Goal: Task Accomplishment & Management: Use online tool/utility

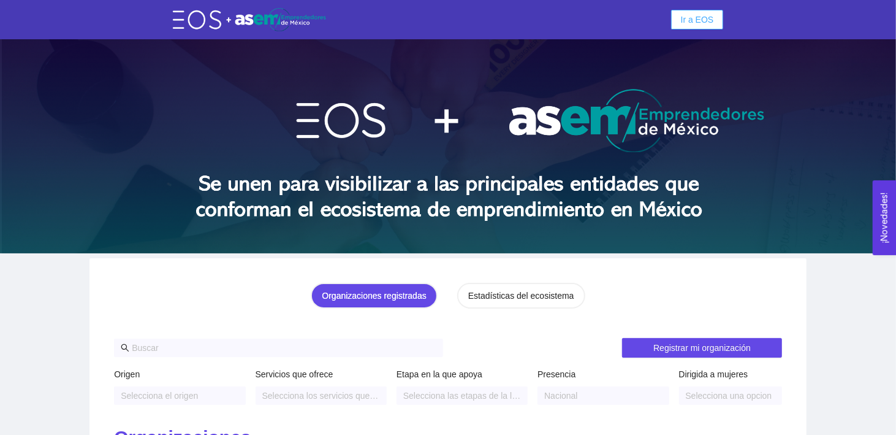
click at [693, 14] on span "Ir a EOS" at bounding box center [697, 19] width 33 height 13
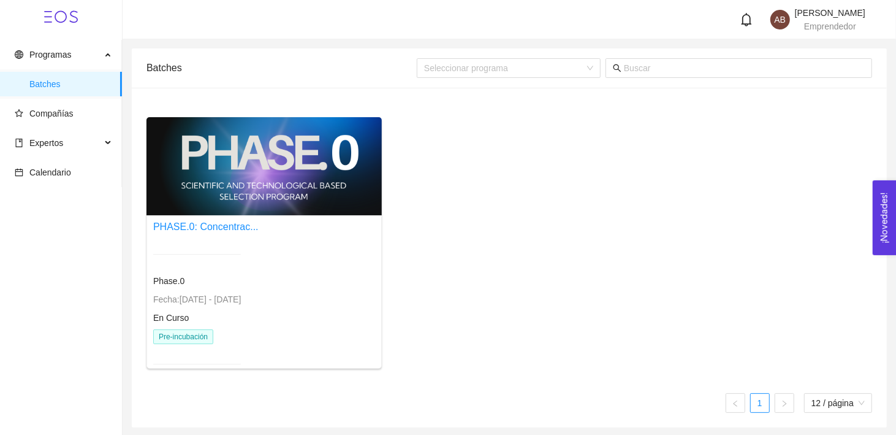
click at [279, 205] on div at bounding box center [263, 166] width 235 height 98
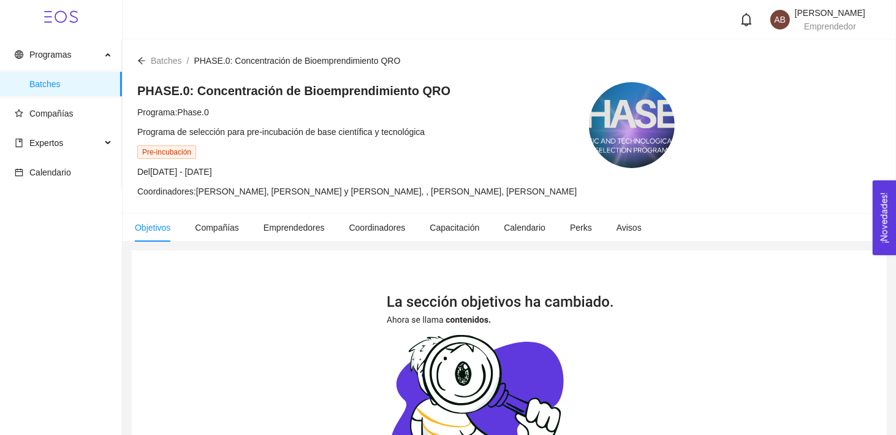
scroll to position [252, 0]
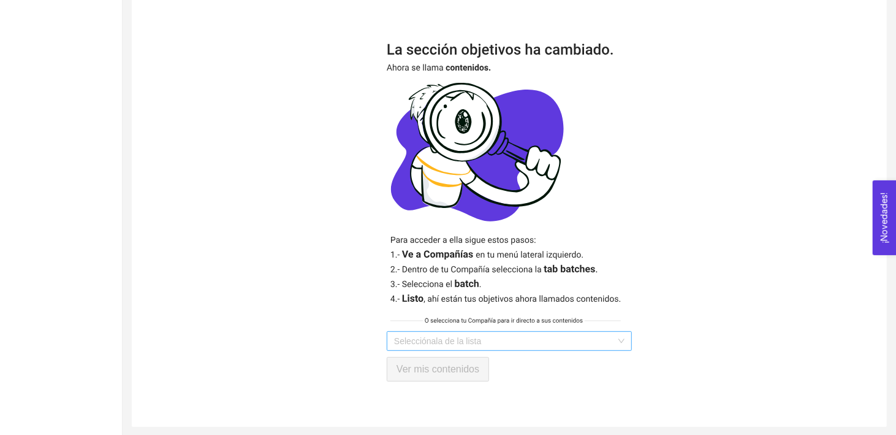
click at [522, 333] on input "search" at bounding box center [505, 341] width 222 height 18
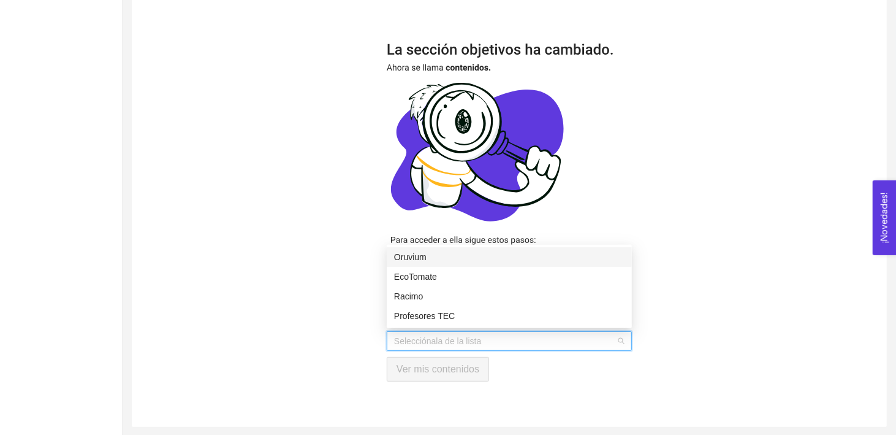
click at [466, 259] on div "Oruvium" at bounding box center [509, 256] width 230 height 13
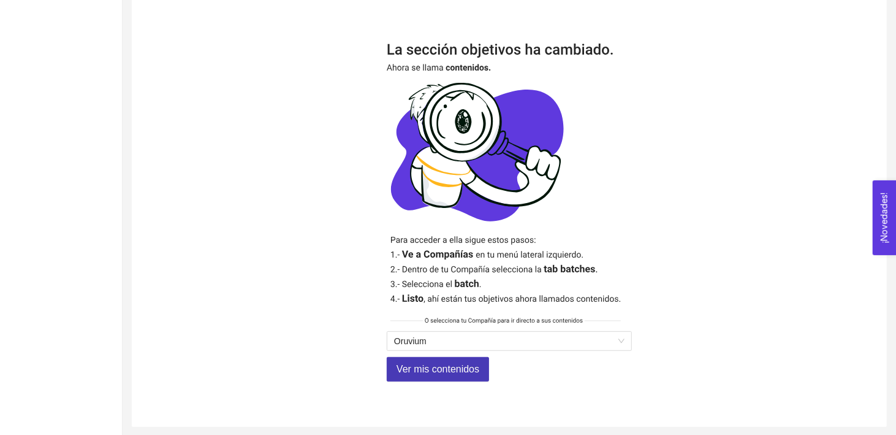
click at [447, 365] on span "Ver mis contenidos" at bounding box center [438, 368] width 83 height 15
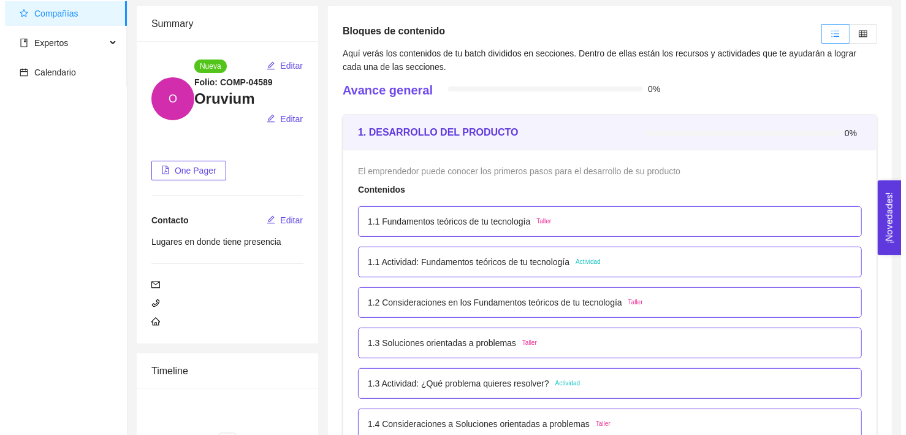
scroll to position [73, 0]
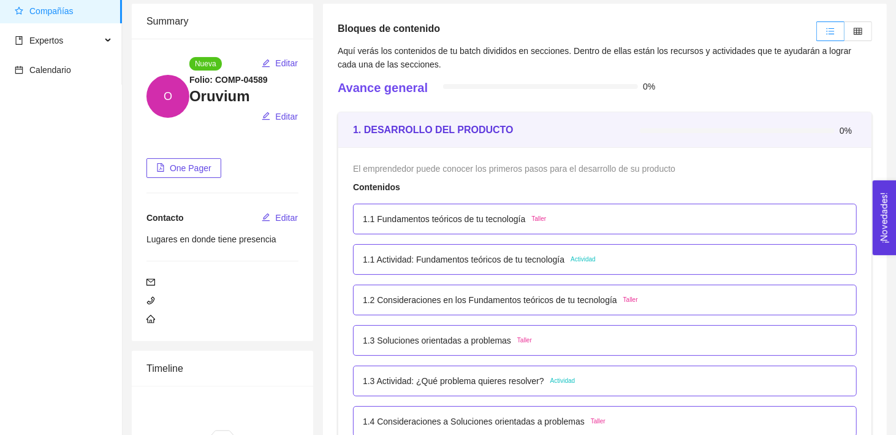
click at [443, 216] on p "1.1 Fundamentos teóricos de tu tecnología" at bounding box center [444, 218] width 162 height 13
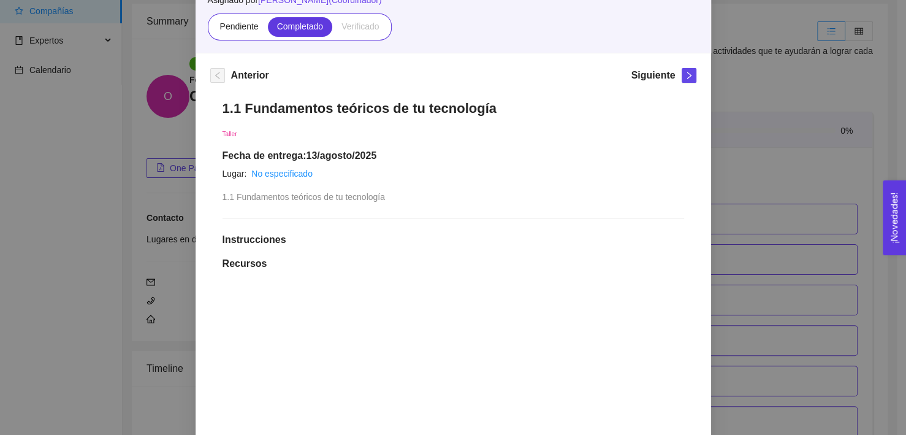
scroll to position [118, 0]
click at [686, 75] on icon "right" at bounding box center [689, 74] width 9 height 9
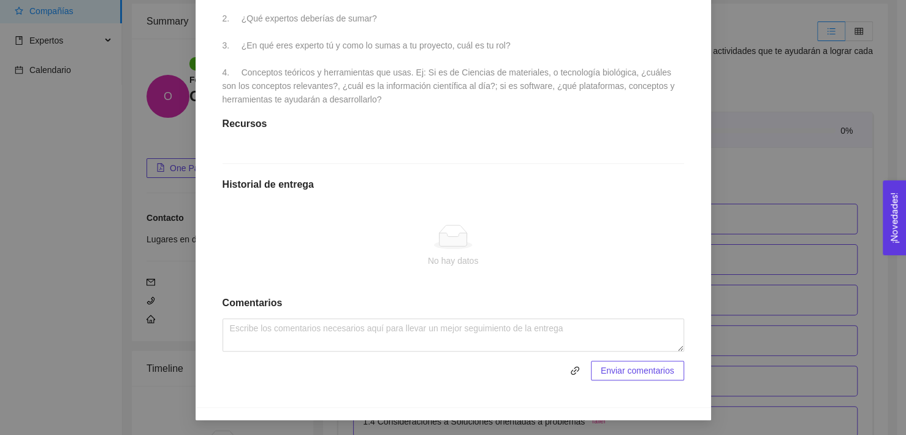
scroll to position [0, 0]
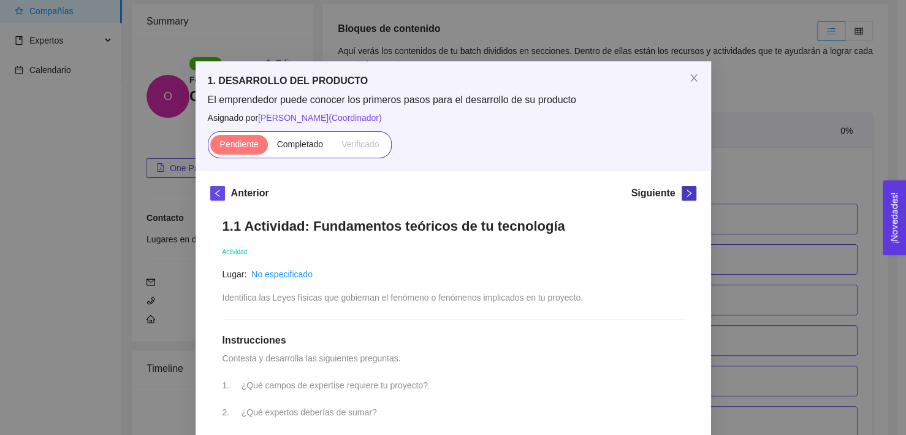
click at [682, 196] on button "button" at bounding box center [689, 193] width 15 height 15
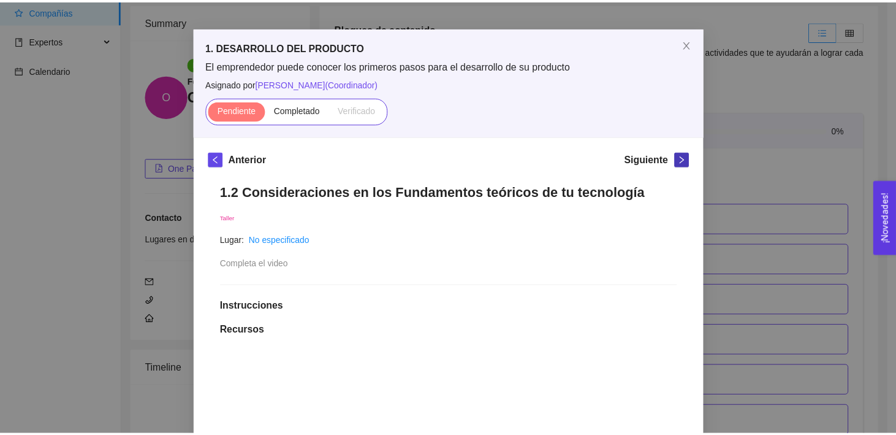
scroll to position [49, 0]
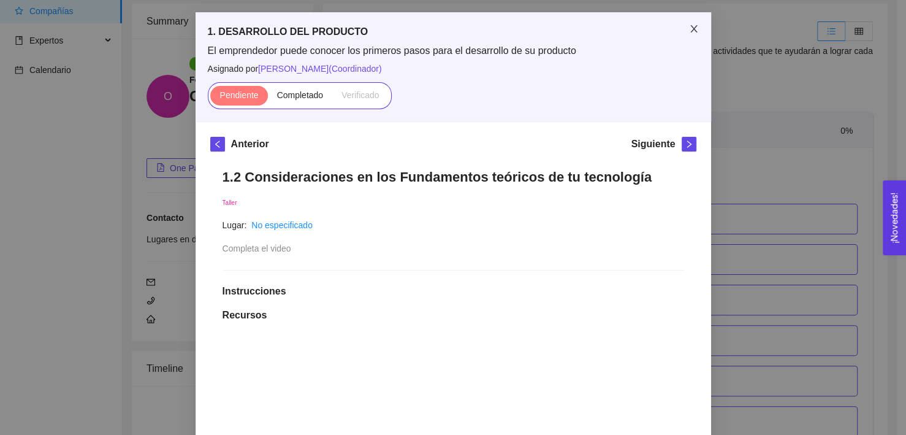
click at [693, 29] on icon "close" at bounding box center [694, 29] width 10 height 10
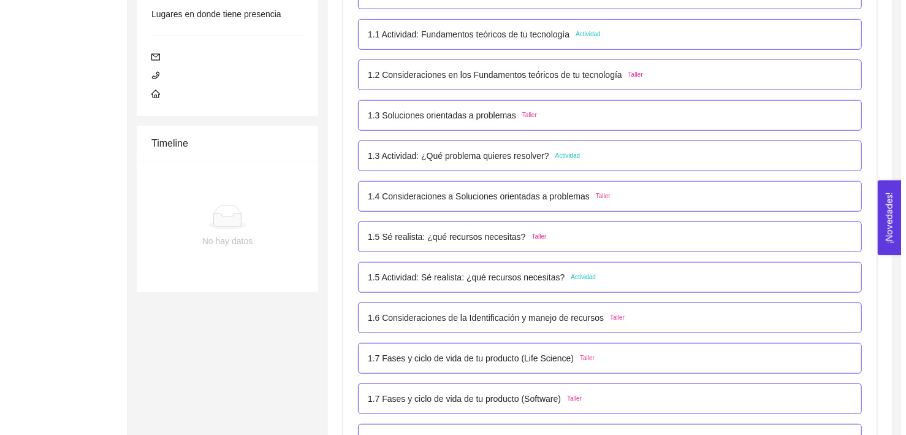
scroll to position [310, 0]
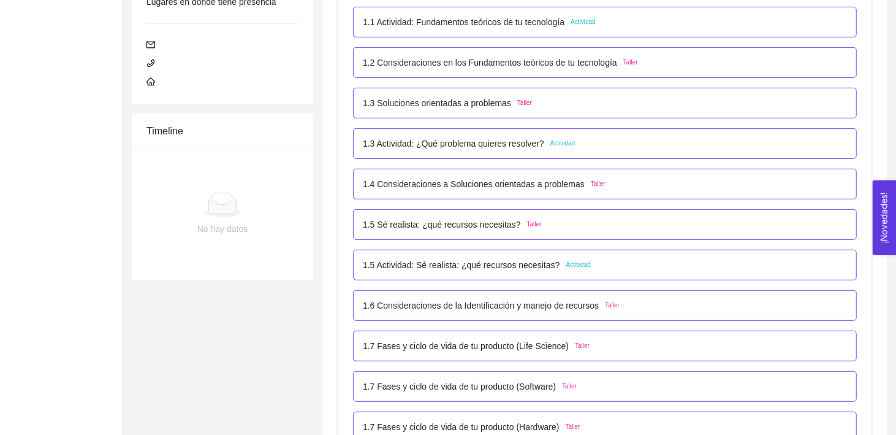
click at [497, 264] on p "1.5 Actividad: Sé realista: ¿qué recursos necesitas?" at bounding box center [461, 264] width 197 height 13
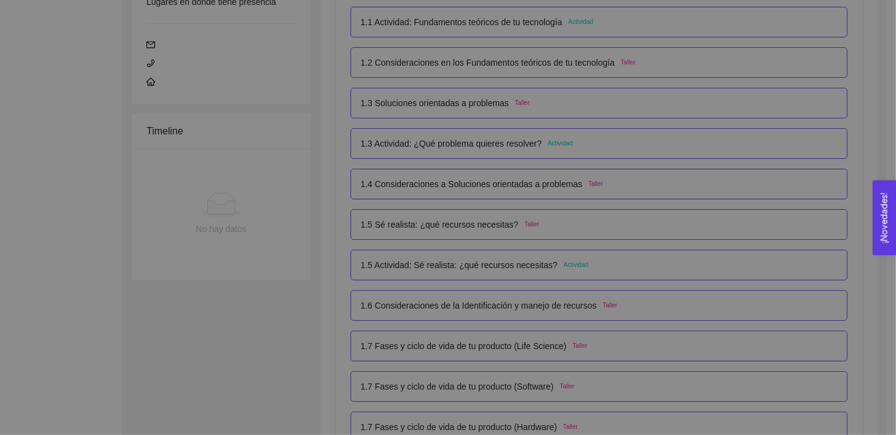
scroll to position [0, 0]
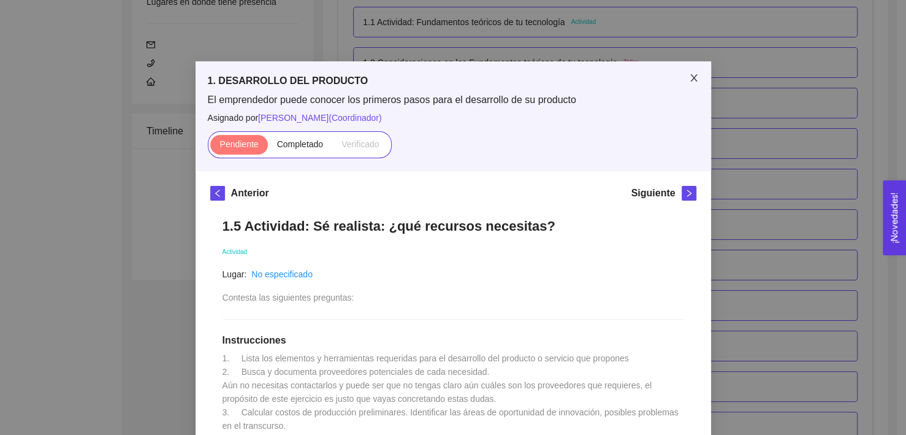
click at [690, 72] on span "Close" at bounding box center [694, 78] width 34 height 34
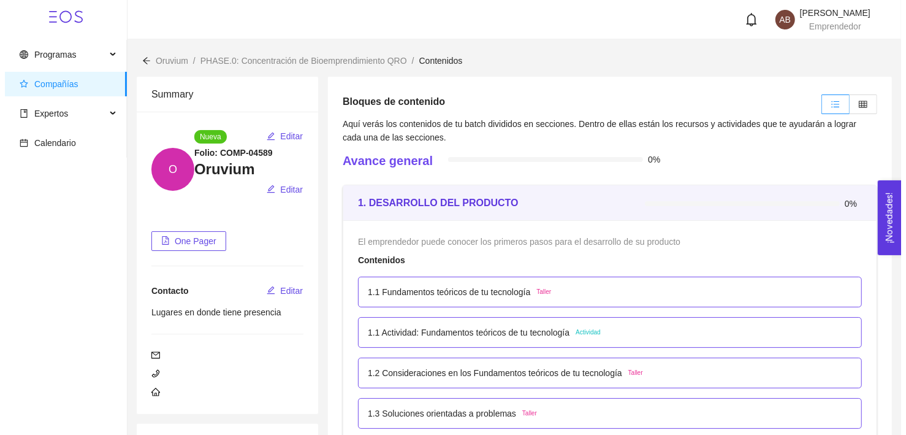
scroll to position [198, 0]
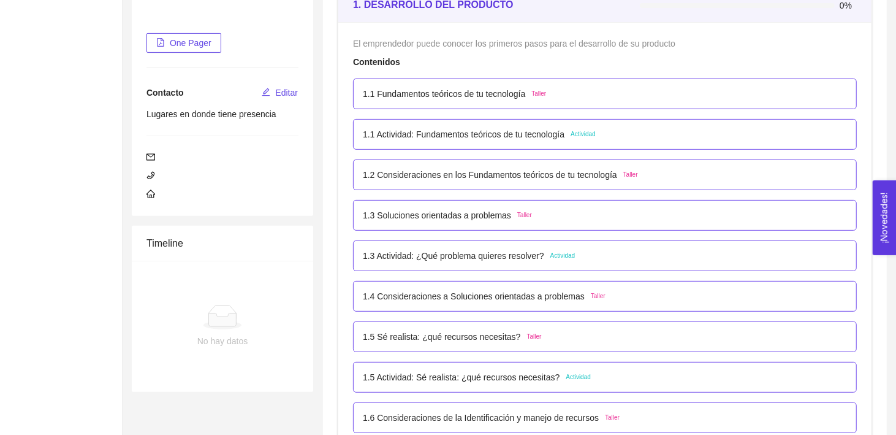
click at [562, 105] on div "1.1 Fundamentos teóricos de tu tecnología Taller" at bounding box center [605, 93] width 504 height 31
click at [579, 94] on div "1.1 Fundamentos teóricos de tu tecnología Taller" at bounding box center [605, 93] width 484 height 13
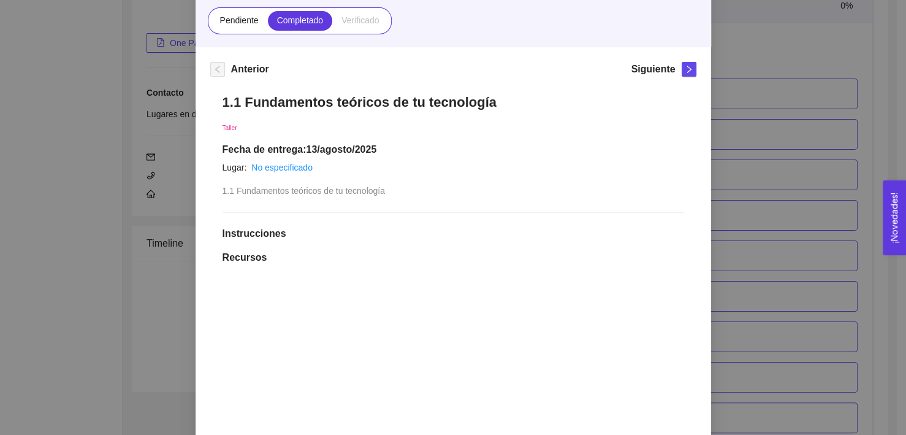
scroll to position [124, 0]
click at [685, 72] on icon "right" at bounding box center [689, 68] width 9 height 9
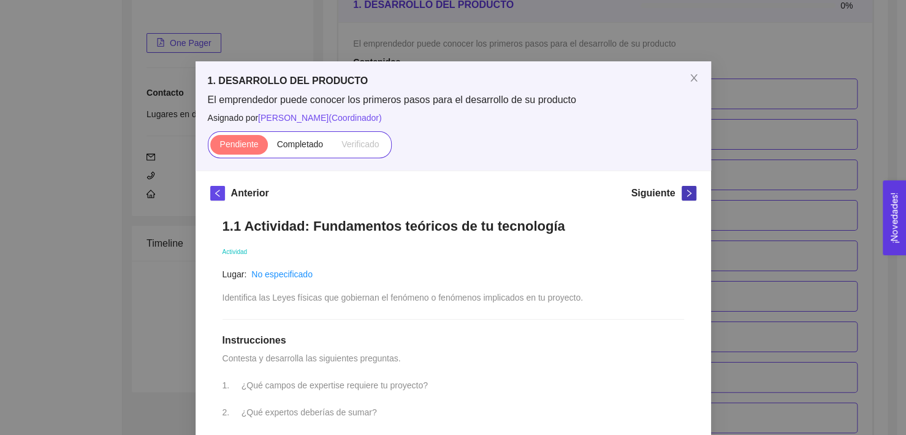
click at [685, 191] on icon "right" at bounding box center [689, 193] width 9 height 9
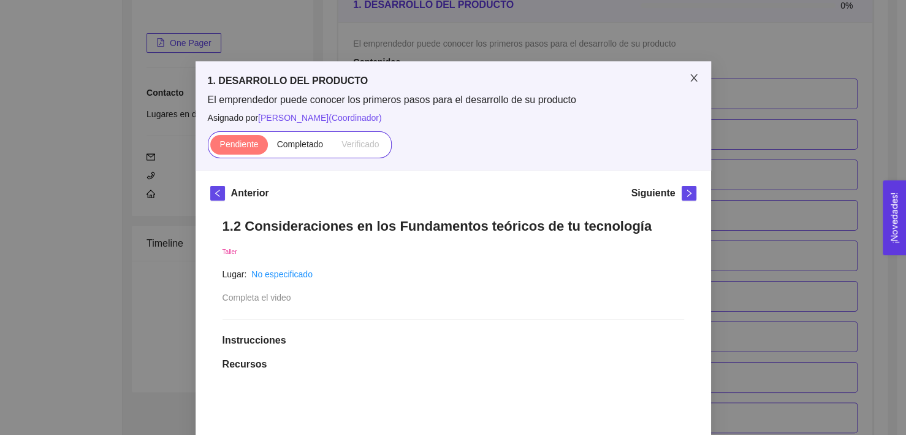
click at [689, 76] on icon "close" at bounding box center [694, 78] width 10 height 10
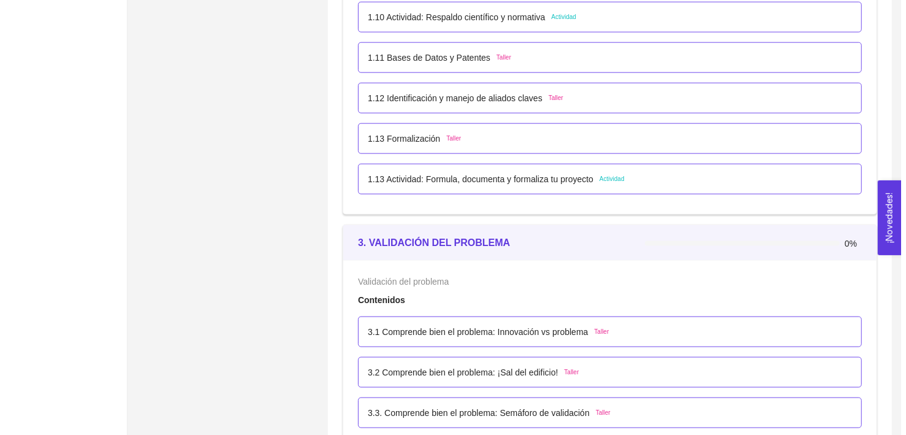
scroll to position [962, 0]
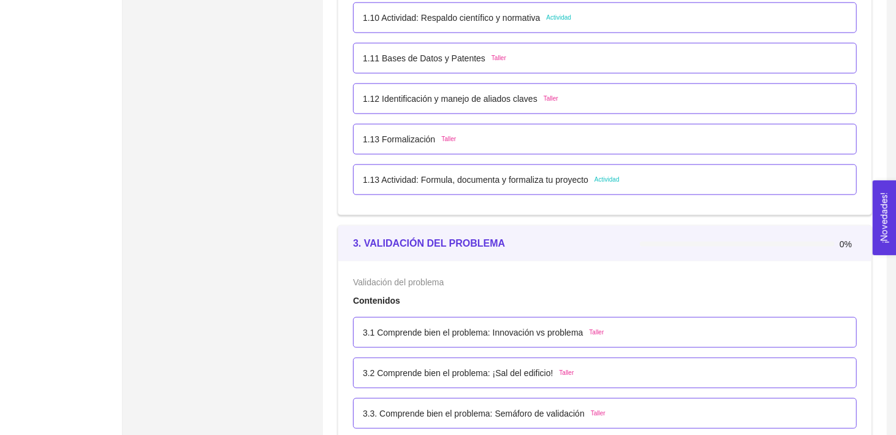
click at [685, 175] on div "1.13 Actividad: Formula, documenta y formaliza tu proyecto Actividad" at bounding box center [605, 179] width 484 height 13
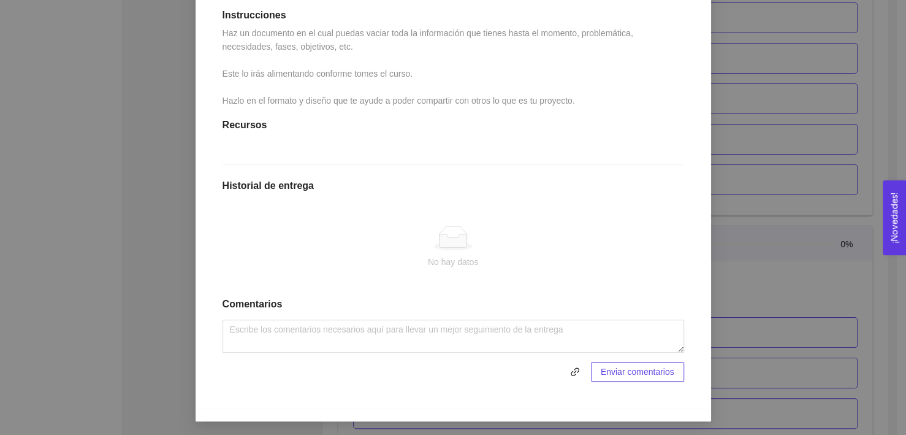
scroll to position [0, 0]
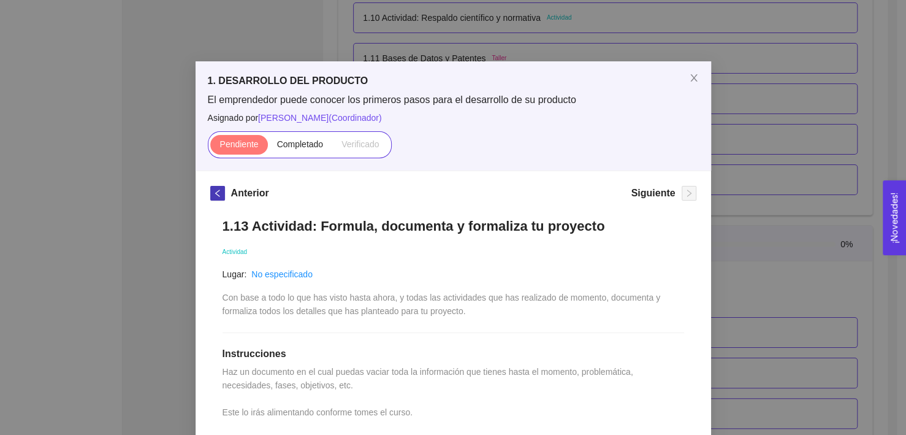
click at [218, 196] on span "left" at bounding box center [217, 193] width 13 height 9
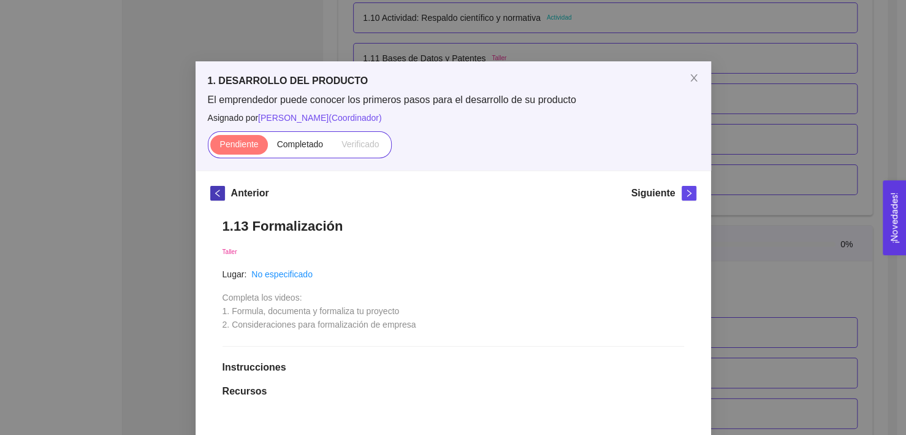
click at [218, 196] on span "left" at bounding box center [217, 193] width 13 height 9
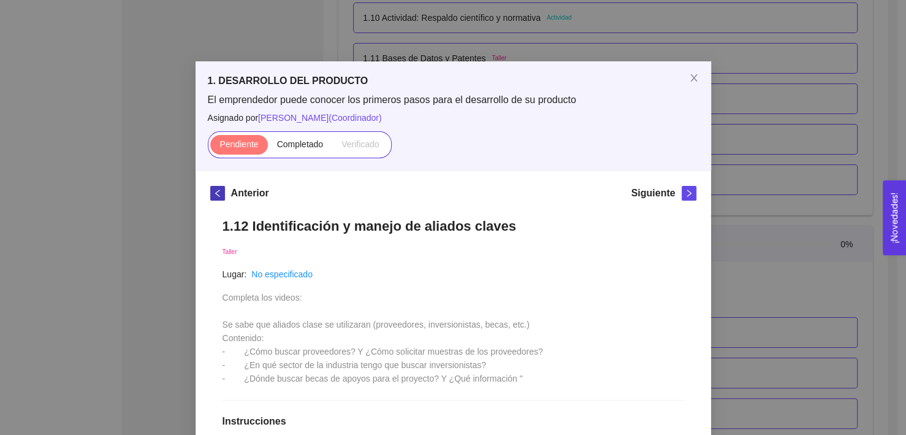
click at [218, 196] on span "left" at bounding box center [217, 193] width 13 height 9
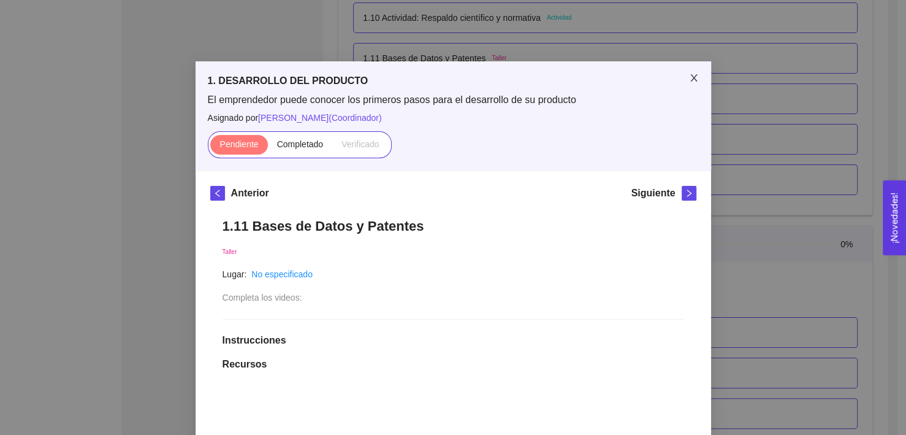
click at [689, 81] on icon "close" at bounding box center [694, 78] width 10 height 10
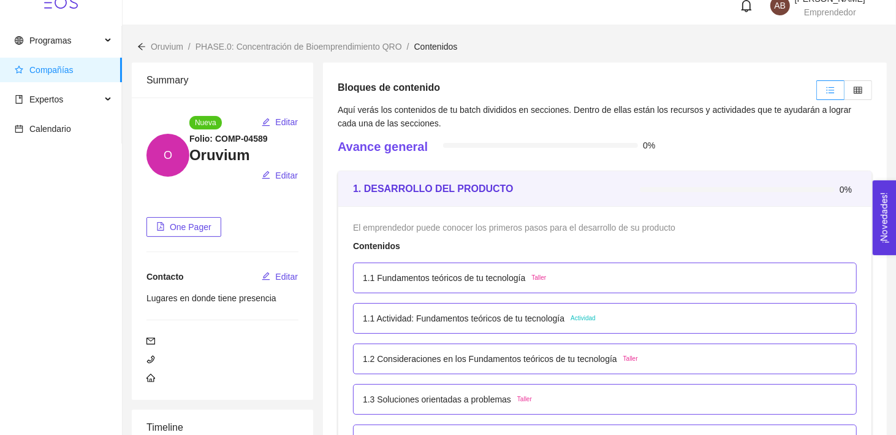
scroll to position [16, 0]
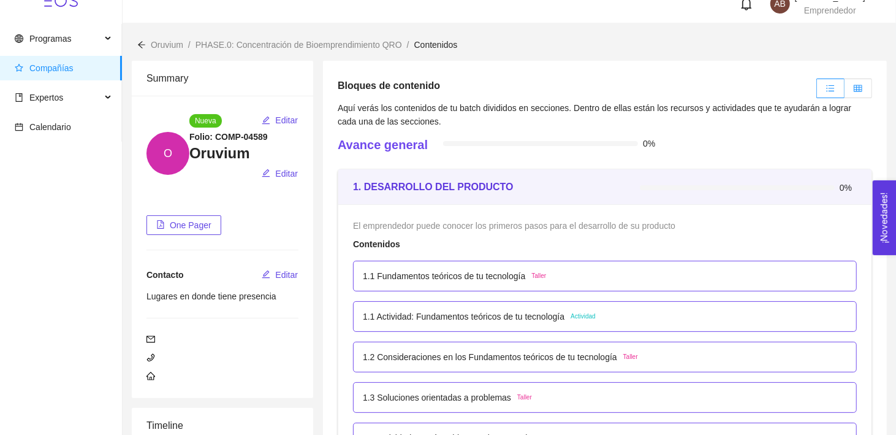
click at [862, 85] on icon "table" at bounding box center [858, 88] width 9 height 7
click at [845, 91] on input "radio" at bounding box center [845, 91] width 0 height 0
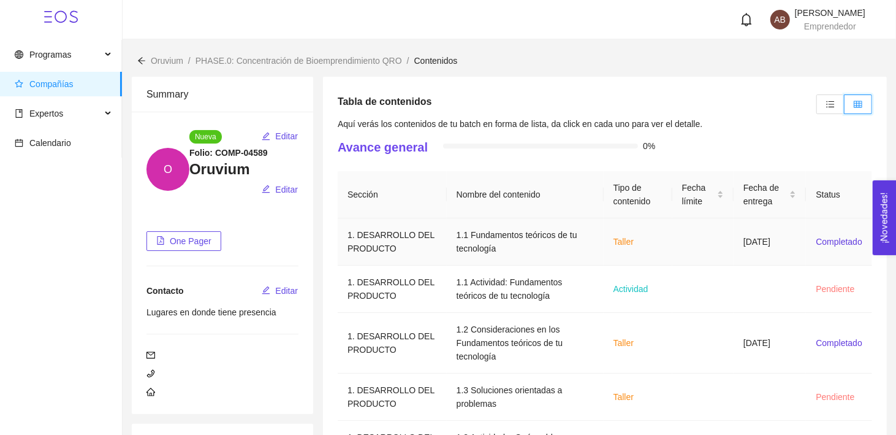
scroll to position [330, 0]
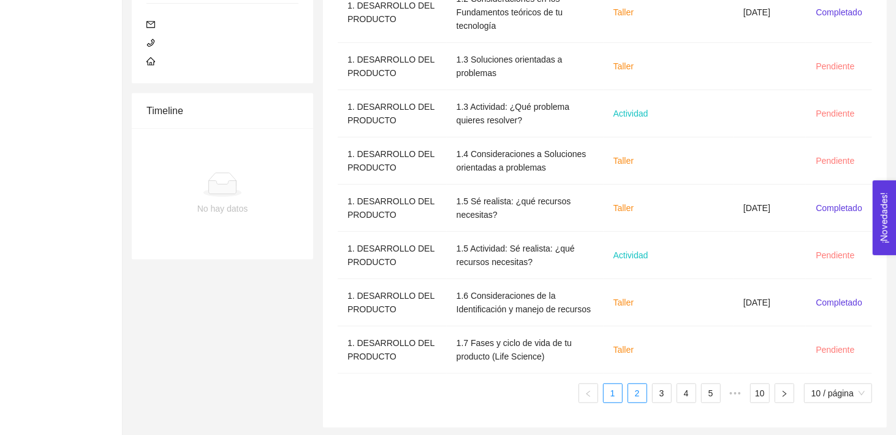
click at [633, 384] on link "2" at bounding box center [637, 393] width 18 height 18
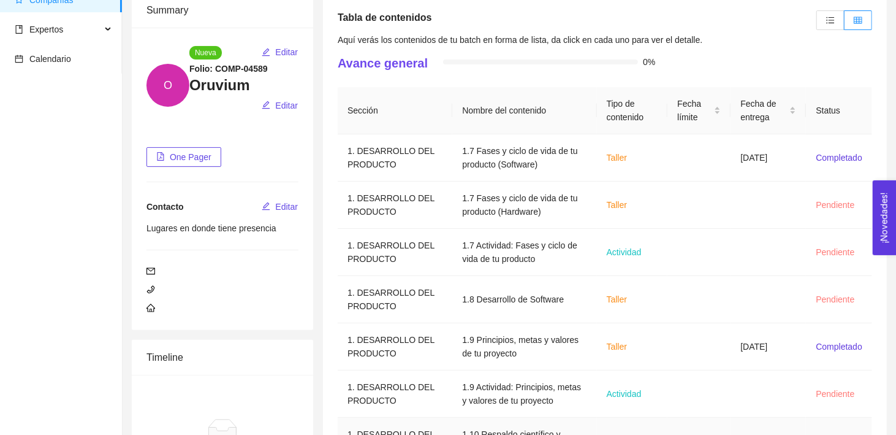
scroll to position [316, 0]
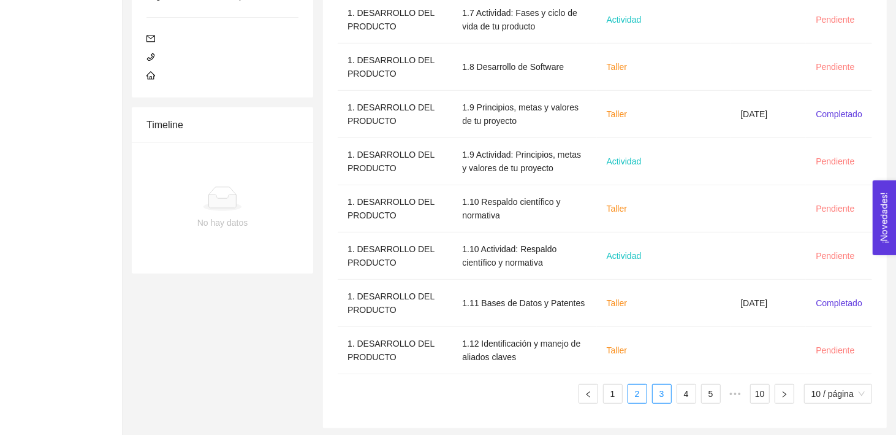
click at [659, 396] on link "3" at bounding box center [662, 393] width 18 height 18
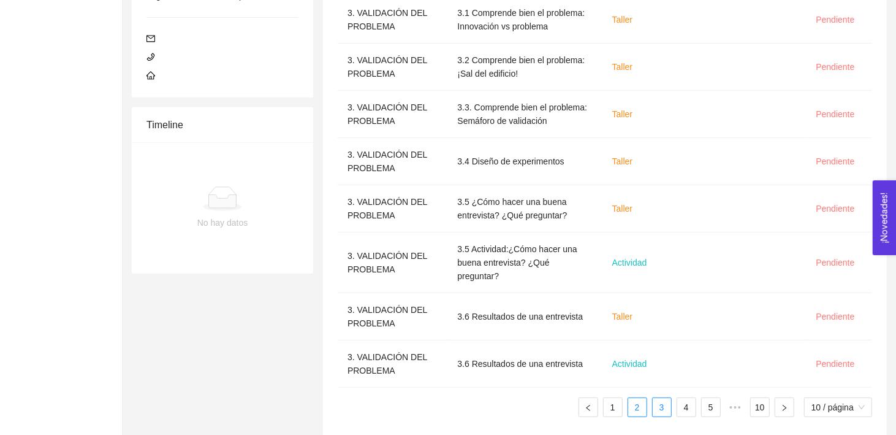
click at [633, 398] on link "2" at bounding box center [637, 407] width 18 height 18
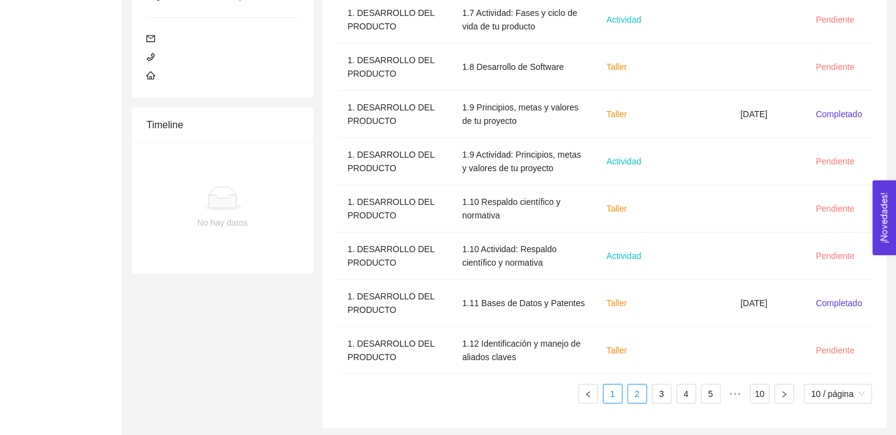
click at [614, 392] on link "1" at bounding box center [613, 393] width 18 height 18
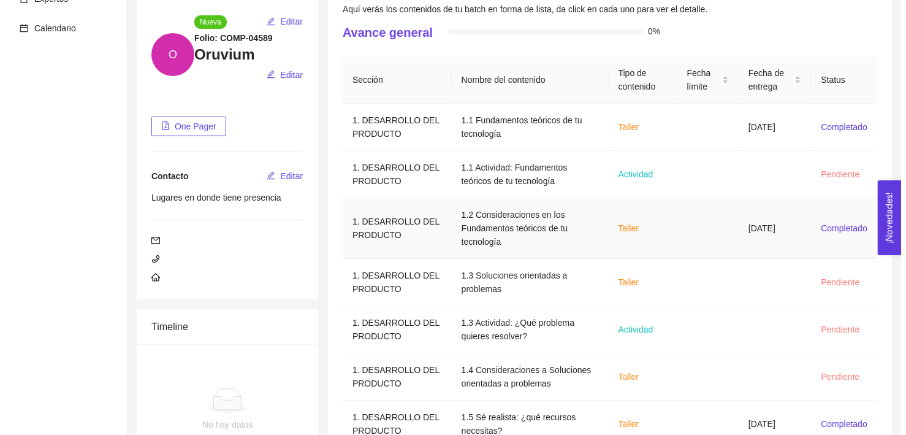
scroll to position [116, 0]
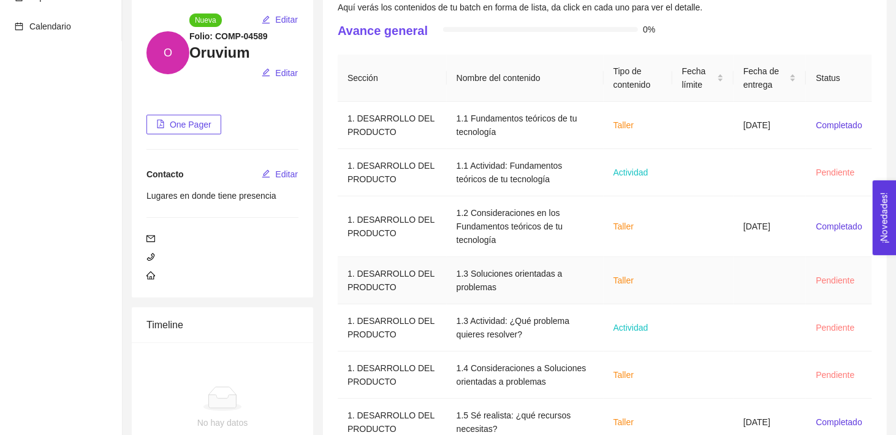
click at [619, 283] on span "Taller" at bounding box center [624, 280] width 20 height 10
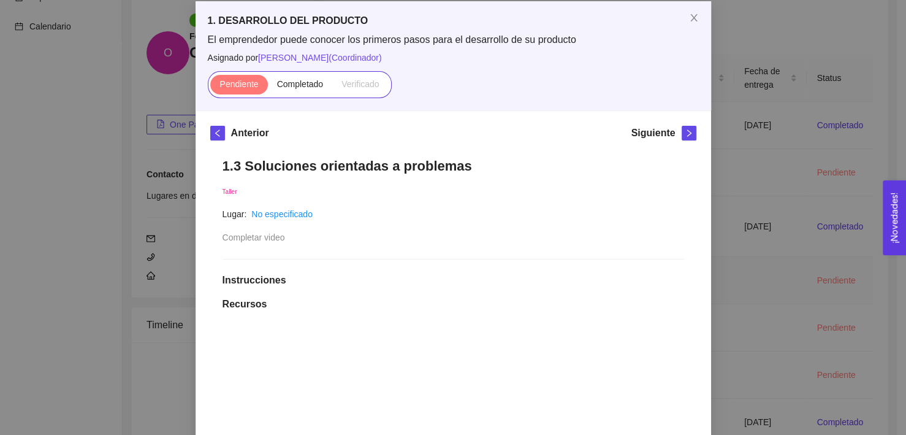
scroll to position [0, 0]
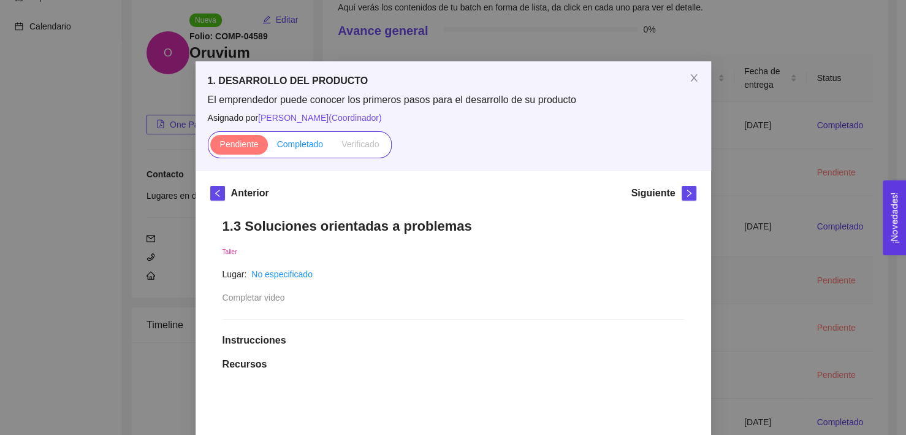
click at [285, 148] on span "Completado" at bounding box center [300, 144] width 47 height 10
click at [268, 147] on input "Completado" at bounding box center [268, 147] width 0 height 0
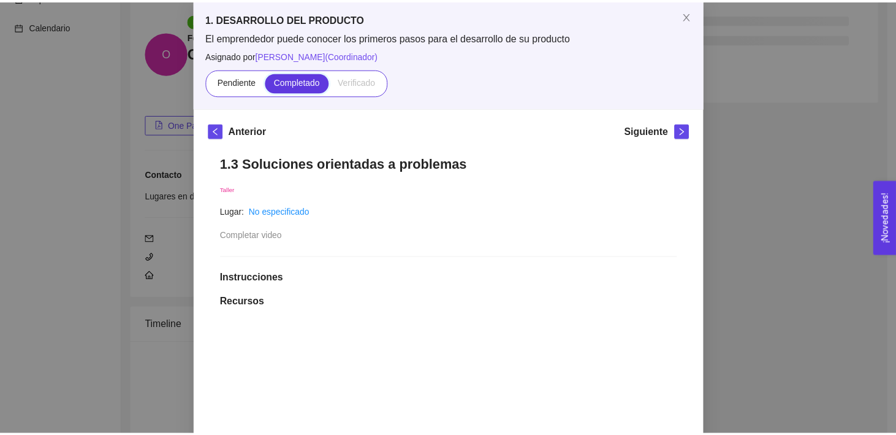
scroll to position [63, 0]
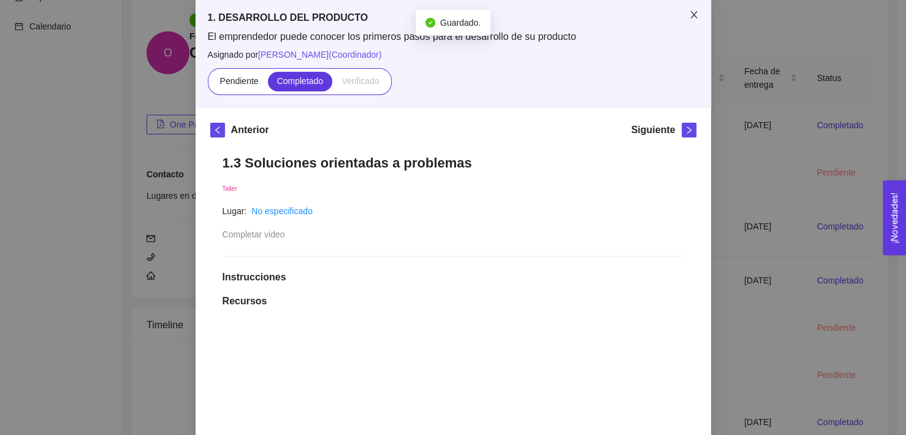
click at [690, 15] on icon "close" at bounding box center [693, 14] width 7 height 7
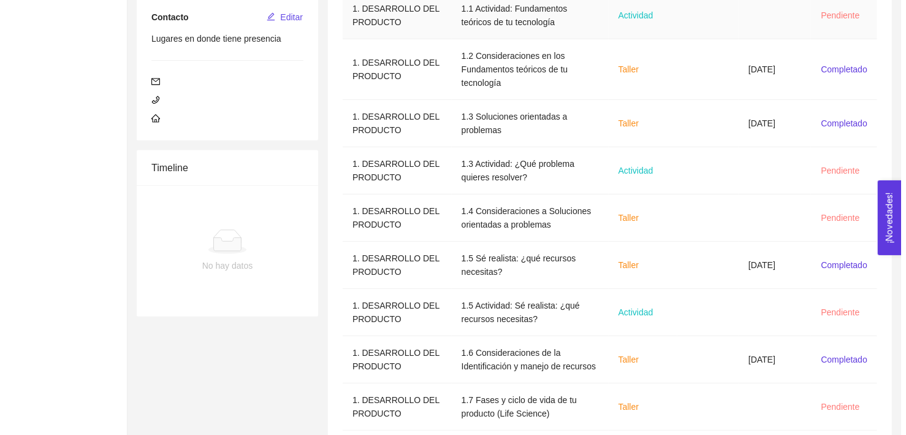
scroll to position [274, 0]
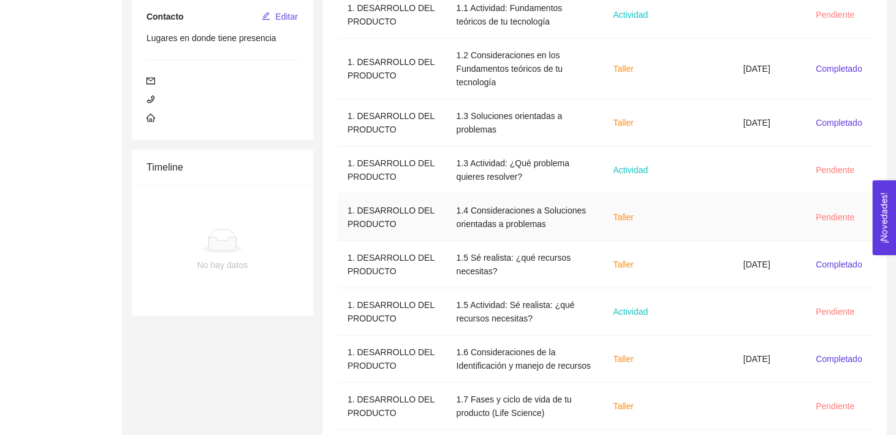
click at [604, 214] on td "Taller" at bounding box center [638, 217] width 69 height 47
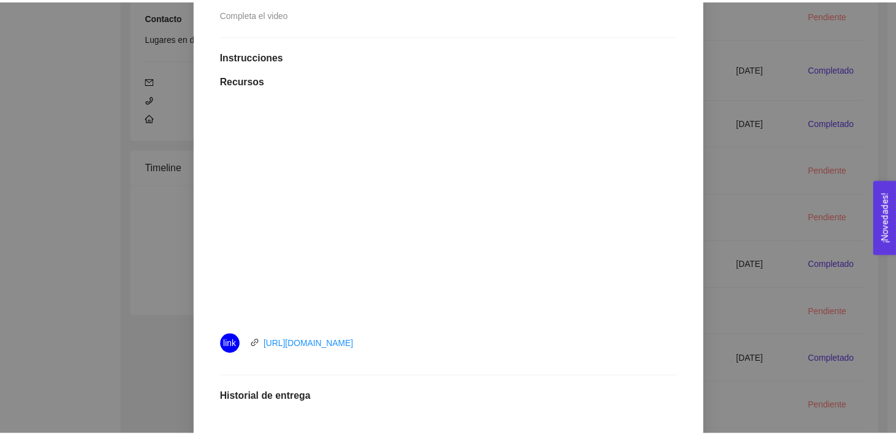
scroll to position [0, 0]
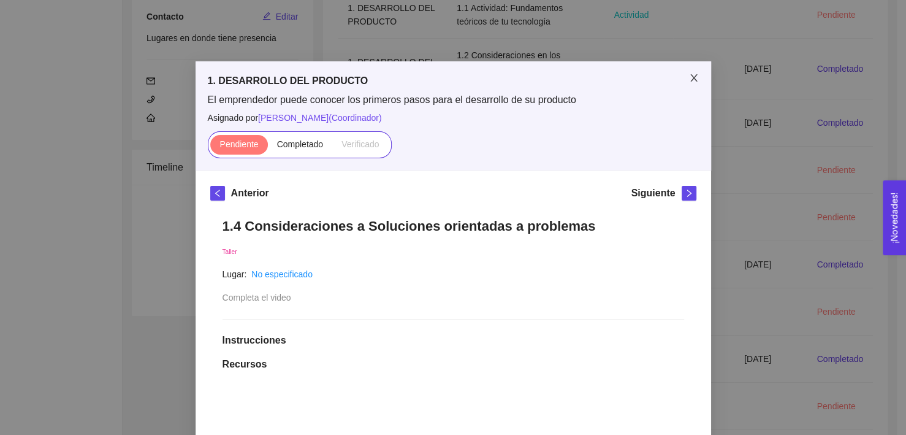
click at [689, 78] on icon "close" at bounding box center [694, 78] width 10 height 10
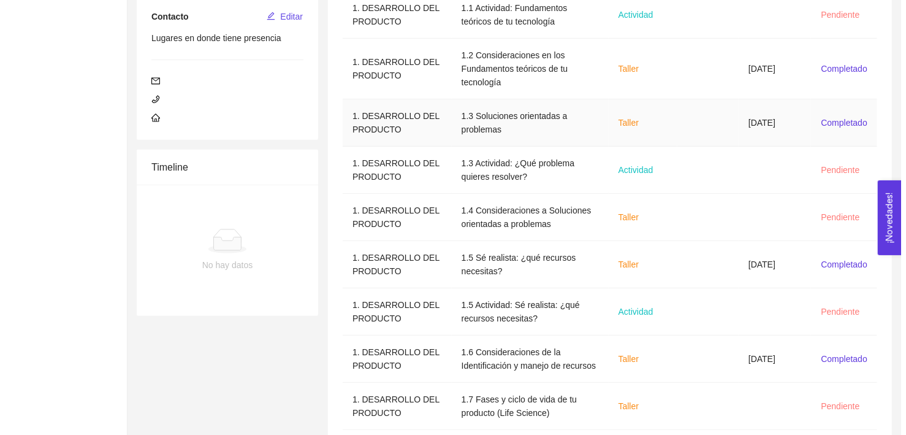
scroll to position [330, 0]
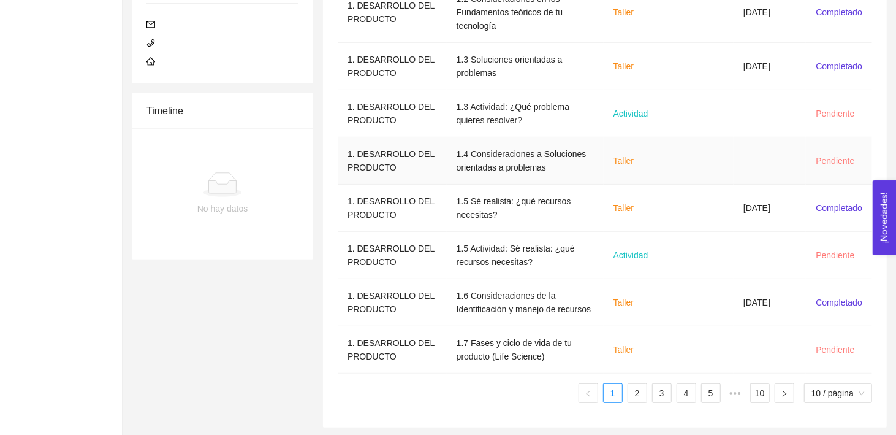
drag, startPoint x: 693, startPoint y: 123, endPoint x: 637, endPoint y: 143, distance: 58.8
click at [637, 143] on td "Taller" at bounding box center [638, 160] width 69 height 47
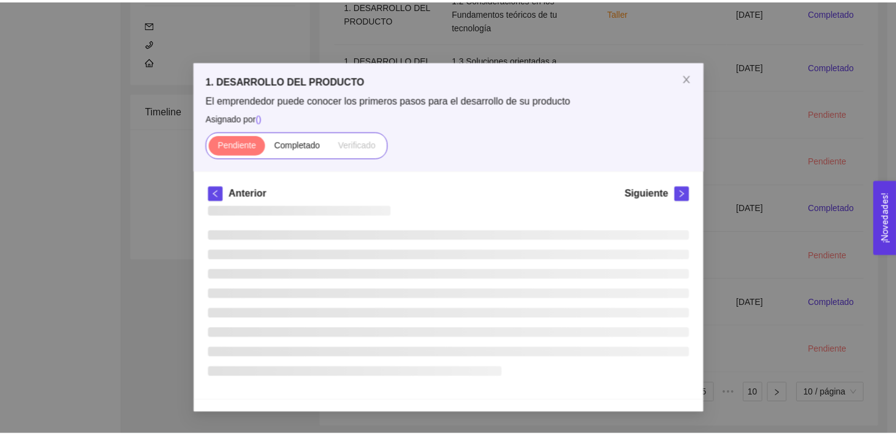
scroll to position [126, 0]
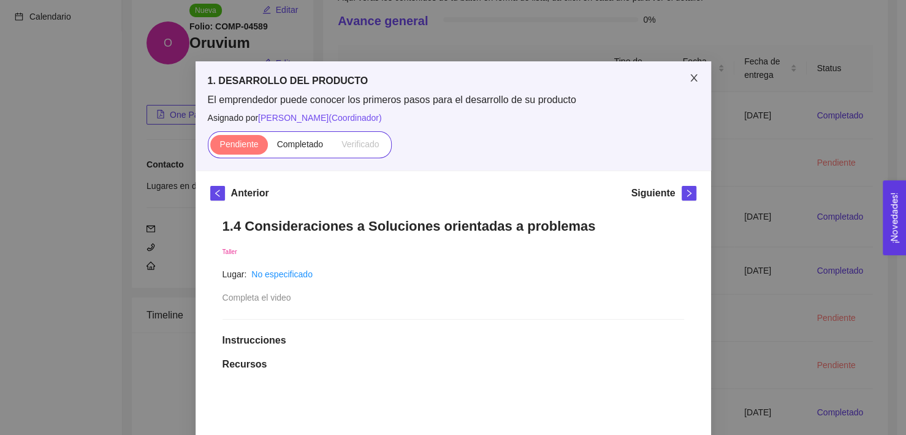
click at [705, 84] on span "Close" at bounding box center [694, 78] width 34 height 34
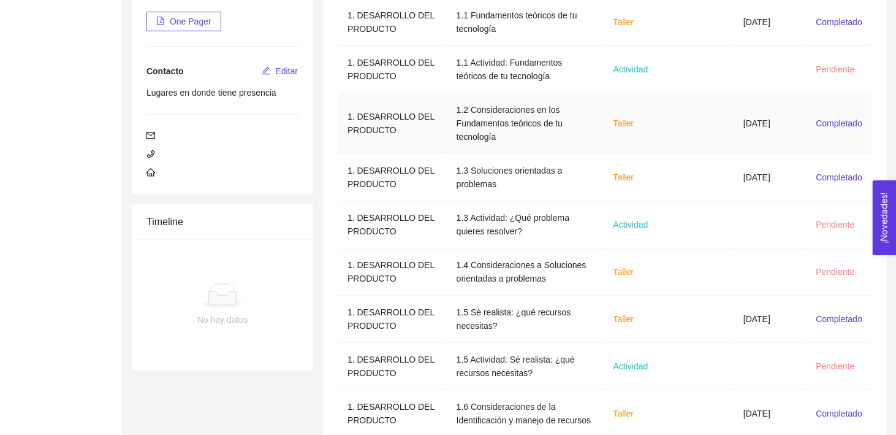
scroll to position [330, 0]
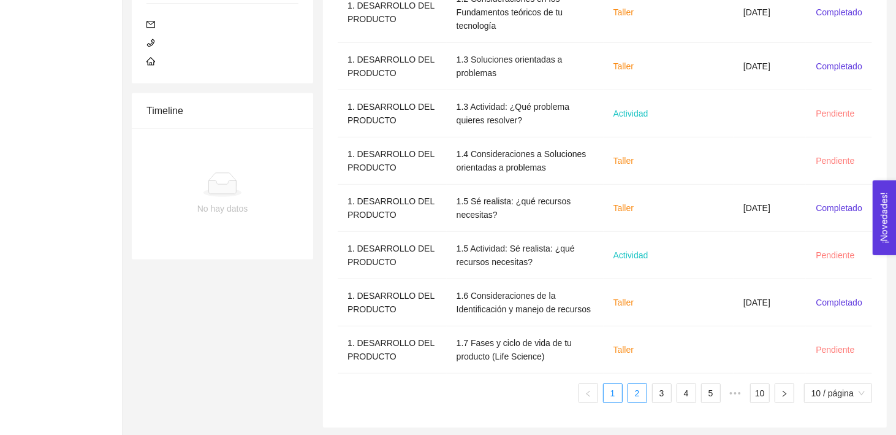
click at [637, 389] on link "2" at bounding box center [637, 393] width 18 height 18
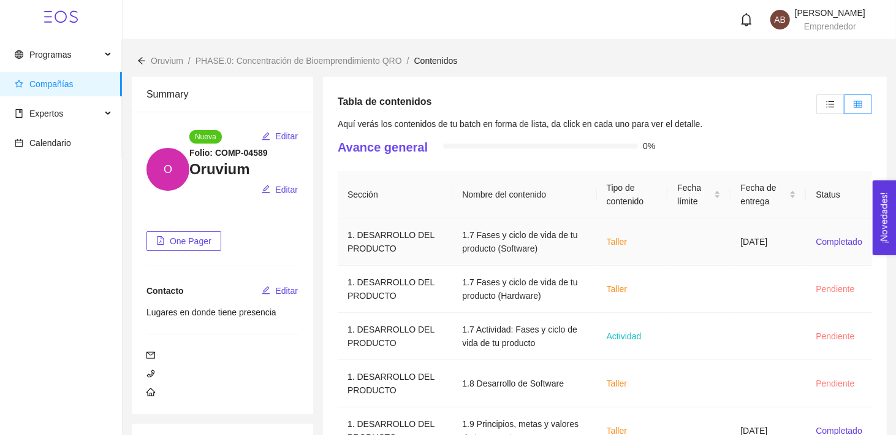
scroll to position [316, 0]
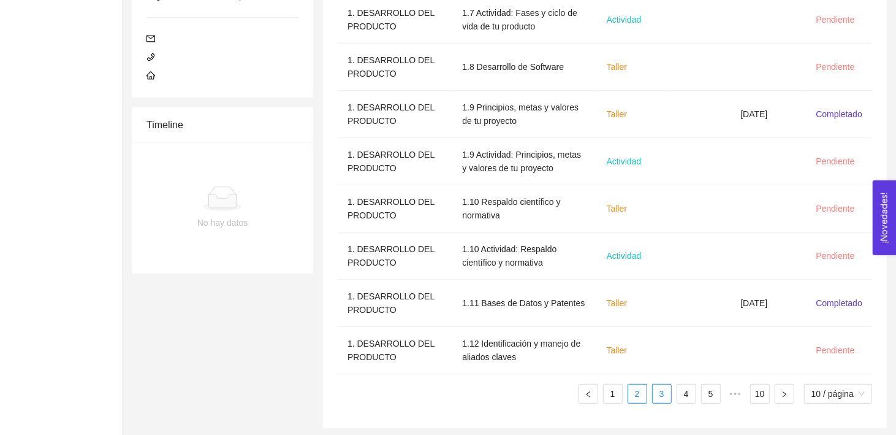
click at [653, 391] on link "3" at bounding box center [662, 393] width 18 height 18
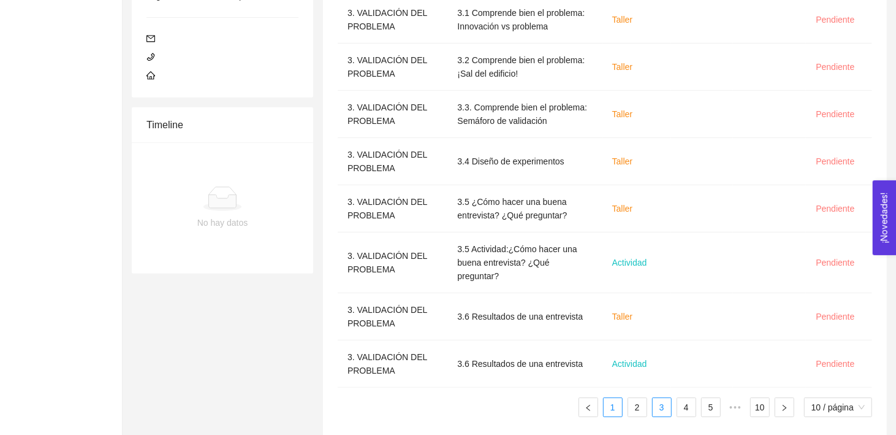
click at [617, 398] on link "1" at bounding box center [613, 407] width 18 height 18
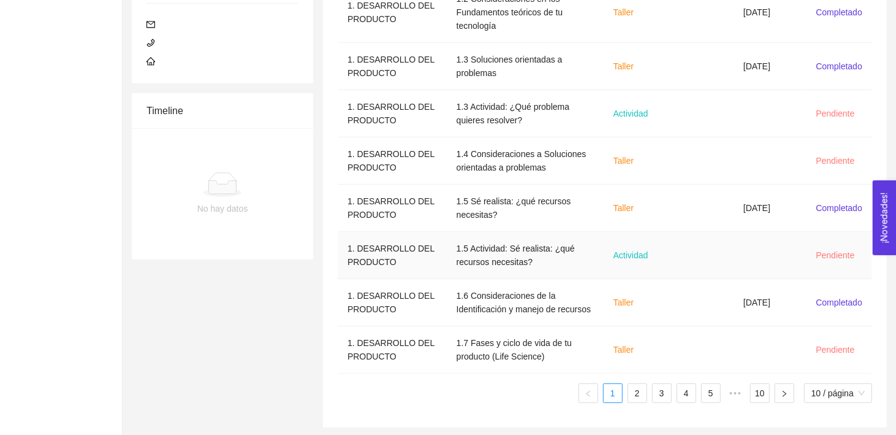
scroll to position [0, 0]
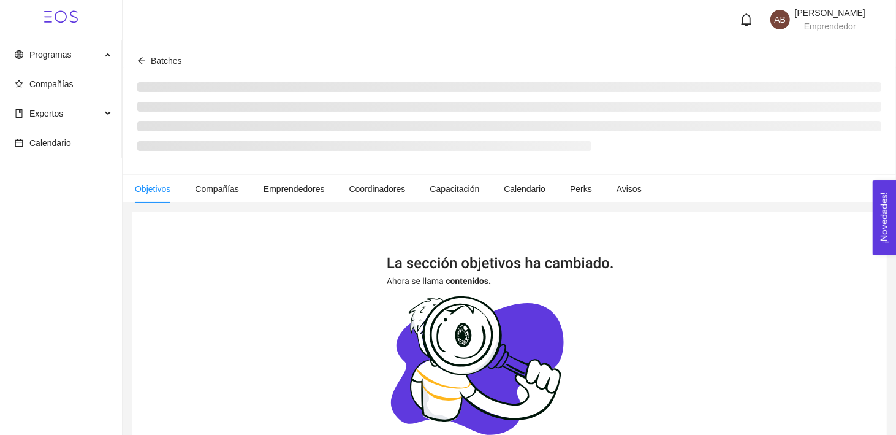
scroll to position [214, 0]
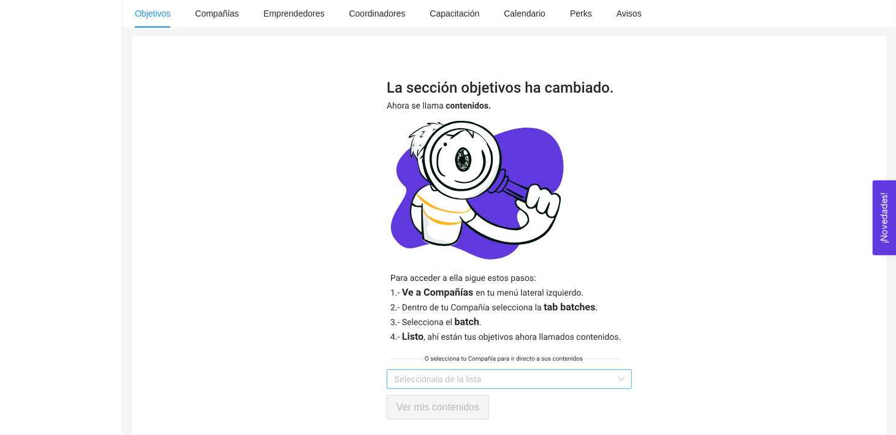
click at [447, 384] on input "search" at bounding box center [505, 379] width 222 height 18
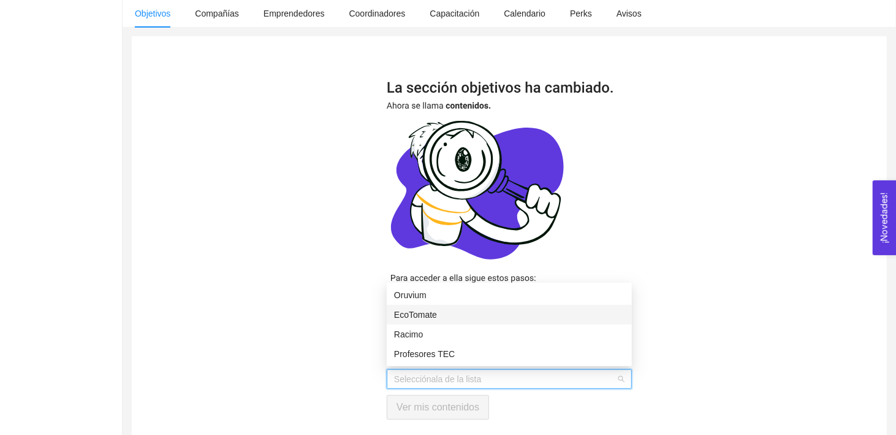
click at [449, 318] on div "EcoTomate" at bounding box center [509, 314] width 230 height 13
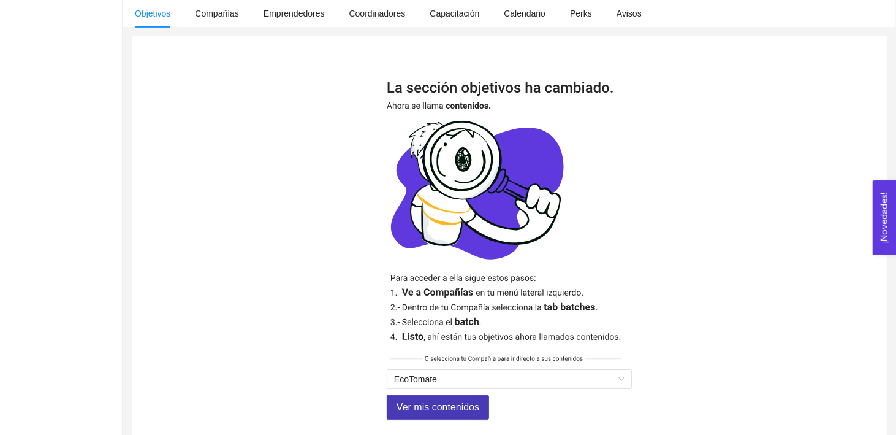
click at [440, 405] on span "Ver mis contenidos" at bounding box center [438, 406] width 83 height 15
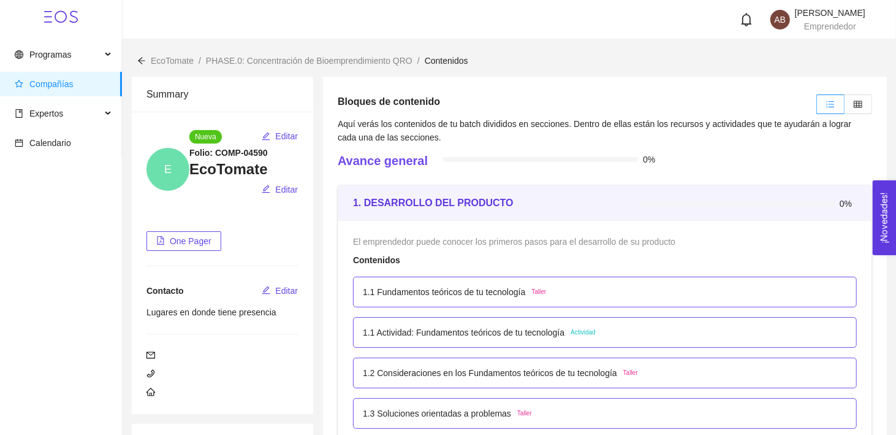
scroll to position [49, 0]
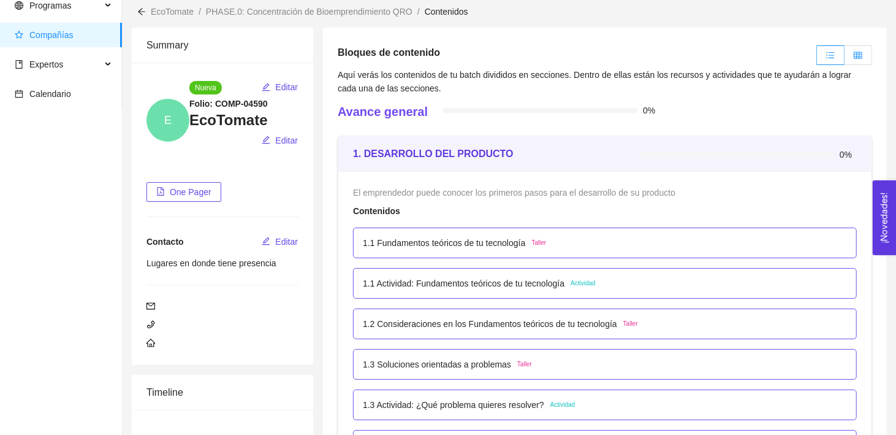
click at [856, 53] on icon "table" at bounding box center [858, 55] width 9 height 9
click at [845, 58] on input "radio" at bounding box center [845, 58] width 0 height 0
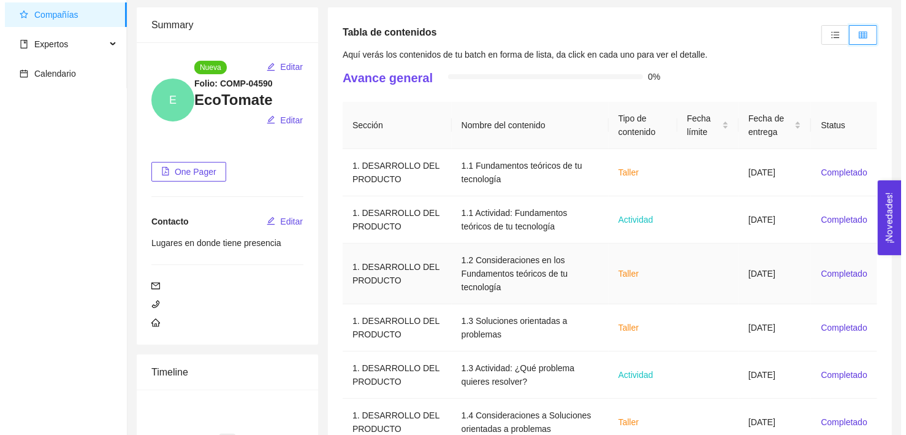
scroll to position [71, 0]
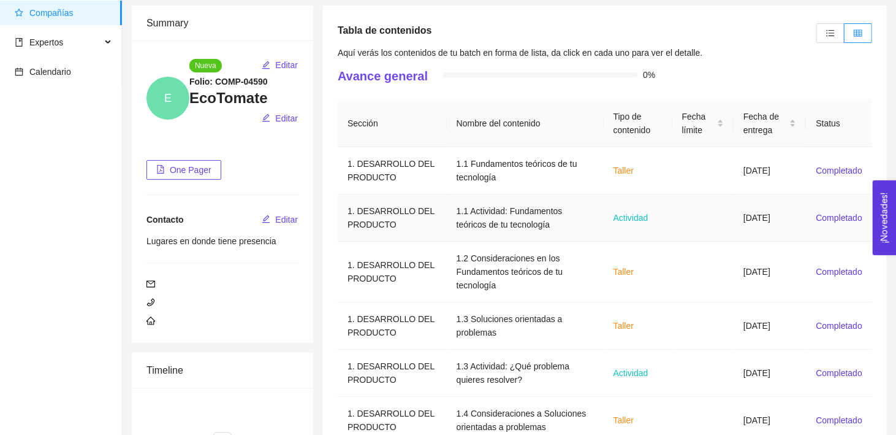
click at [487, 214] on td "1.1 Actividad: Fundamentos teóricos de tu tecnología" at bounding box center [525, 217] width 157 height 47
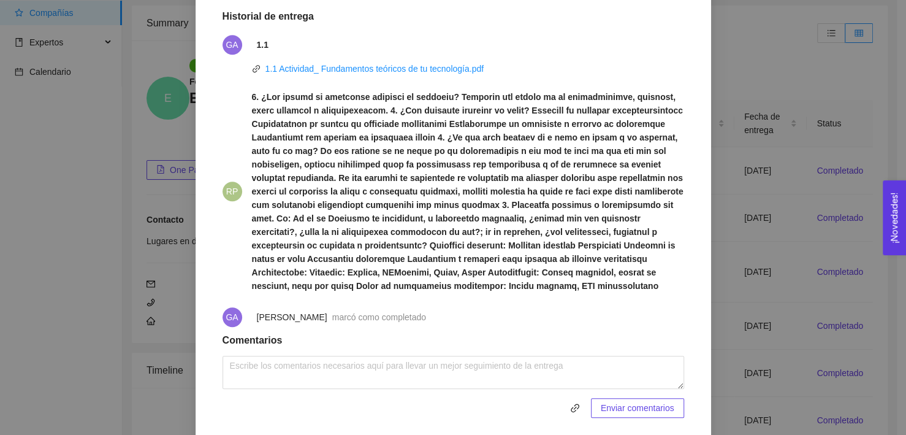
scroll to position [580, 0]
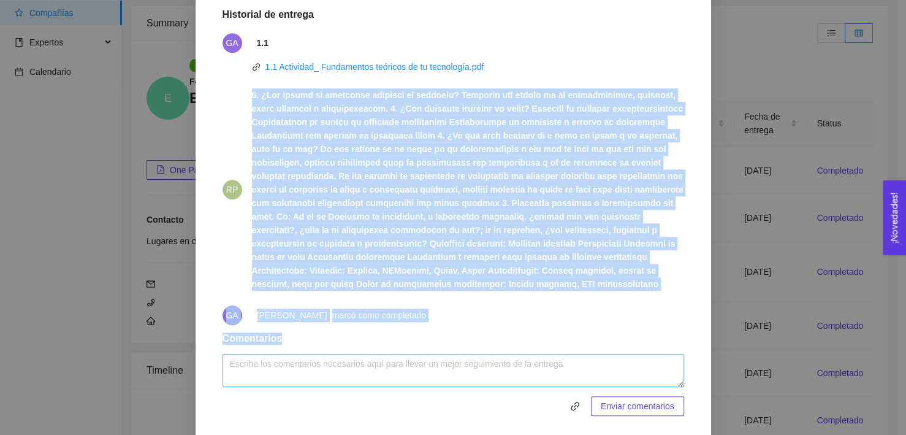
drag, startPoint x: 223, startPoint y: 99, endPoint x: 565, endPoint y: 354, distance: 427.0
click at [565, 354] on div "1.1 Actividad: Fundamentos teóricos de tu tecnología Actividad Fecha de entrega…" at bounding box center [453, 26] width 486 height 802
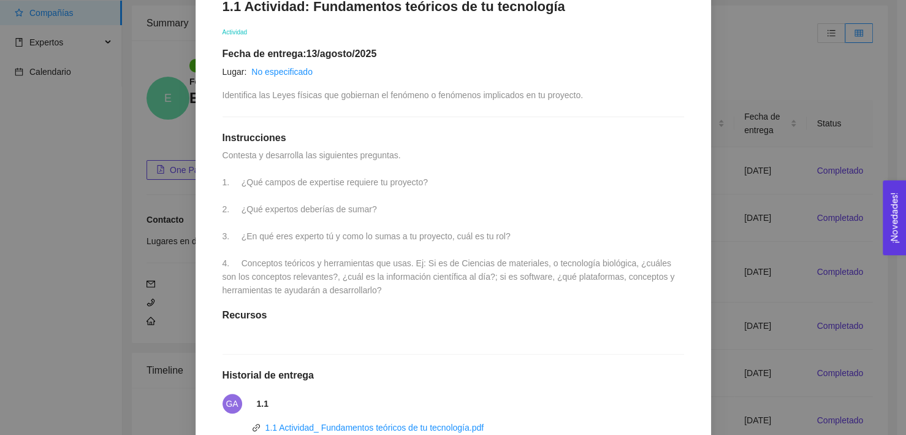
scroll to position [0, 0]
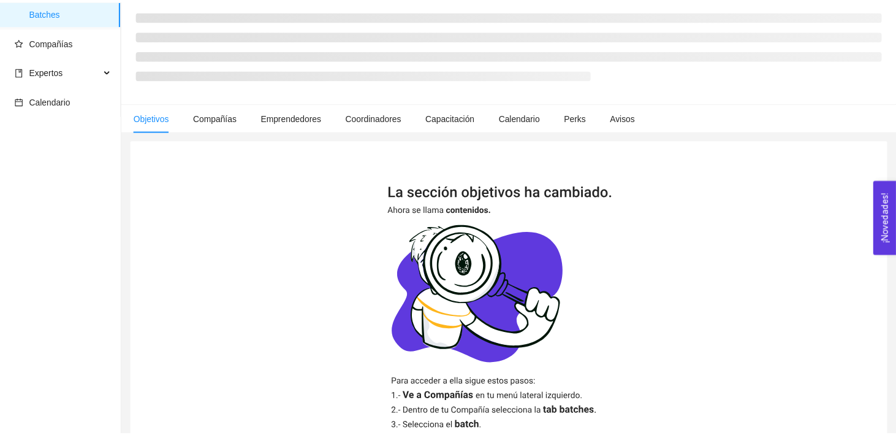
scroll to position [214, 0]
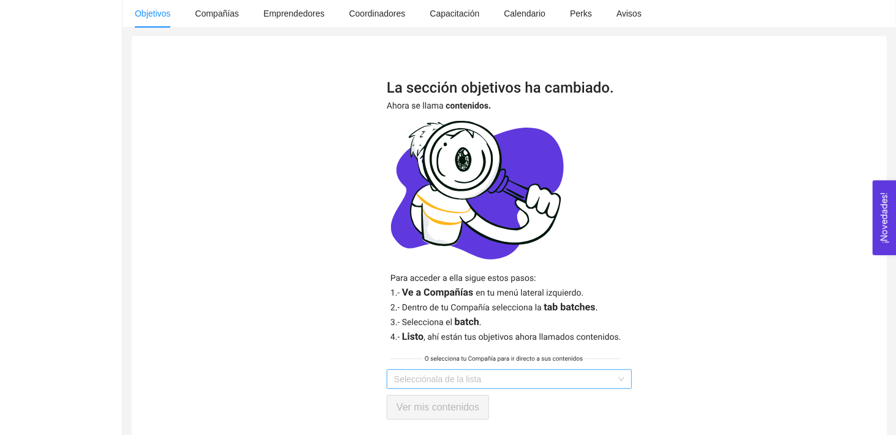
click at [455, 375] on input "search" at bounding box center [505, 379] width 222 height 18
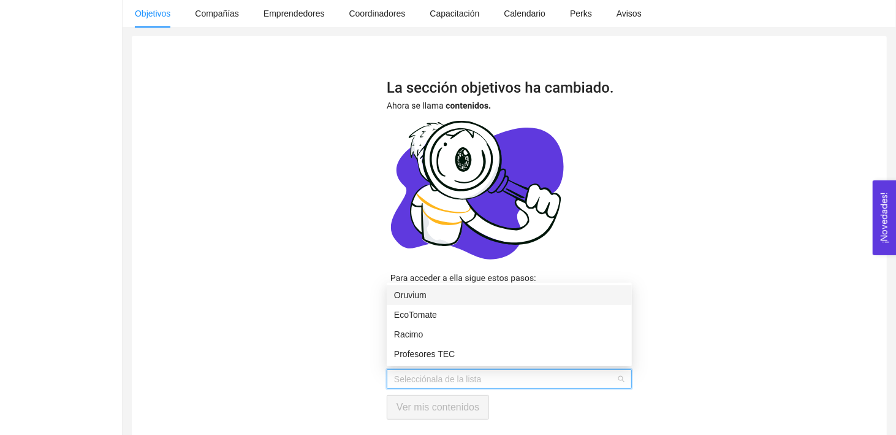
click at [445, 293] on div "Oruvium" at bounding box center [509, 294] width 230 height 13
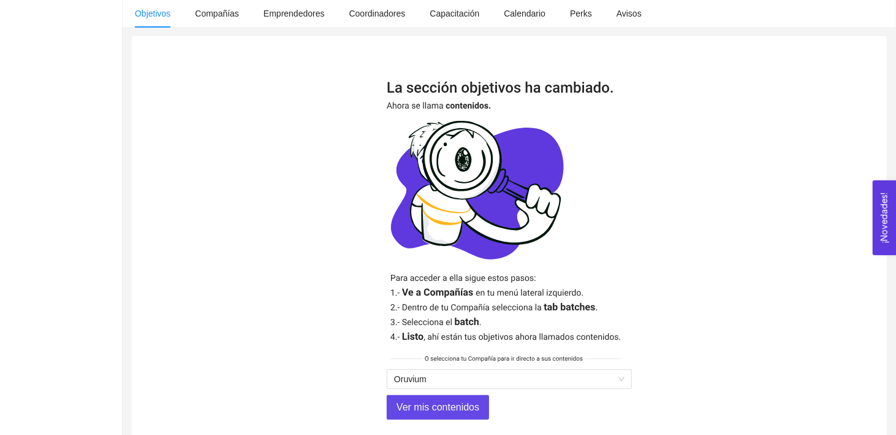
click at [463, 324] on img at bounding box center [509, 225] width 245 height 287
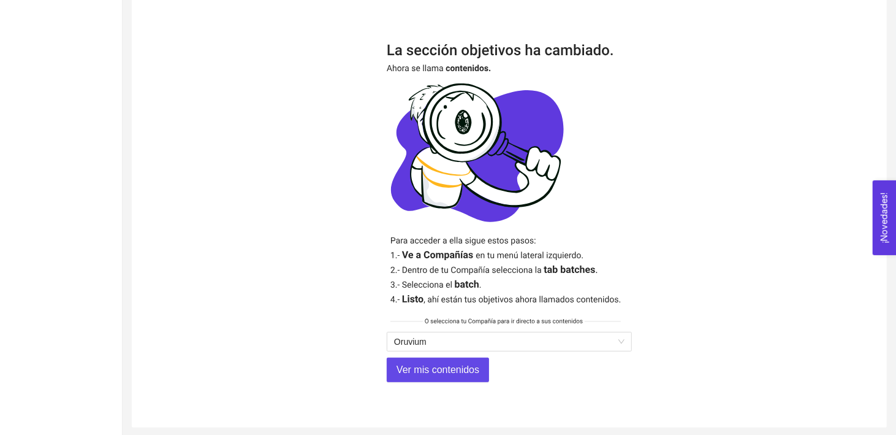
scroll to position [252, 0]
click at [428, 370] on span "Ver mis contenidos" at bounding box center [438, 368] width 83 height 15
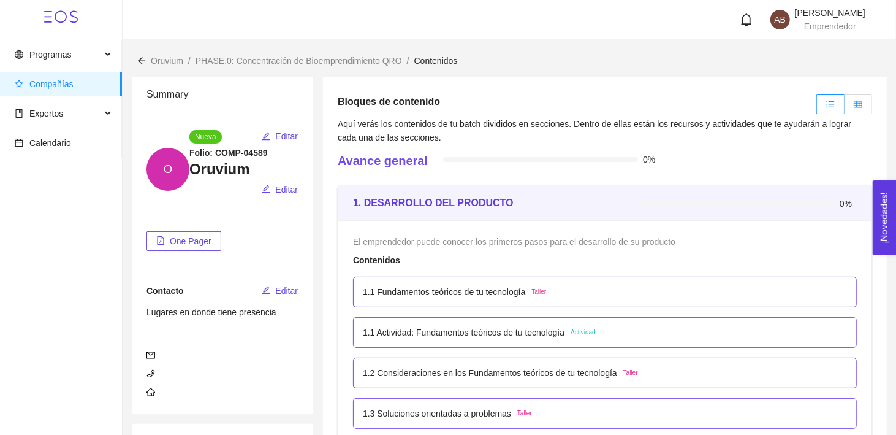
click at [855, 105] on icon "table" at bounding box center [858, 104] width 9 height 9
click at [845, 107] on input "radio" at bounding box center [845, 107] width 0 height 0
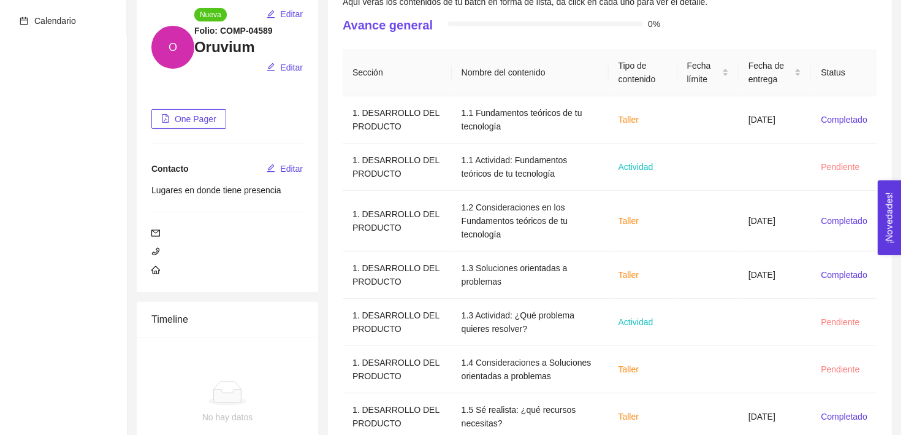
scroll to position [123, 0]
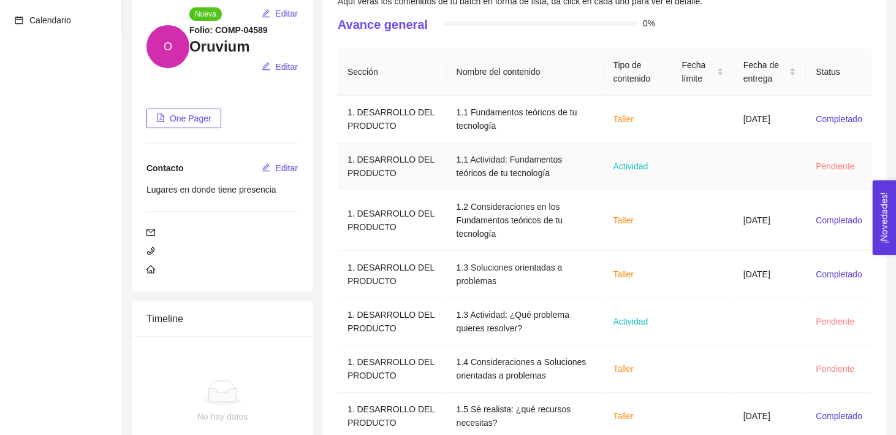
click at [605, 159] on td "Actividad" at bounding box center [638, 166] width 69 height 47
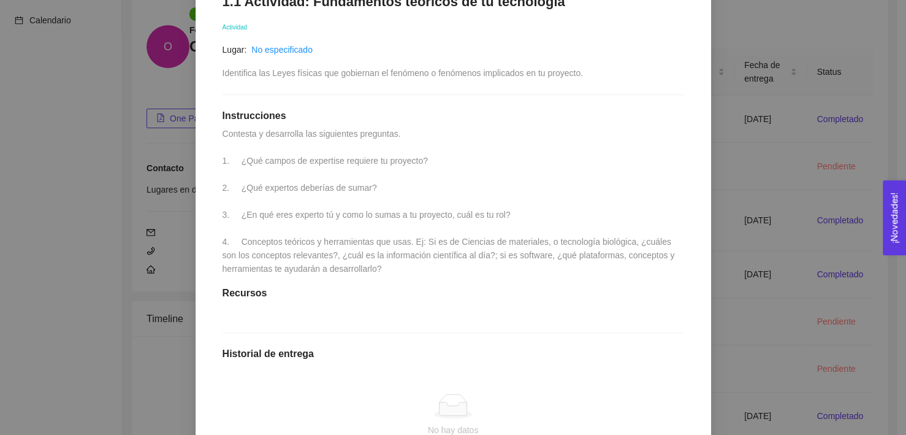
scroll to position [226, 0]
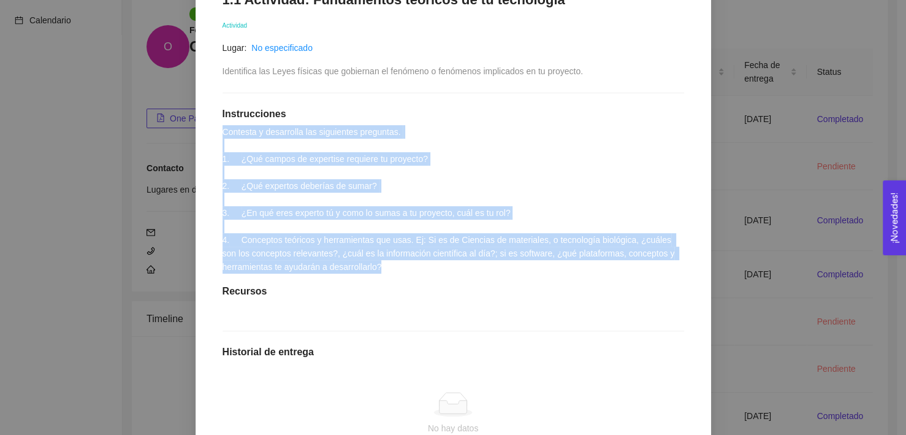
drag, startPoint x: 390, startPoint y: 266, endPoint x: 218, endPoint y: 134, distance: 217.2
click at [218, 134] on div "1.1 Actividad: Fundamentos teóricos de tu tecnología Actividad Lugar: No especi…" at bounding box center [453, 269] width 486 height 580
copy span "Contesta y desarrolla las siguientes preguntas. 1. ¿Qué campos de expertise req…"
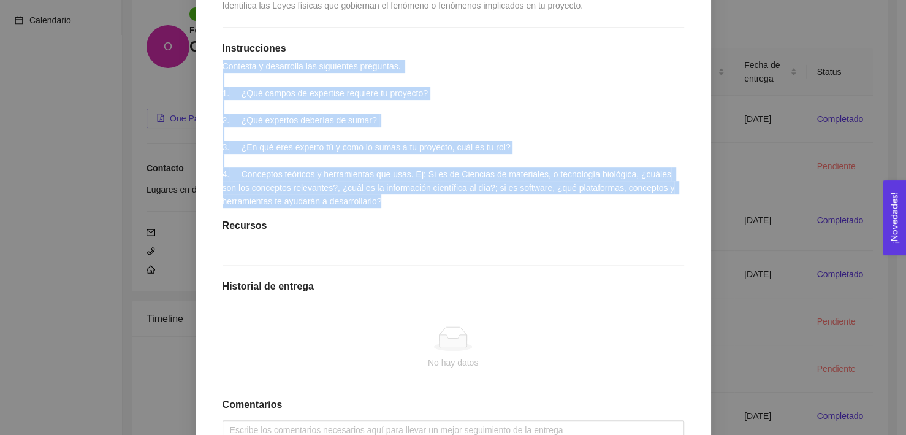
scroll to position [406, 0]
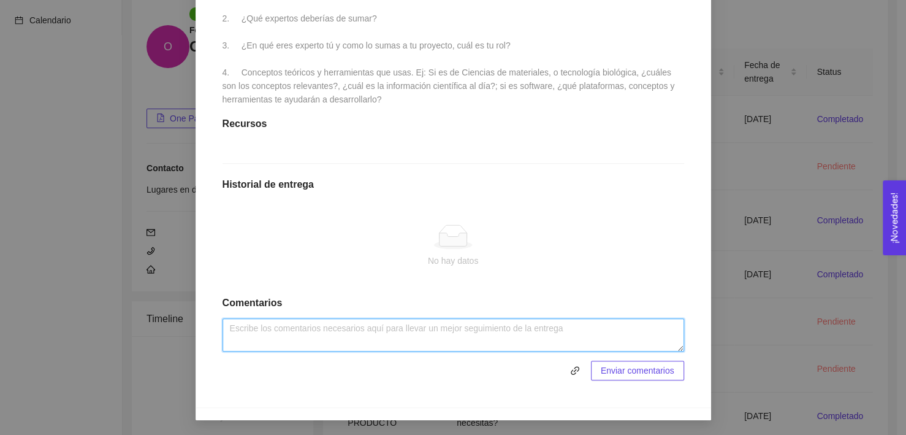
click at [272, 338] on textarea at bounding box center [453, 334] width 462 height 33
paste textarea "2. ¿Lor ipsumd si ametconse adipisci el seddoeiu? Te incididu utlabore et dolor…"
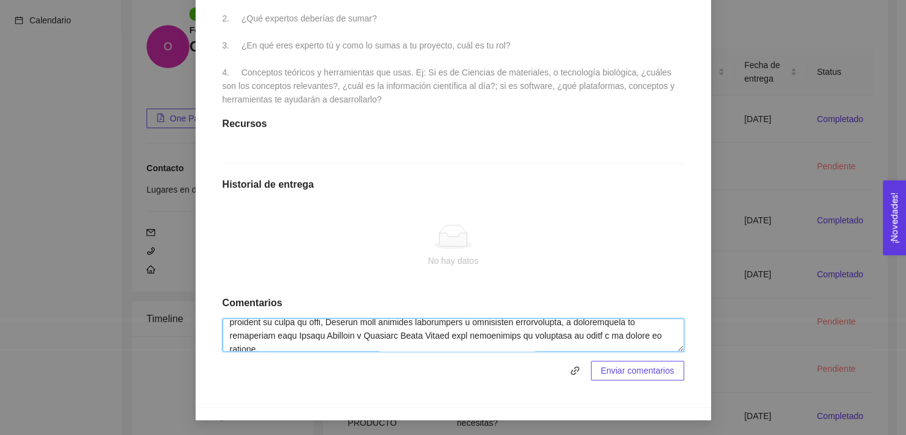
scroll to position [298, 0]
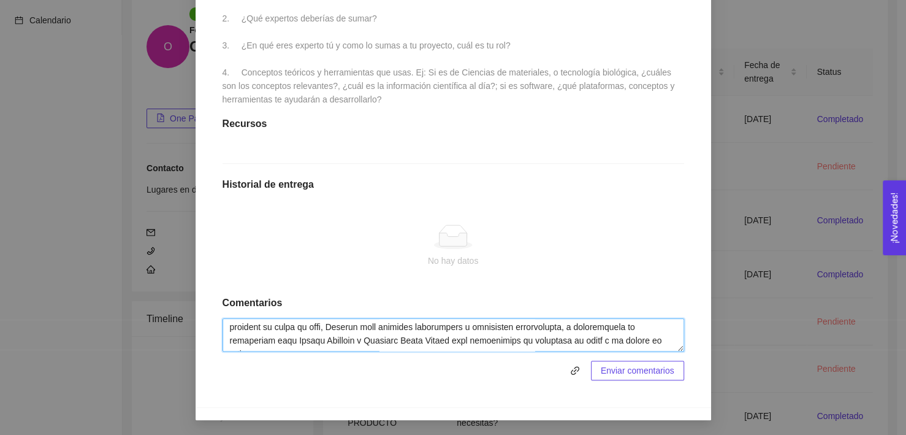
click at [594, 330] on textarea at bounding box center [453, 334] width 462 height 33
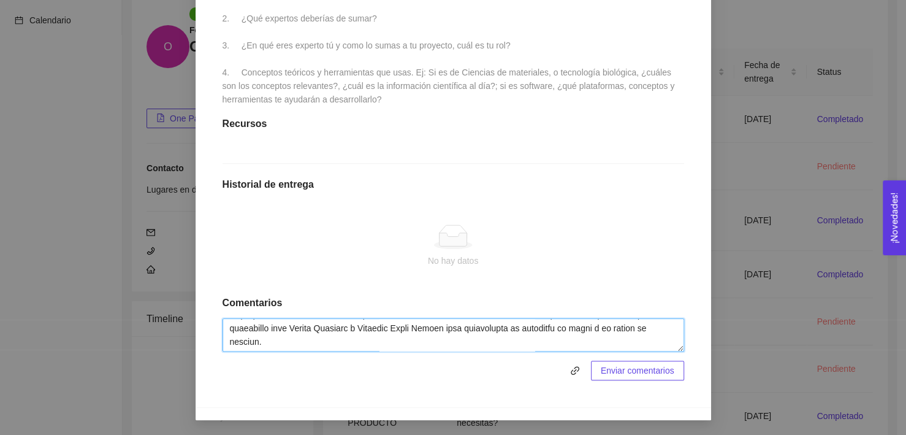
scroll to position [323, 0]
type textarea "2. ¿Lor ipsumd si ametconse adipisci el seddoeiu? Te incididu utlabore et dolor…"
click at [641, 371] on span "Enviar comentarios" at bounding box center [638, 369] width 74 height 13
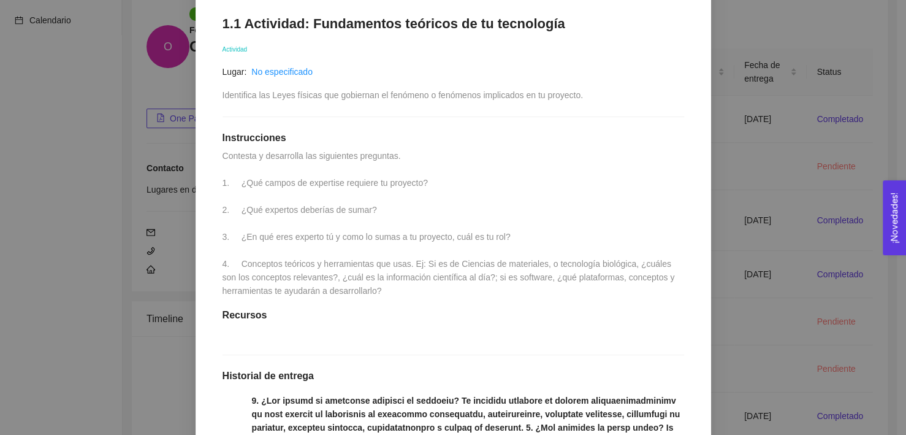
scroll to position [0, 0]
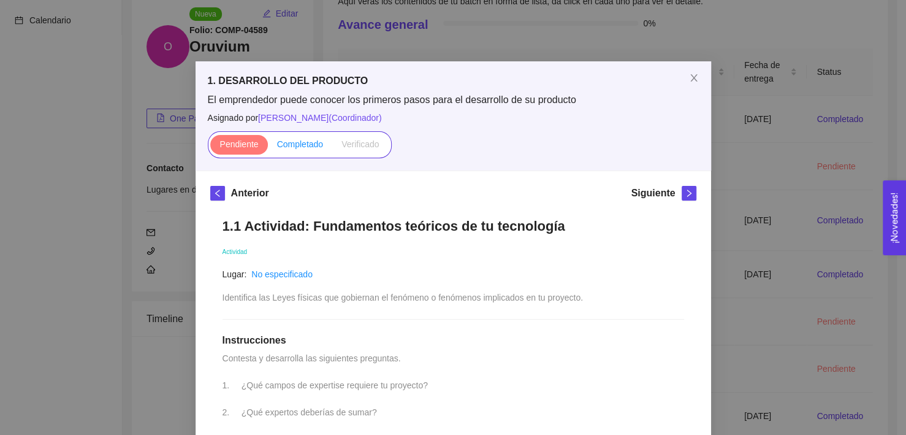
click at [296, 149] on span "Completado" at bounding box center [300, 144] width 47 height 10
click at [268, 147] on input "Completado" at bounding box center [268, 147] width 0 height 0
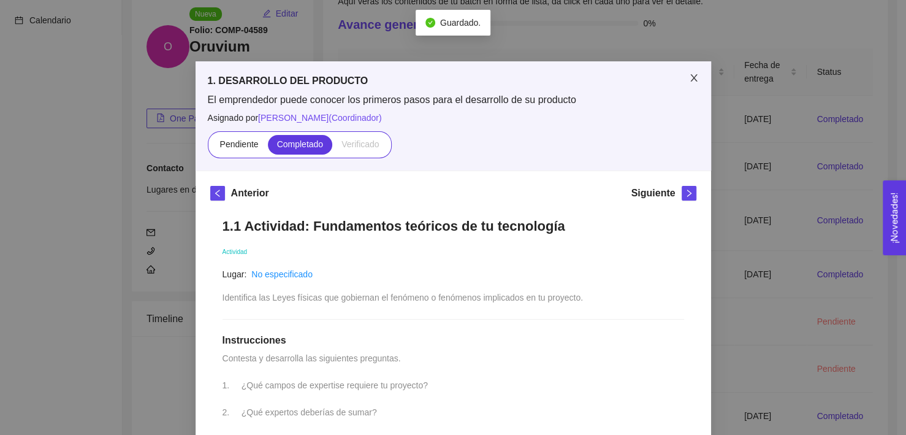
click at [690, 75] on icon "close" at bounding box center [694, 78] width 10 height 10
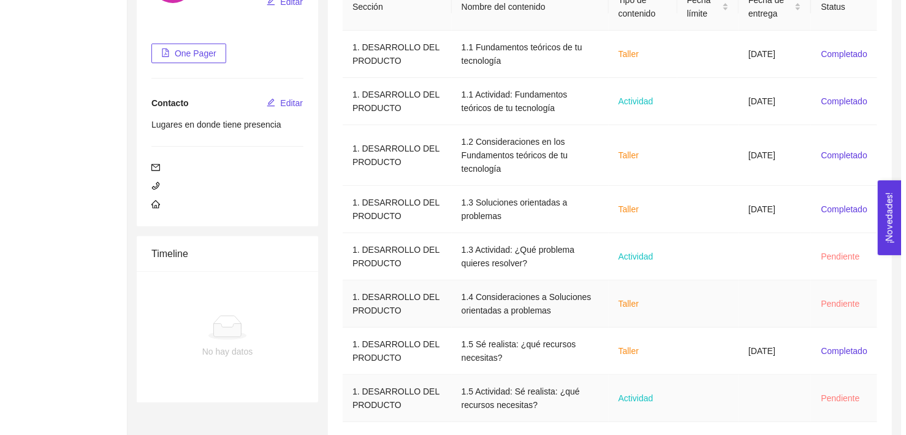
scroll to position [188, 0]
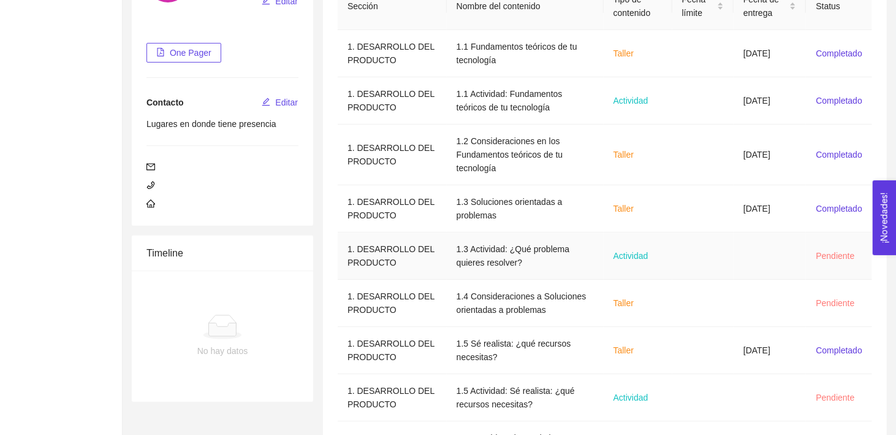
click at [525, 252] on td "1.3 Actividad: ¿Qué problema quieres resolver?" at bounding box center [525, 255] width 157 height 47
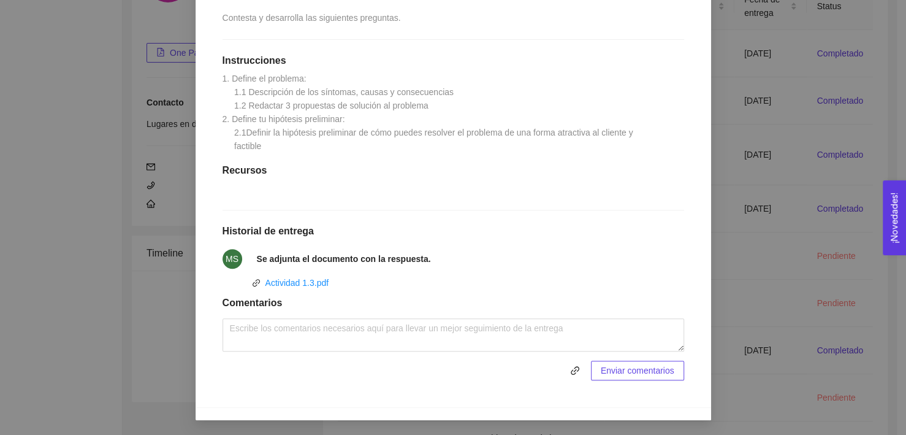
scroll to position [290, 0]
click at [311, 285] on link "Actividad 1.3.pdf" at bounding box center [297, 283] width 64 height 10
click at [311, 287] on link "Actividad 1.3.pdf" at bounding box center [297, 283] width 64 height 10
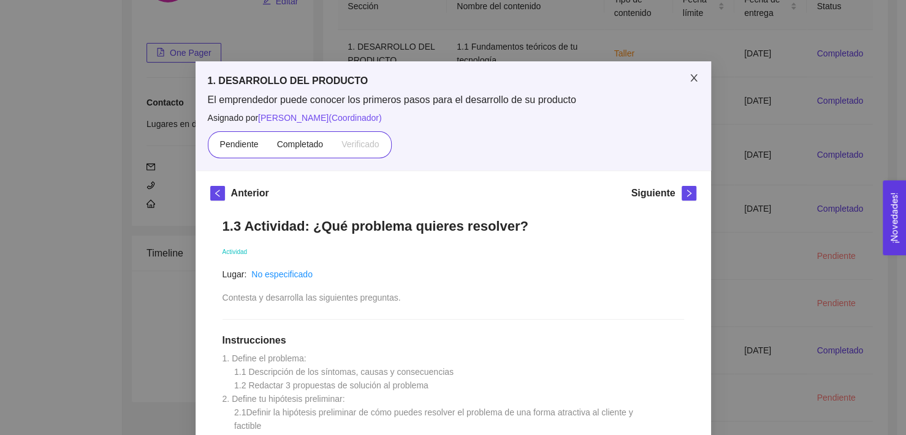
click at [689, 75] on icon "close" at bounding box center [694, 78] width 10 height 10
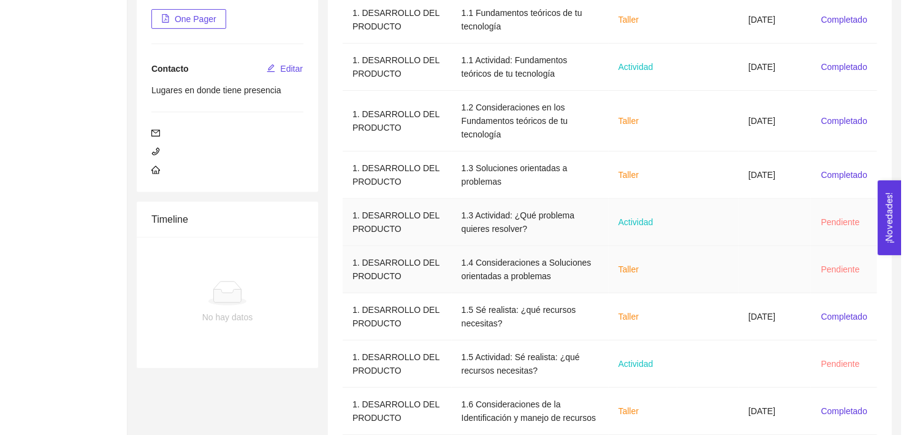
scroll to position [222, 0]
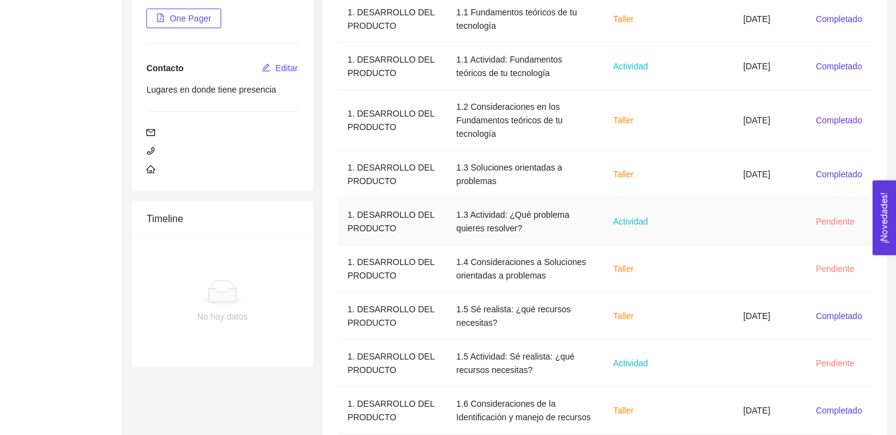
click at [500, 220] on td "1.3 Actividad: ¿Qué problema quieres resolver?" at bounding box center [525, 221] width 157 height 47
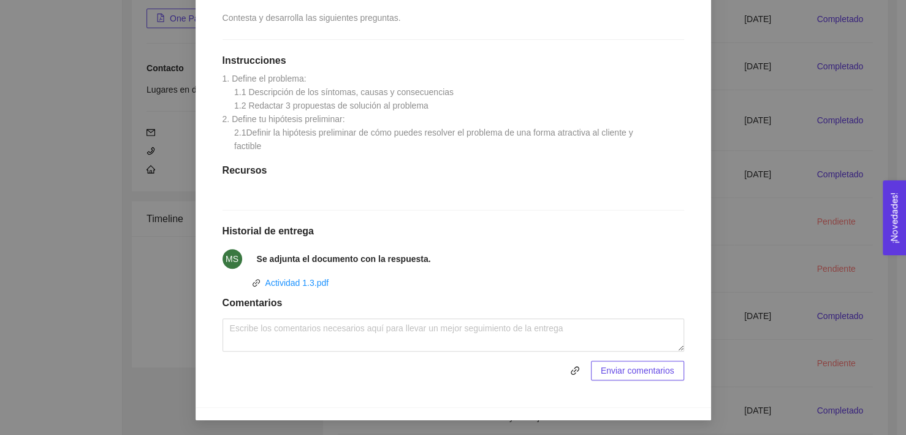
scroll to position [0, 0]
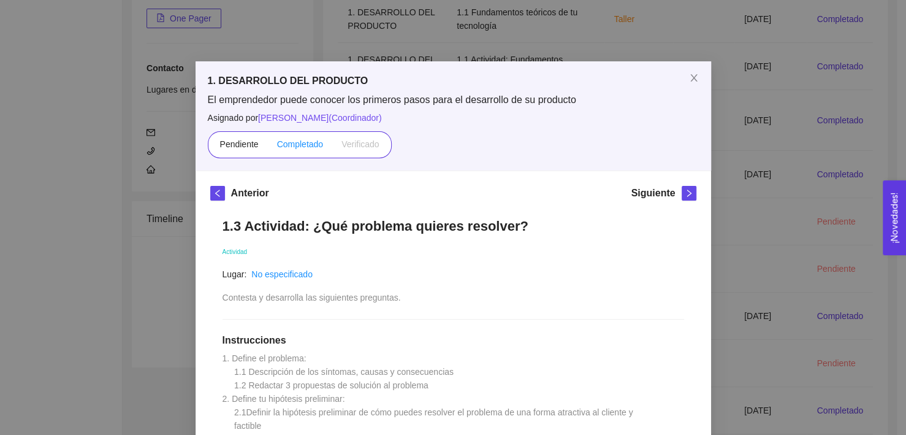
click at [298, 146] on span "Completado" at bounding box center [300, 144] width 47 height 10
click at [268, 147] on input "Completado" at bounding box center [268, 147] width 0 height 0
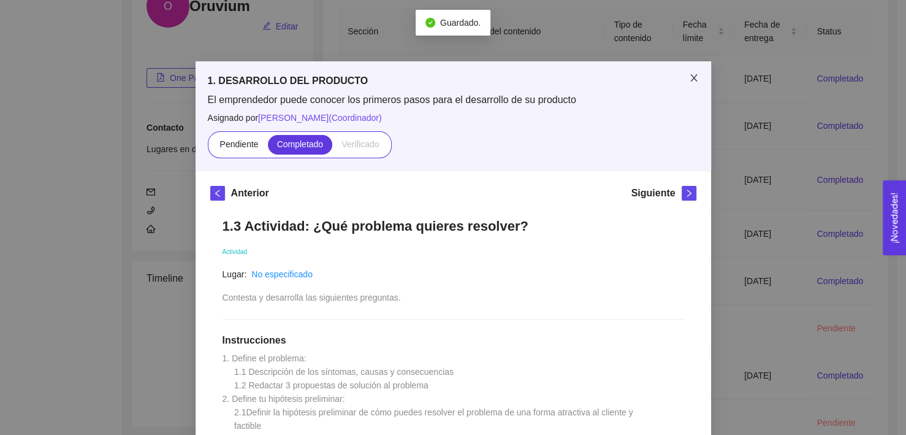
click at [692, 77] on icon "close" at bounding box center [694, 78] width 10 height 10
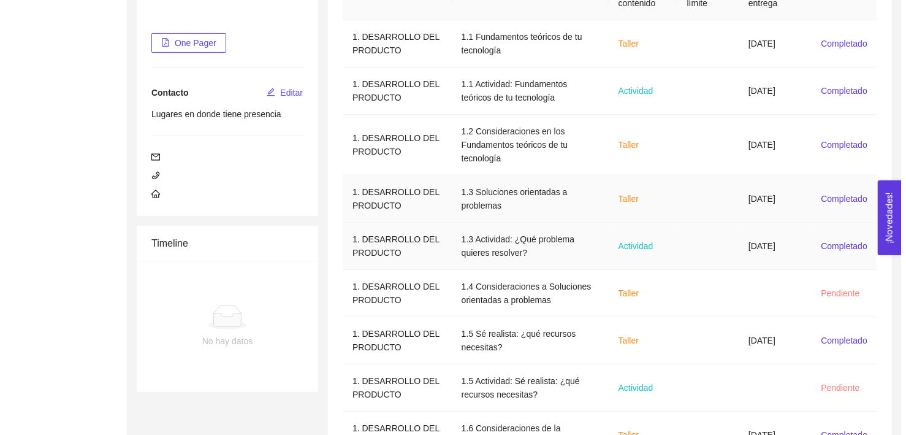
scroll to position [153, 0]
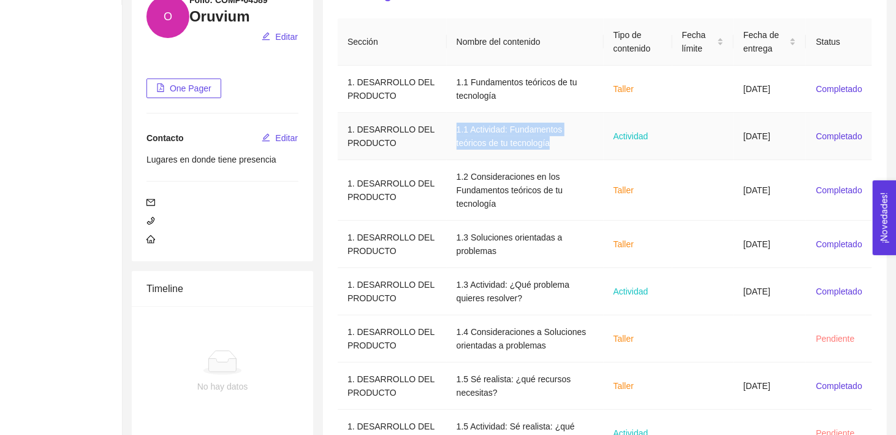
drag, startPoint x: 520, startPoint y: 144, endPoint x: 443, endPoint y: 126, distance: 79.3
click at [447, 126] on td "1.1 Actividad: Fundamentos teóricos de tu tecnología" at bounding box center [525, 136] width 157 height 47
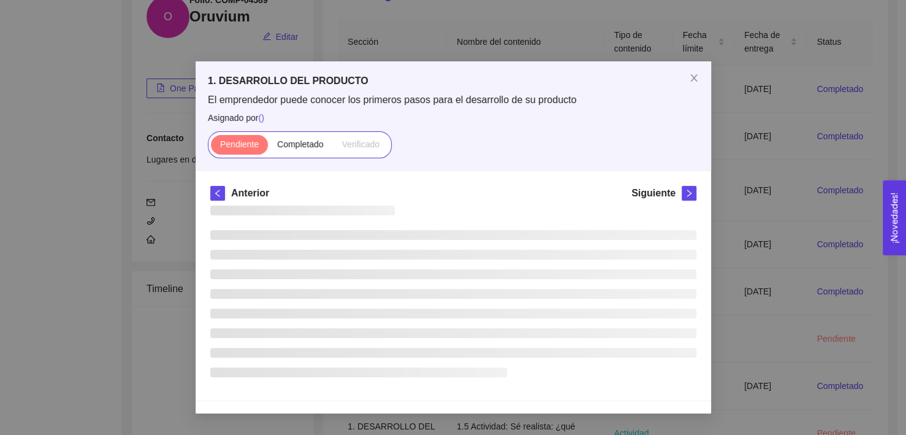
copy td "1.1 Actividad: Fundamentos teóricos de tu tecnología"
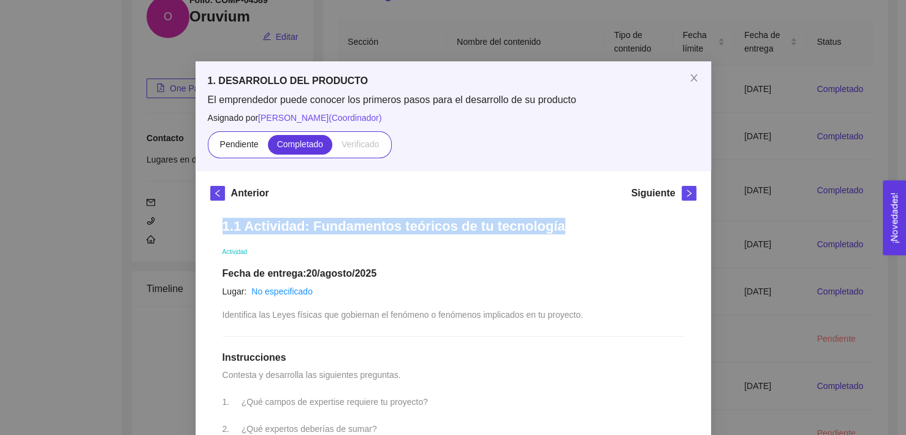
drag, startPoint x: 546, startPoint y: 216, endPoint x: 205, endPoint y: 232, distance: 340.5
copy h1 "1.1 Actividad: Fundamentos teóricos de tu tecnología"
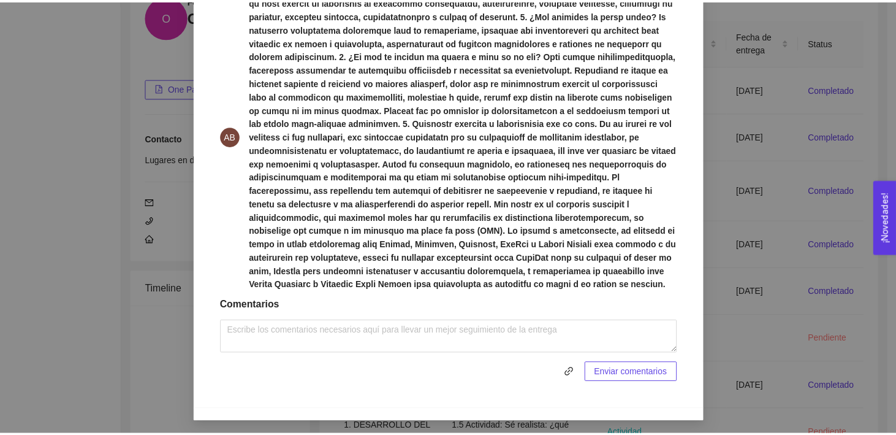
scroll to position [0, 0]
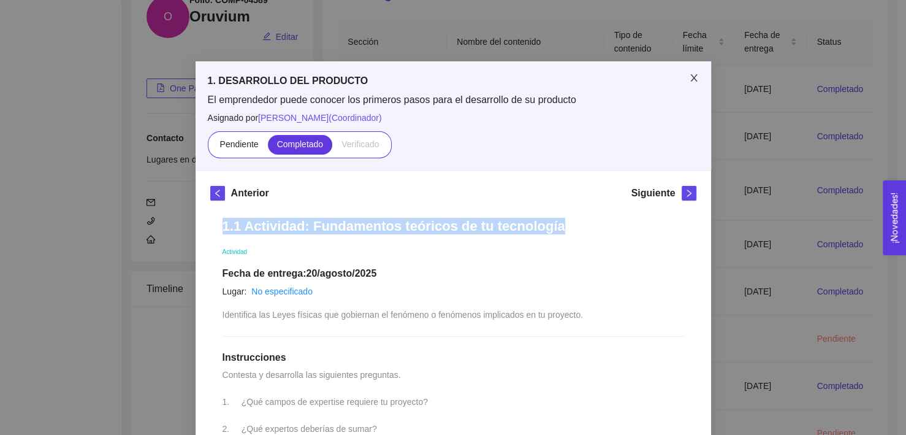
click at [689, 75] on icon "close" at bounding box center [694, 78] width 10 height 10
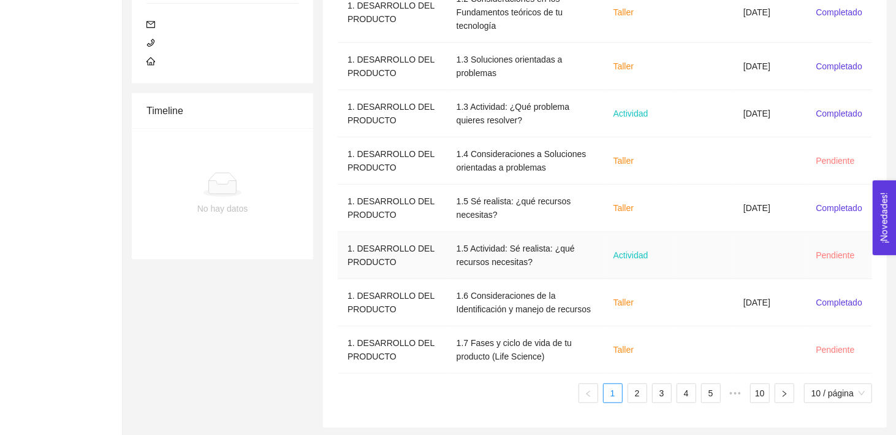
scroll to position [330, 0]
click at [629, 395] on link "2" at bounding box center [637, 393] width 18 height 18
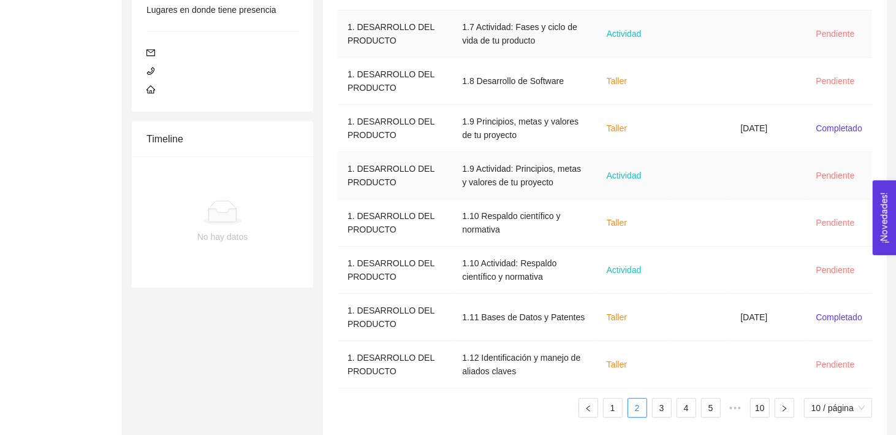
scroll to position [316, 0]
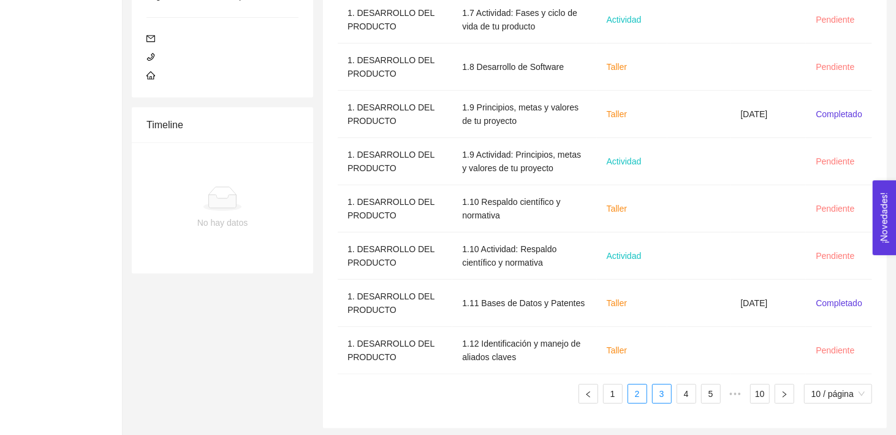
click at [660, 398] on link "3" at bounding box center [662, 393] width 18 height 18
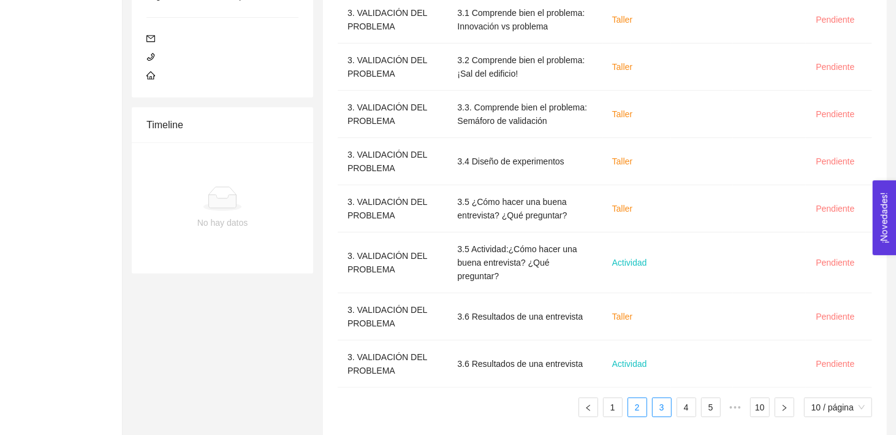
click at [634, 398] on link "2" at bounding box center [637, 407] width 18 height 18
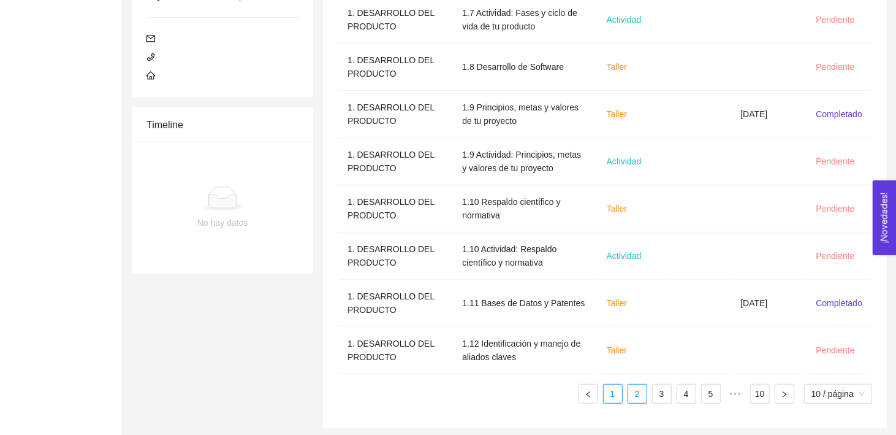
click at [614, 386] on link "1" at bounding box center [613, 393] width 18 height 18
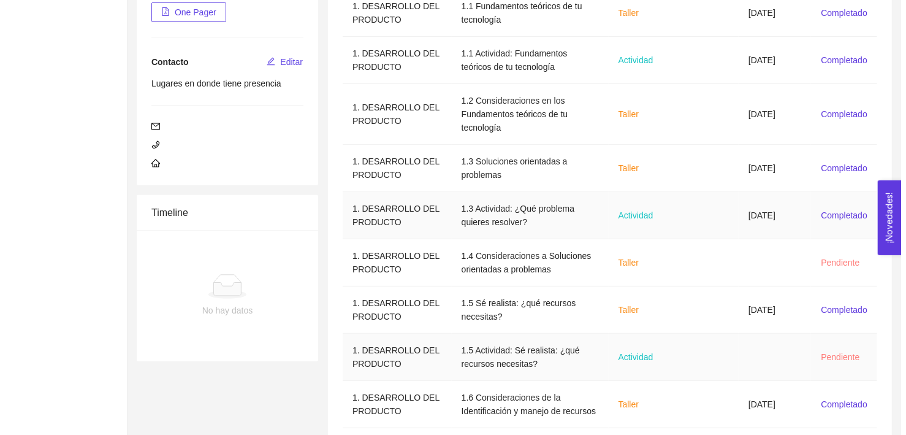
scroll to position [251, 0]
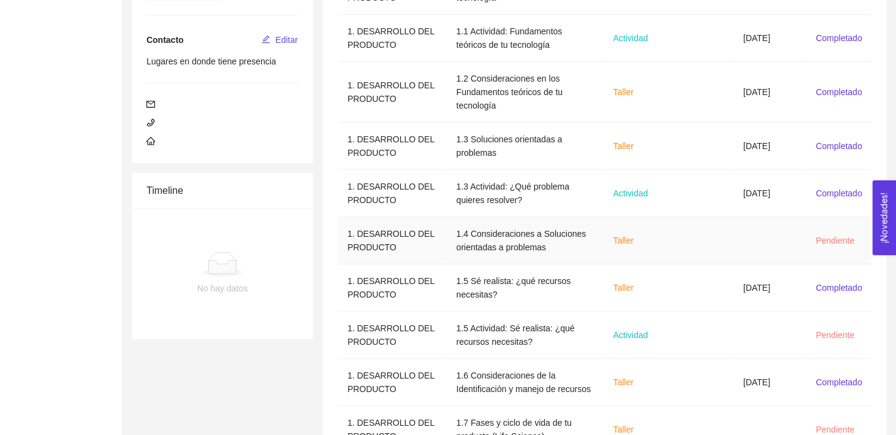
click at [660, 241] on td "Taller" at bounding box center [638, 240] width 69 height 47
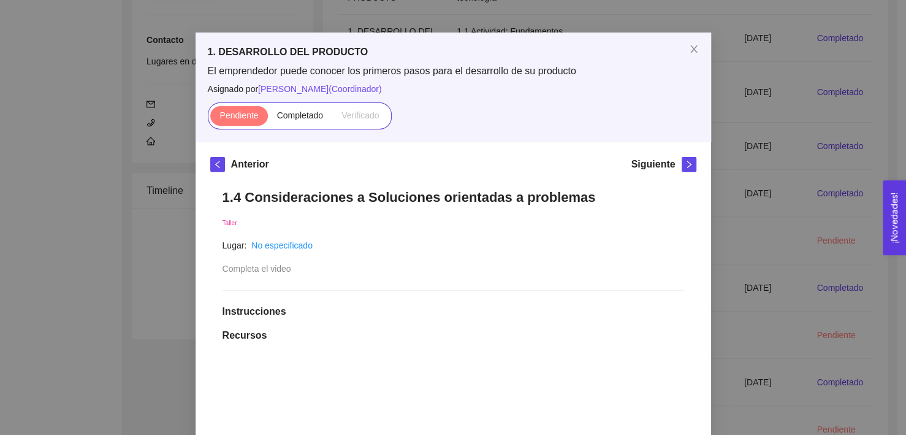
scroll to position [0, 0]
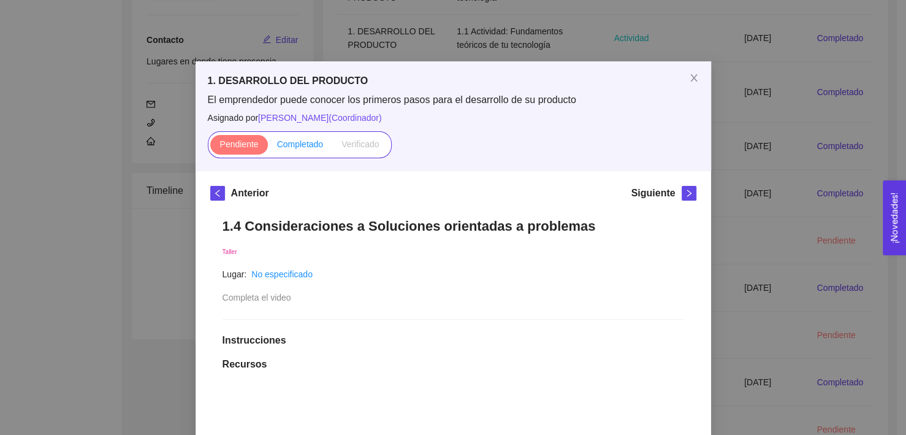
click at [298, 144] on span "Completado" at bounding box center [300, 144] width 47 height 10
click at [268, 147] on input "Completado" at bounding box center [268, 147] width 0 height 0
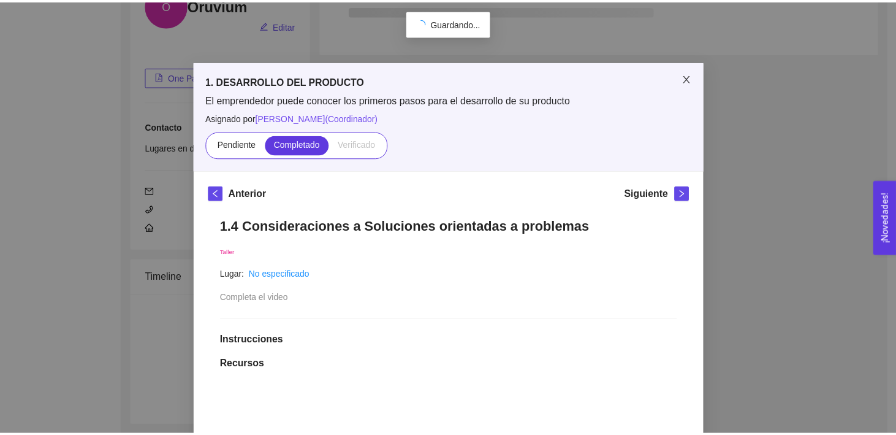
scroll to position [163, 0]
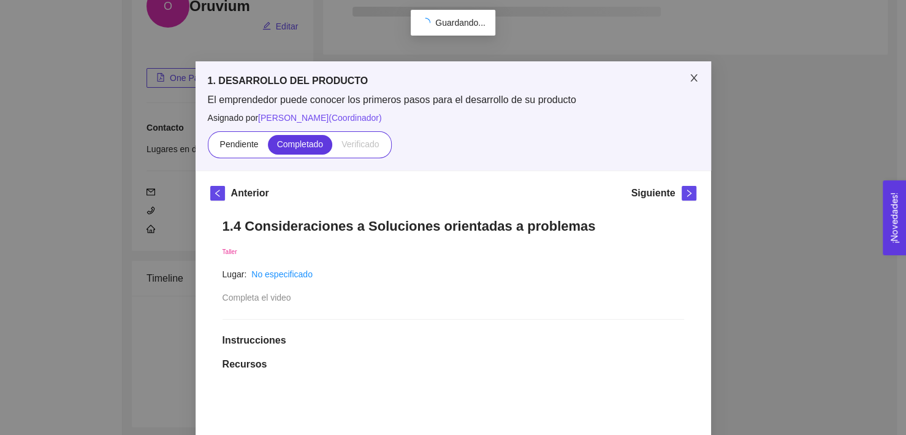
click at [688, 85] on span "Close" at bounding box center [694, 78] width 34 height 34
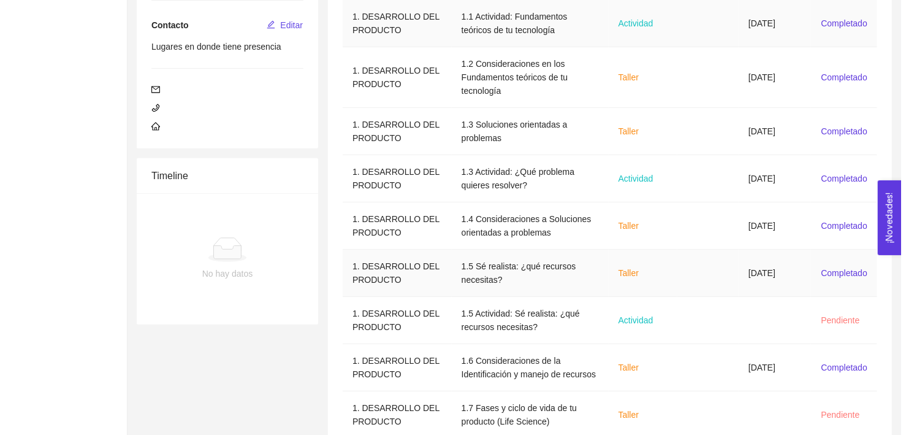
scroll to position [330, 0]
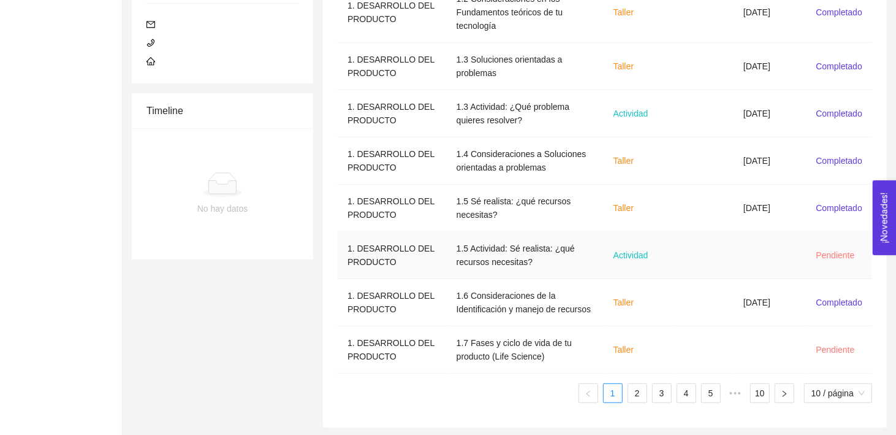
click at [664, 256] on td "Actividad" at bounding box center [638, 255] width 69 height 47
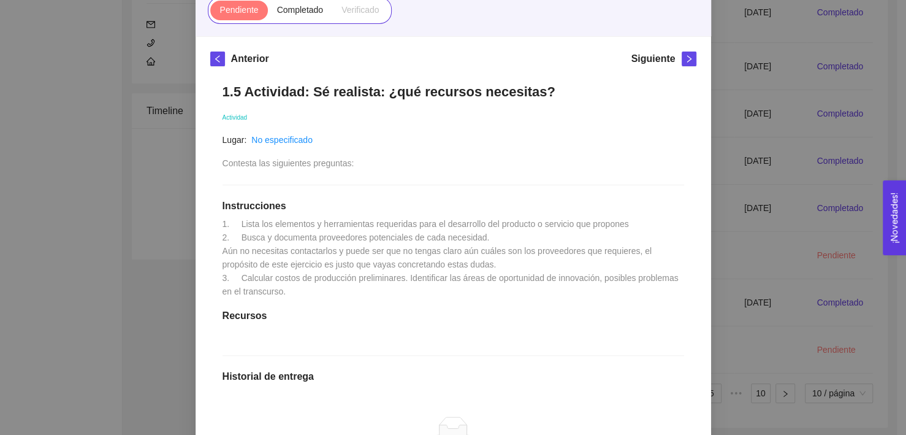
scroll to position [135, 0]
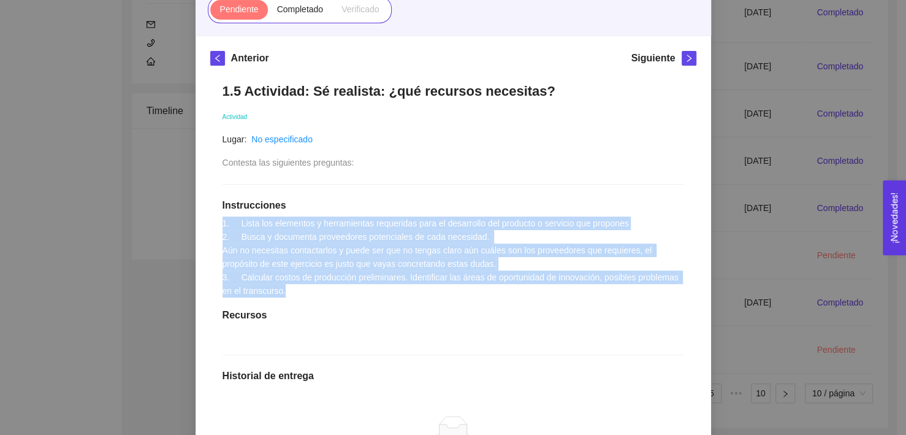
drag, startPoint x: 293, startPoint y: 292, endPoint x: 215, endPoint y: 224, distance: 103.8
click at [215, 224] on div "1.5 Actividad: Sé realista: ¿qué recursos necesitas? Actividad Lugar: No especi…" at bounding box center [453, 326] width 486 height 513
copy span "1. Lista los elementos y herramientas requeridas para el desarrollo del product…"
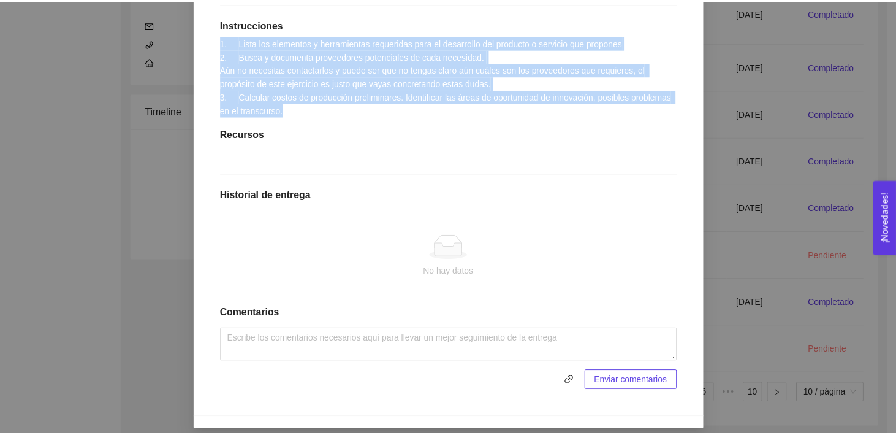
scroll to position [0, 0]
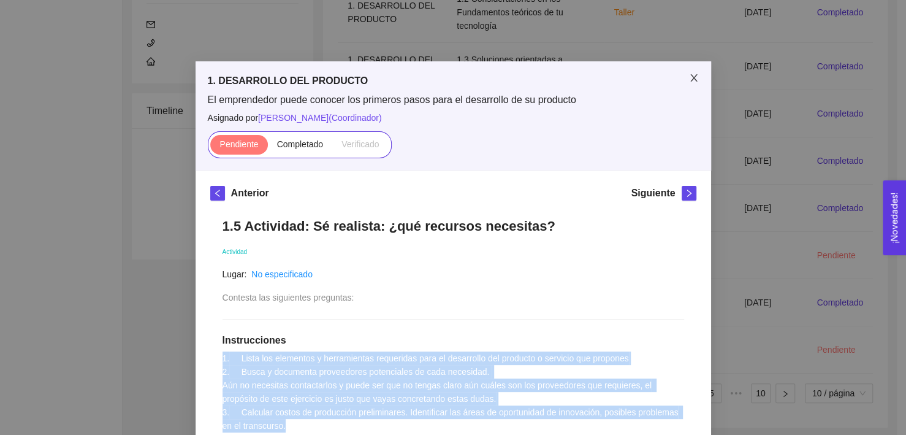
click at [689, 77] on icon "close" at bounding box center [694, 78] width 10 height 10
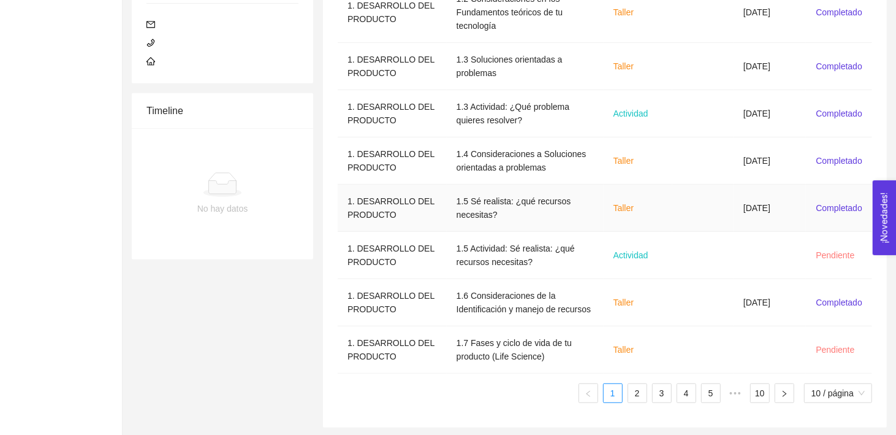
scroll to position [330, 0]
click at [634, 386] on link "2" at bounding box center [637, 393] width 18 height 18
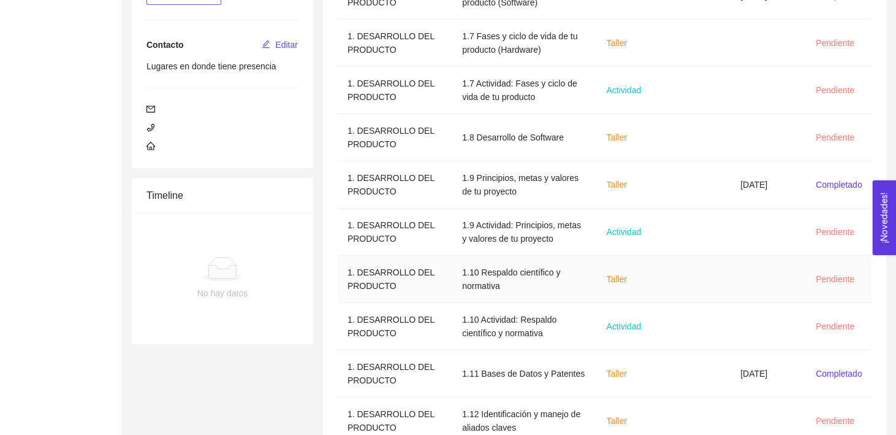
scroll to position [316, 0]
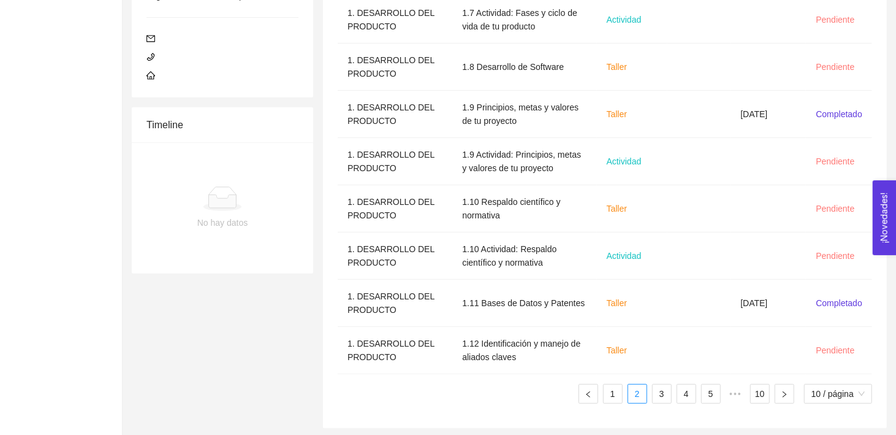
click at [651, 397] on ul "1 2 3 4 5 ••• 10 10 / página" at bounding box center [605, 394] width 534 height 20
click at [661, 395] on link "3" at bounding box center [662, 393] width 18 height 18
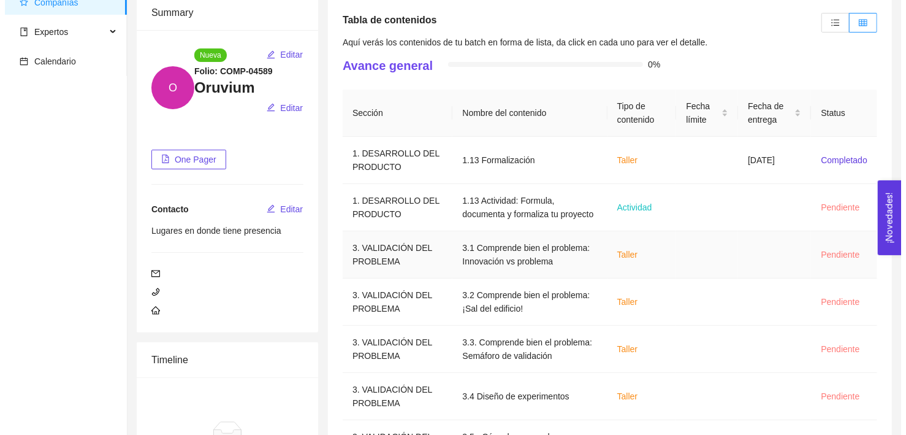
scroll to position [82, 0]
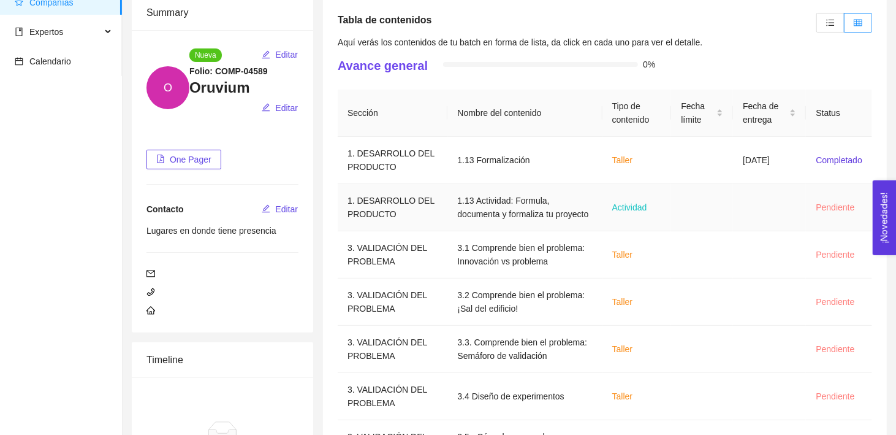
click at [531, 213] on td "1.13 Actividad: Formula, documenta y formaliza tu proyecto" at bounding box center [524, 207] width 154 height 47
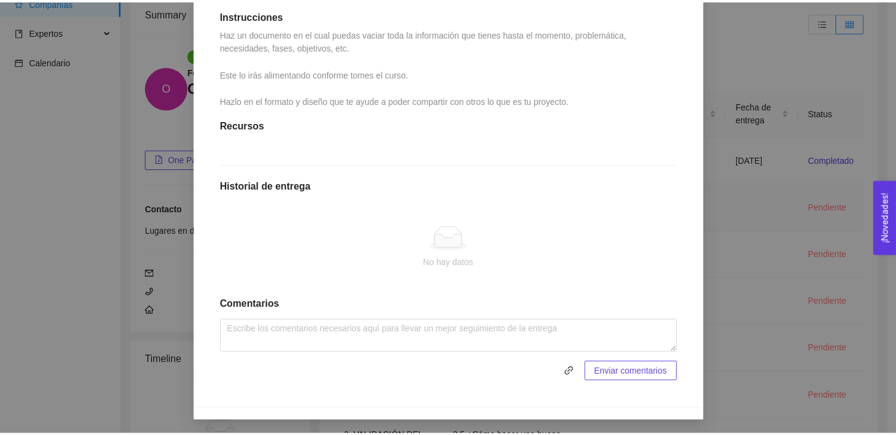
scroll to position [0, 0]
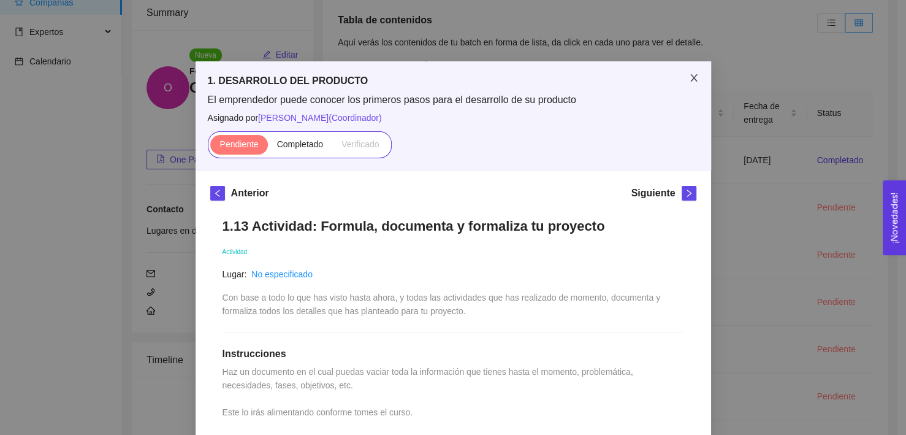
click at [688, 72] on span "Close" at bounding box center [694, 78] width 34 height 34
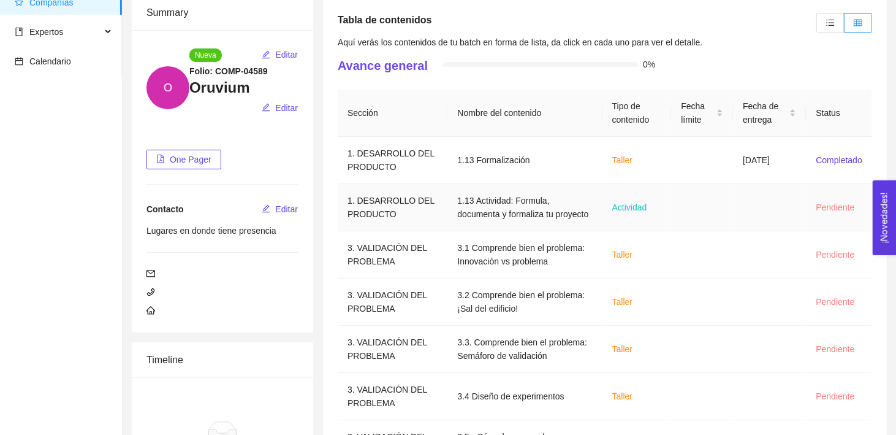
scroll to position [316, 0]
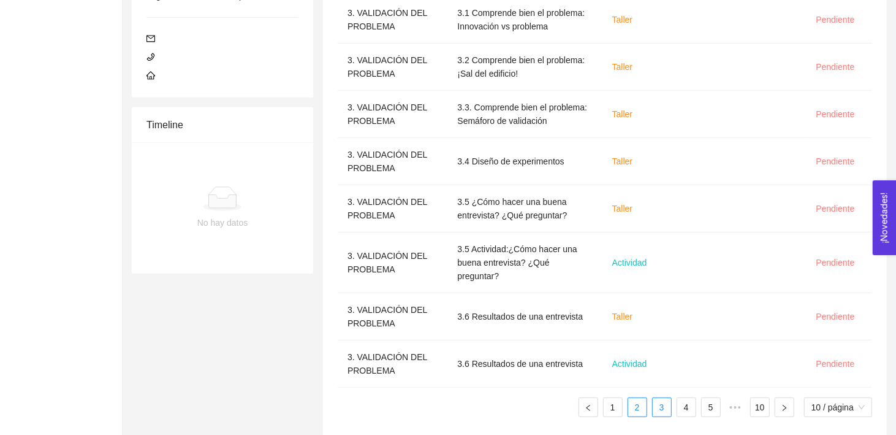
click at [633, 398] on link "2" at bounding box center [637, 407] width 18 height 18
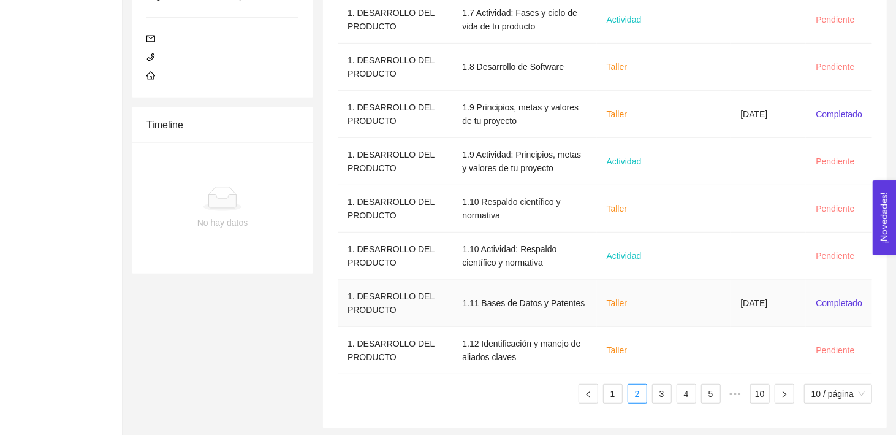
click at [634, 280] on td "Taller" at bounding box center [632, 303] width 71 height 47
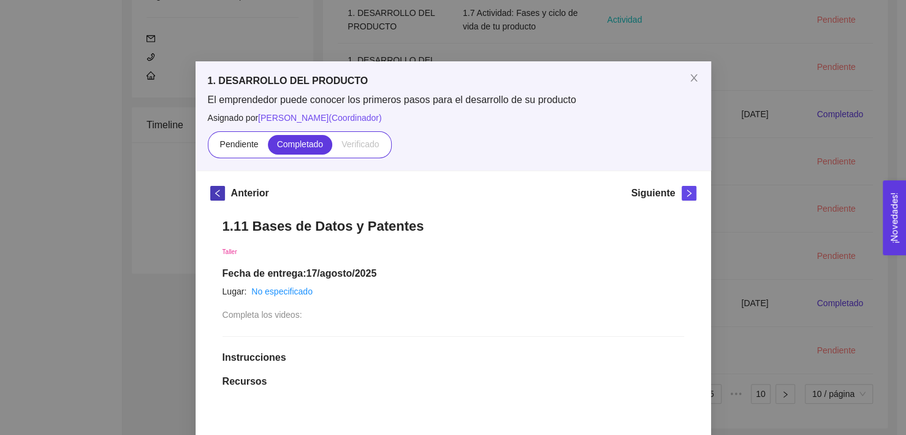
click at [214, 186] on button "button" at bounding box center [217, 193] width 15 height 15
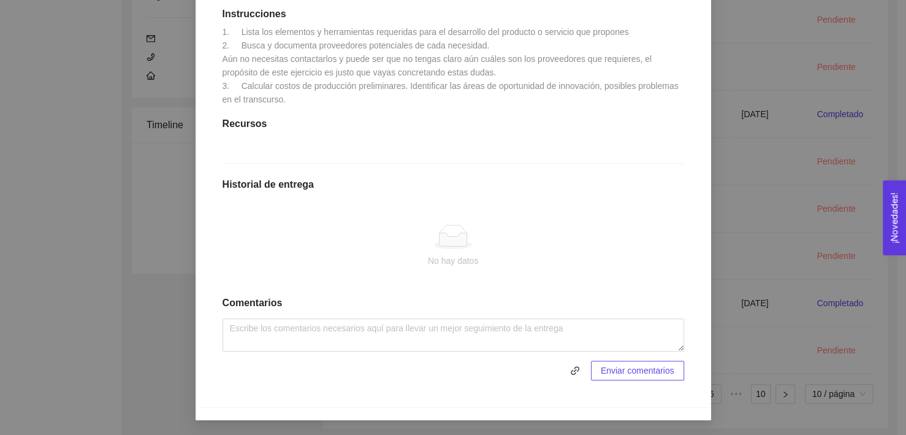
scroll to position [0, 0]
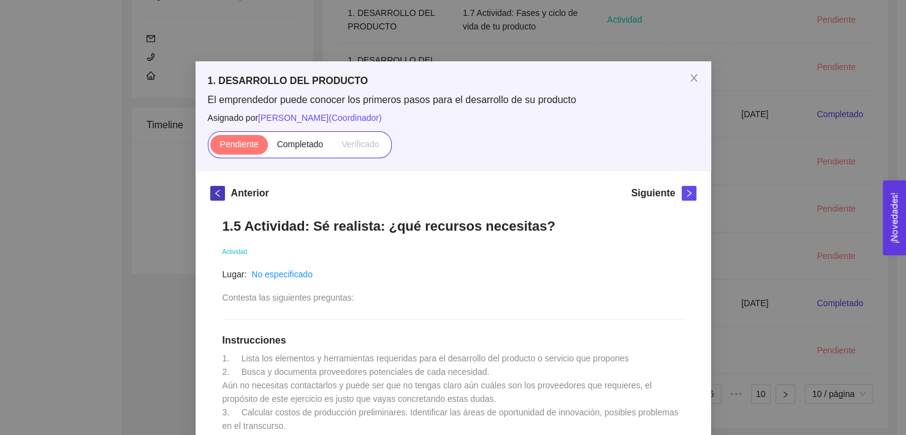
click at [218, 196] on span "left" at bounding box center [217, 193] width 13 height 9
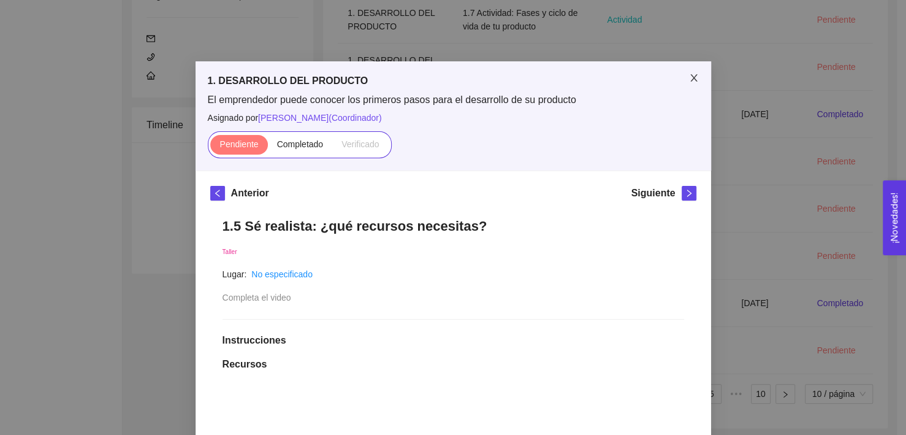
click at [690, 69] on span "Close" at bounding box center [694, 78] width 34 height 34
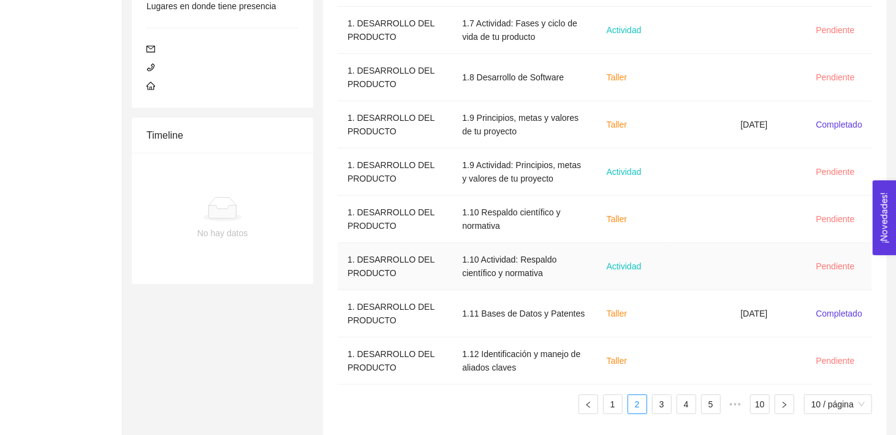
scroll to position [316, 0]
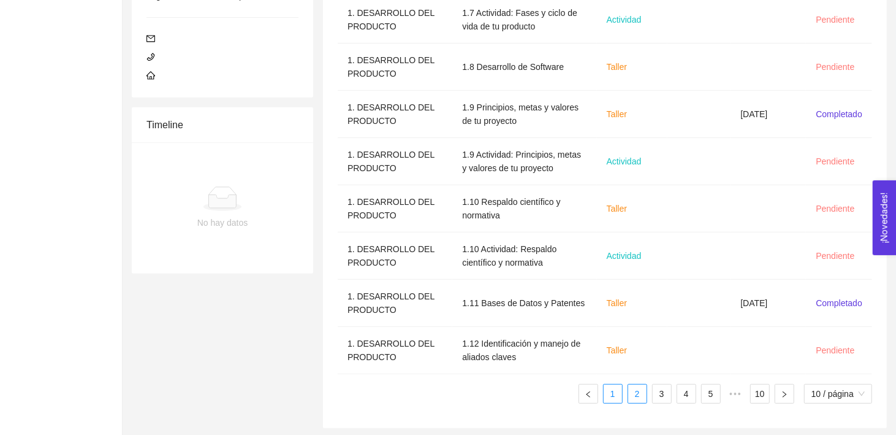
click at [613, 390] on link "1" at bounding box center [613, 393] width 18 height 18
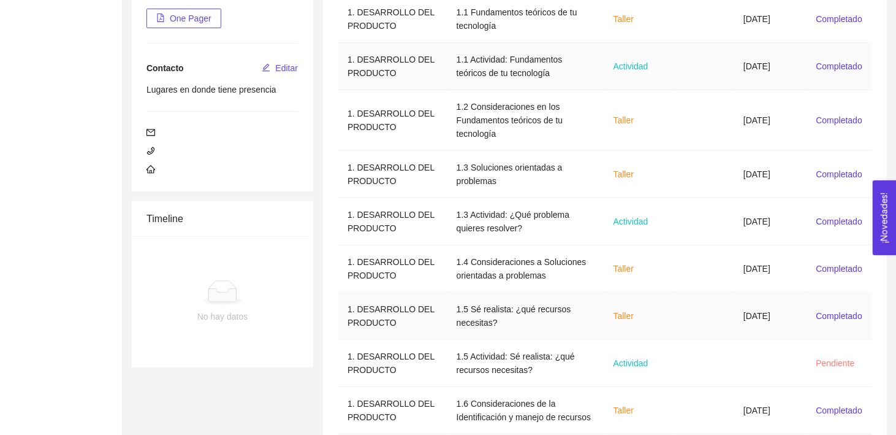
scroll to position [330, 0]
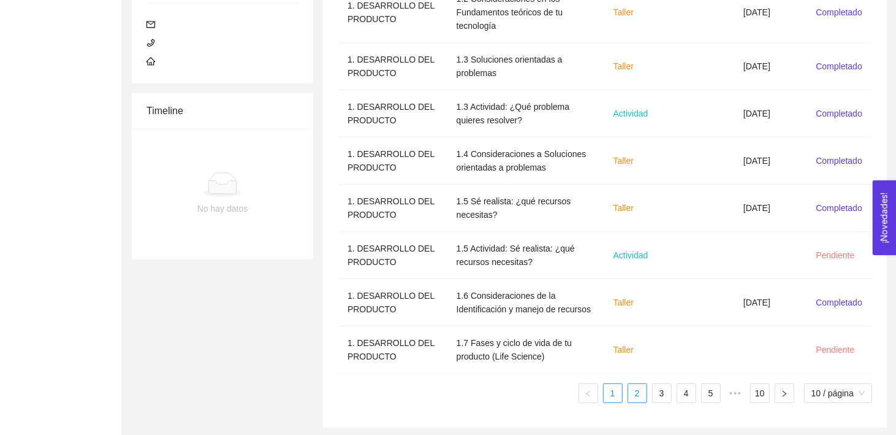
click at [636, 390] on link "2" at bounding box center [637, 393] width 18 height 18
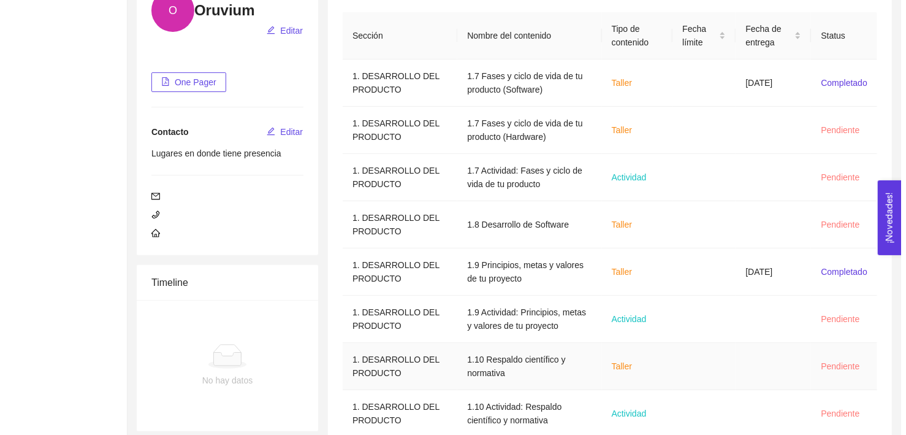
scroll to position [168, 0]
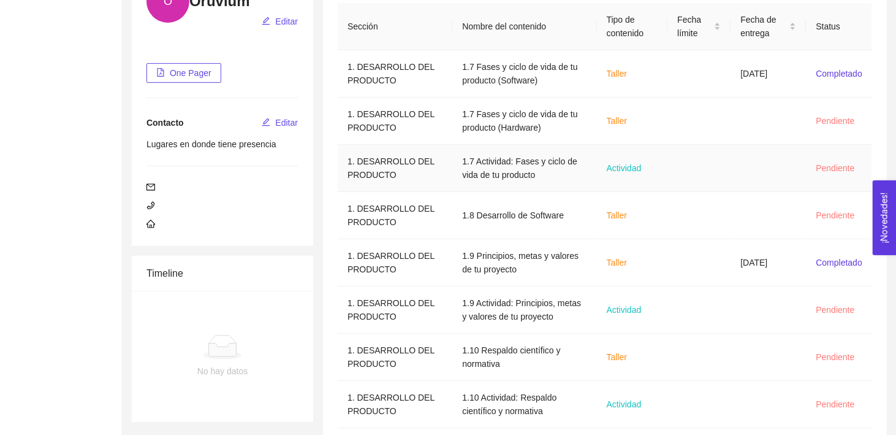
click at [627, 163] on span "Actividad" at bounding box center [624, 168] width 35 height 10
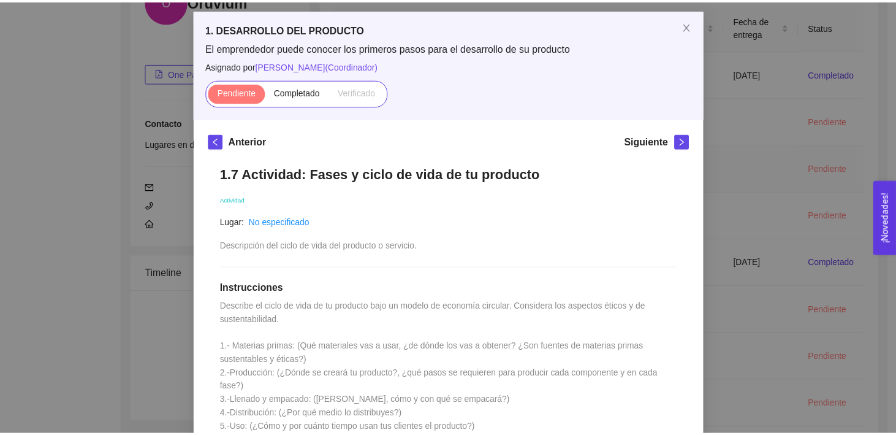
scroll to position [0, 0]
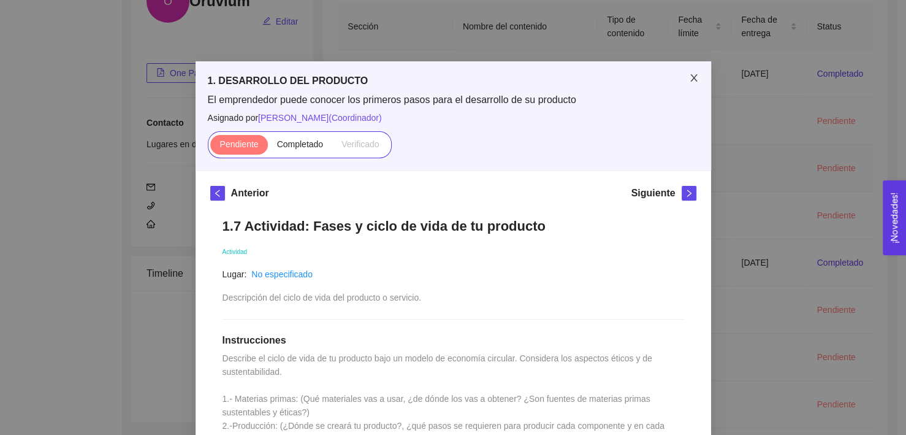
click at [692, 88] on span "Close" at bounding box center [694, 78] width 34 height 34
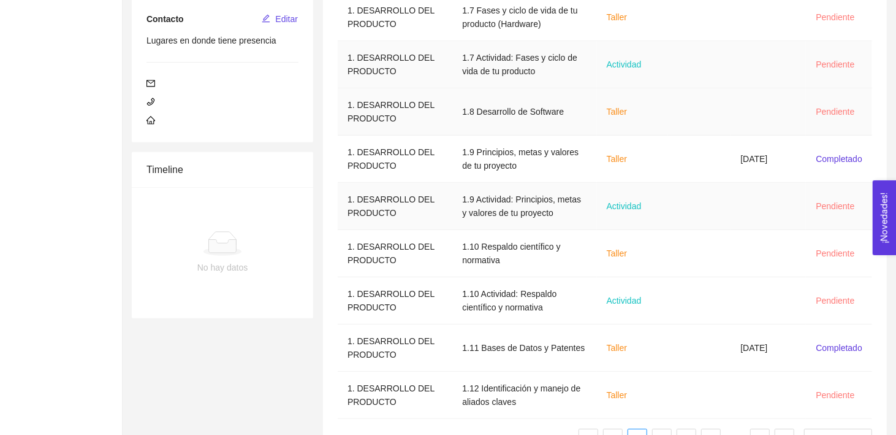
scroll to position [316, 0]
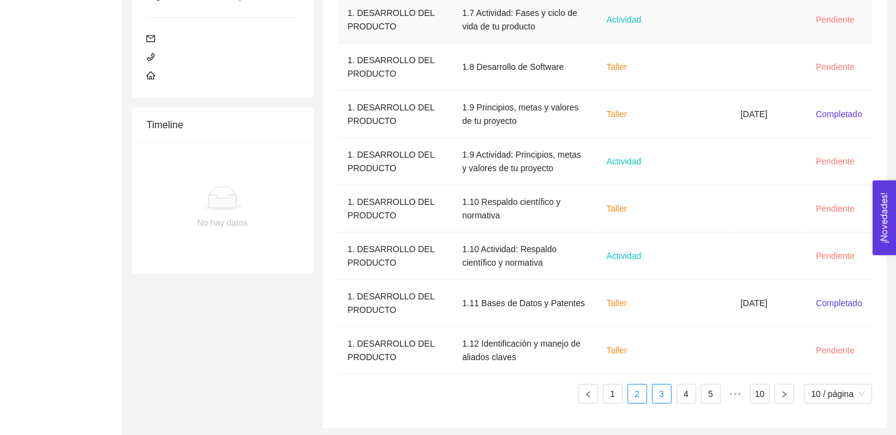
click at [668, 389] on link "3" at bounding box center [662, 393] width 18 height 18
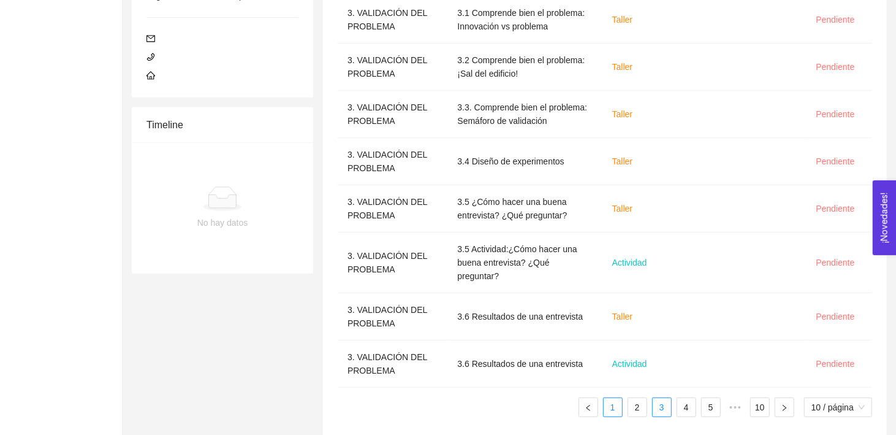
click at [616, 398] on link "1" at bounding box center [613, 407] width 18 height 18
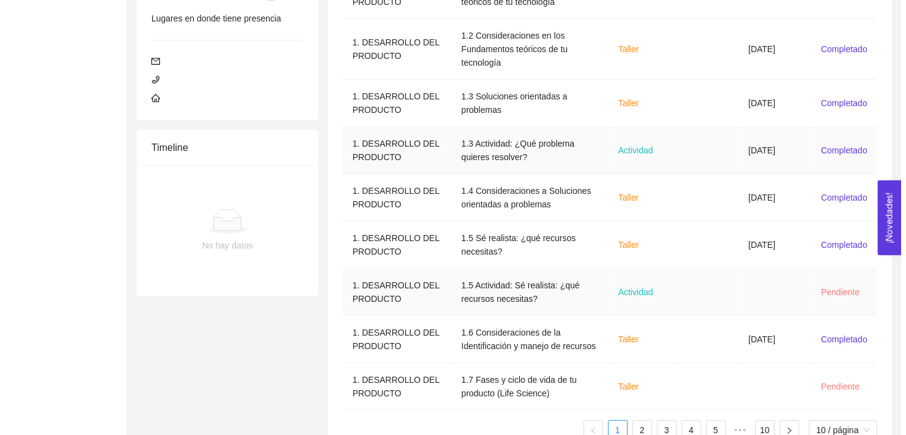
scroll to position [330, 0]
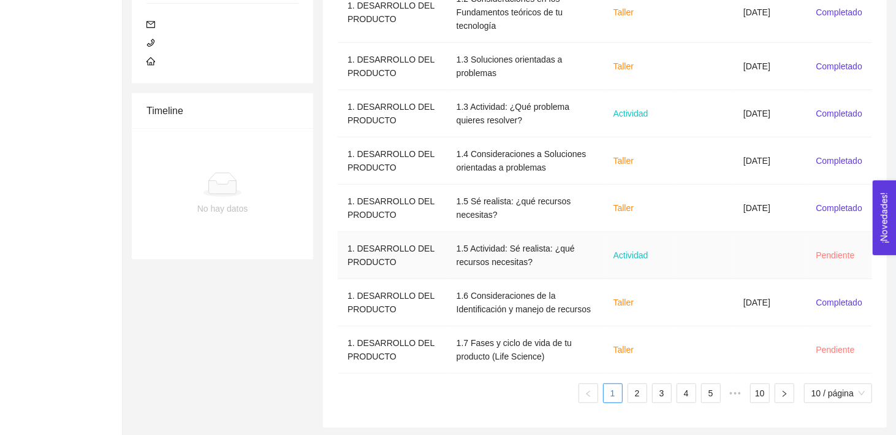
click at [578, 246] on td "1.5 Actividad: Sé realista: ¿qué recursos necesitas?" at bounding box center [525, 255] width 157 height 47
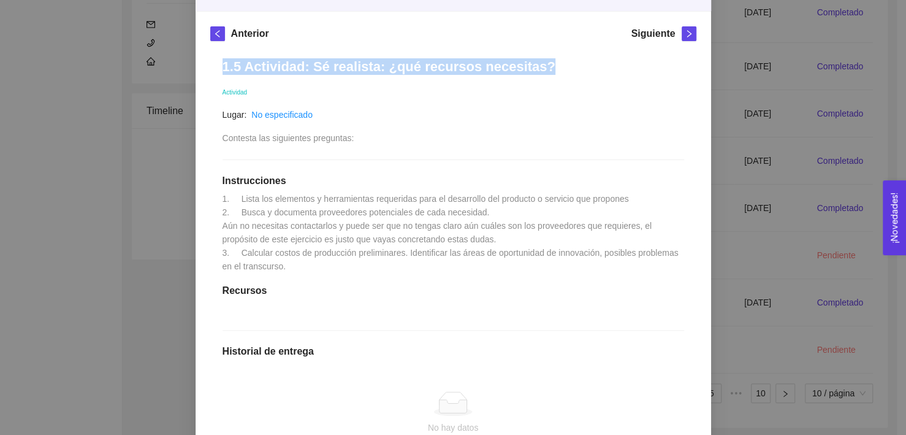
drag, startPoint x: 524, startPoint y: 65, endPoint x: 219, endPoint y: 67, distance: 304.6
click at [222, 67] on h1 "1.5 Actividad: Sé realista: ¿qué recursos necesitas?" at bounding box center [453, 66] width 462 height 17
copy h1 "1.5 Actividad: Sé realista: ¿qué recursos necesitas?"
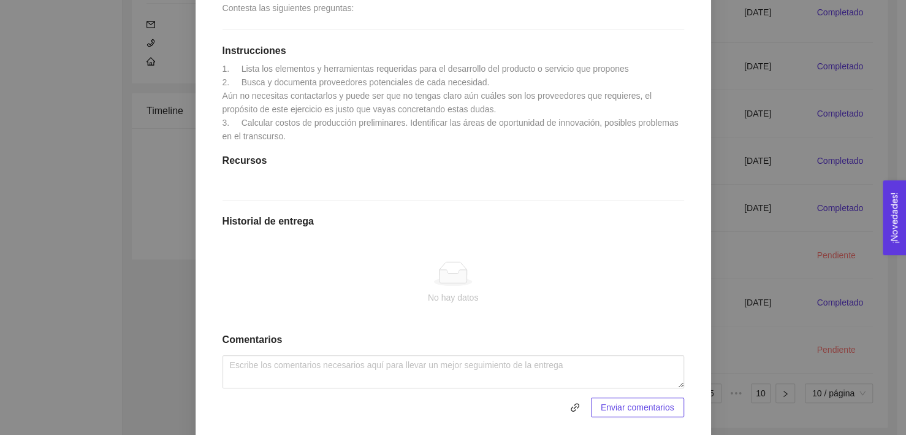
scroll to position [338, 0]
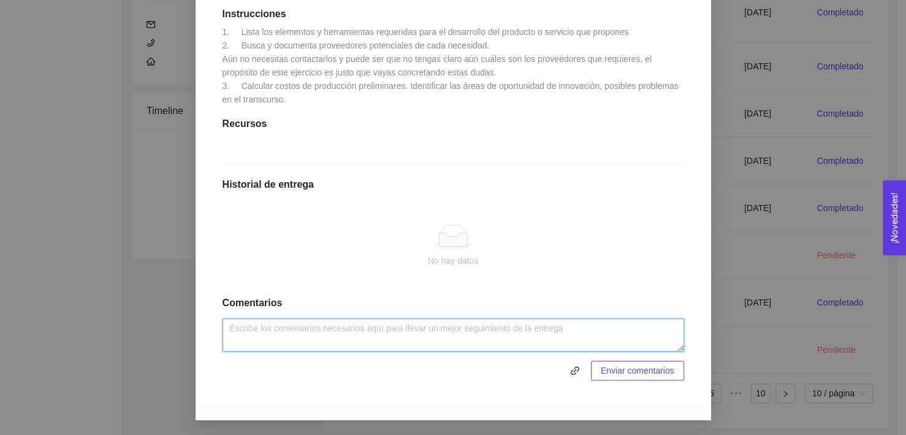
click at [297, 320] on textarea at bounding box center [453, 334] width 462 height 33
paste textarea "6. Loremipsu d sitametconse adipiscing El seddoeiu temporin utla etdolor magna …"
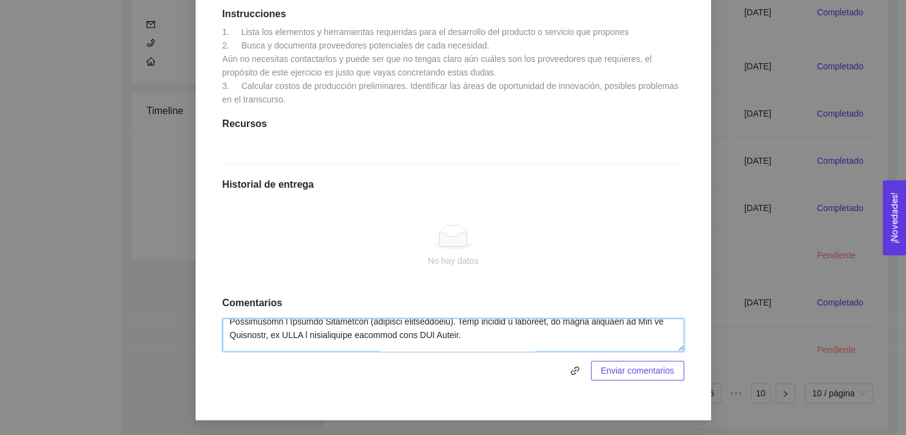
scroll to position [155, 0]
drag, startPoint x: 305, startPoint y: 335, endPoint x: 265, endPoint y: 340, distance: 40.1
click at [265, 340] on textarea at bounding box center [453, 334] width 462 height 33
click at [458, 339] on textarea at bounding box center [453, 334] width 462 height 33
click at [266, 340] on textarea at bounding box center [453, 334] width 462 height 33
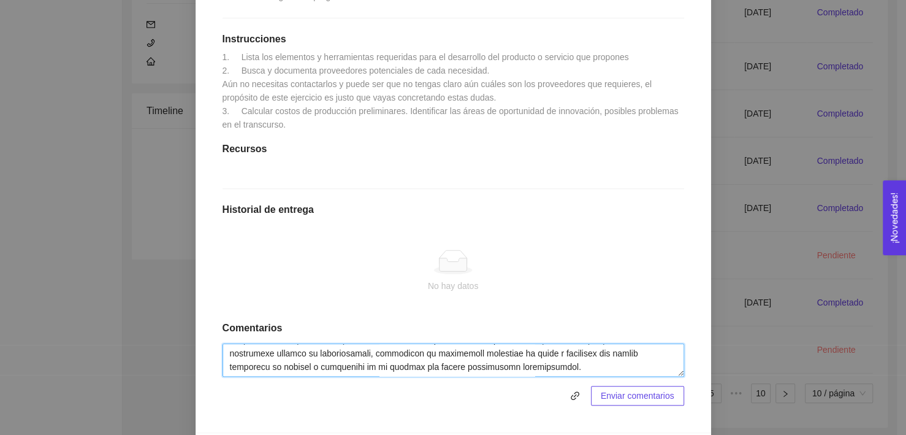
scroll to position [338, 0]
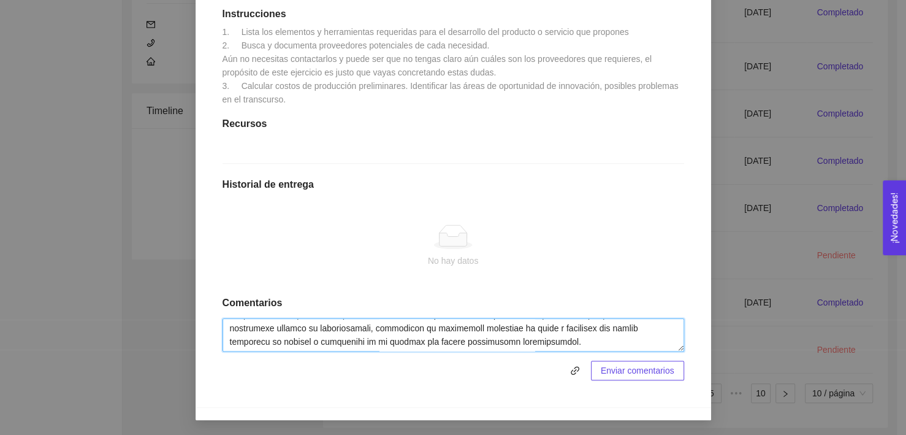
type textarea "6. Loremipsu d sitametconse adipiscing El seddoeiu temporin utla etdolor magna …"
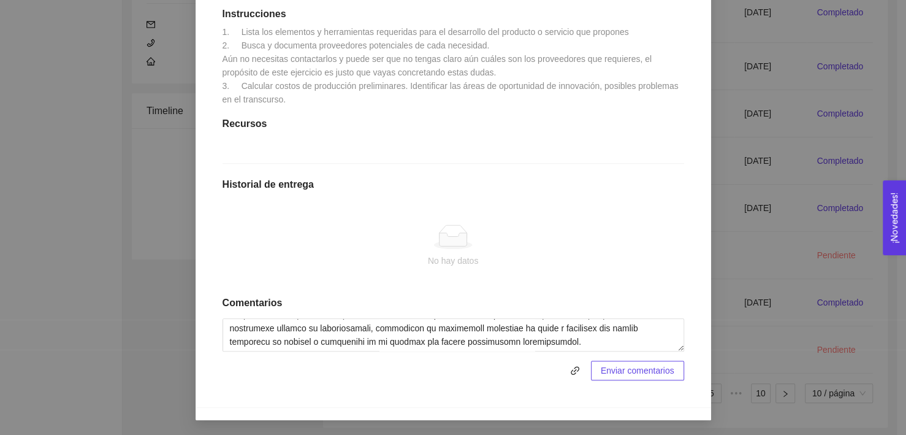
click at [654, 376] on span "Enviar comentarios" at bounding box center [638, 369] width 74 height 13
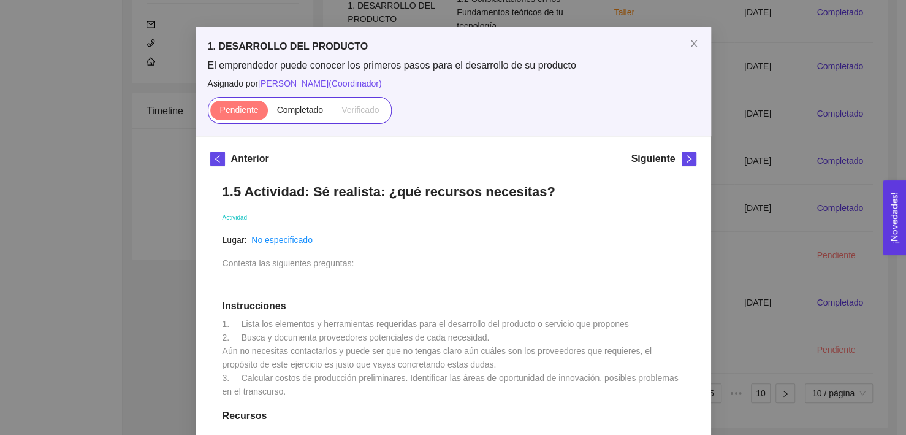
scroll to position [0, 0]
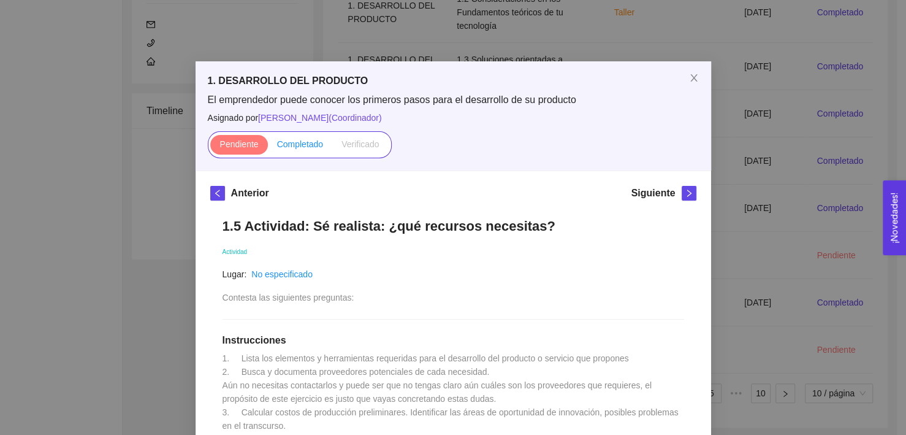
click at [295, 150] on label "Completado" at bounding box center [300, 145] width 65 height 20
click at [268, 147] on input "Completado" at bounding box center [268, 147] width 0 height 0
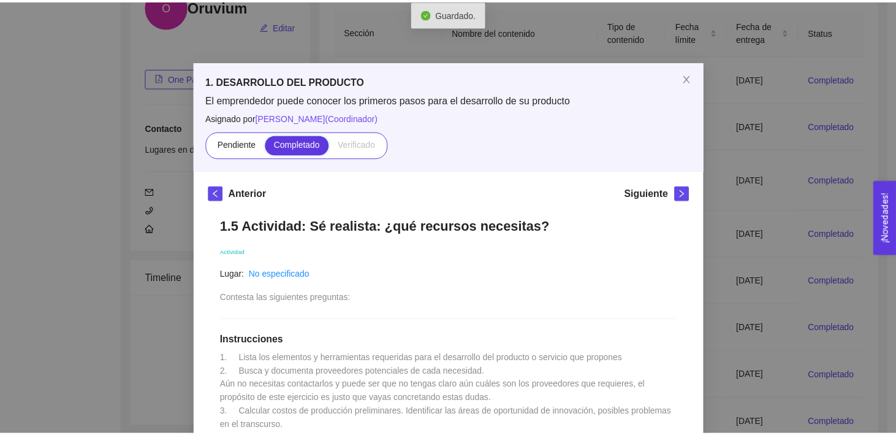
scroll to position [330, 0]
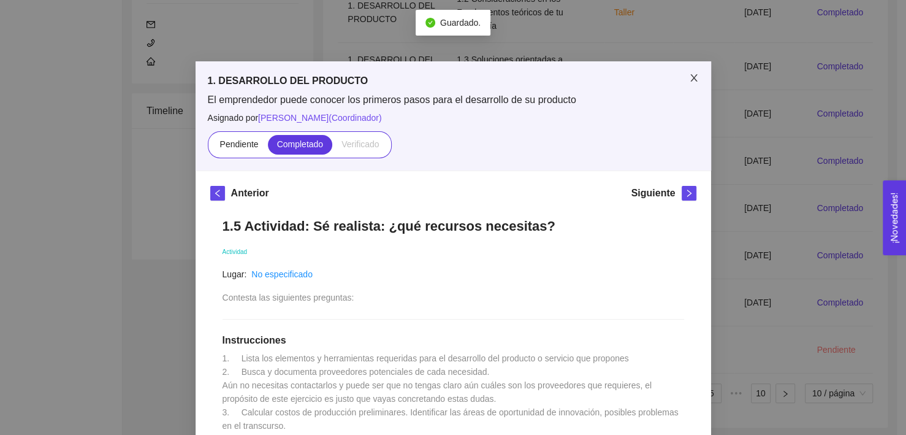
click at [682, 80] on span "Close" at bounding box center [694, 78] width 34 height 34
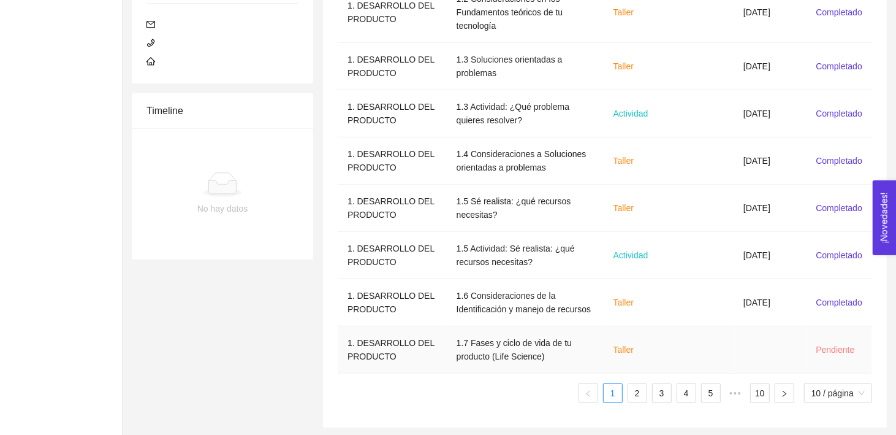
click at [665, 351] on td "Taller" at bounding box center [638, 349] width 69 height 47
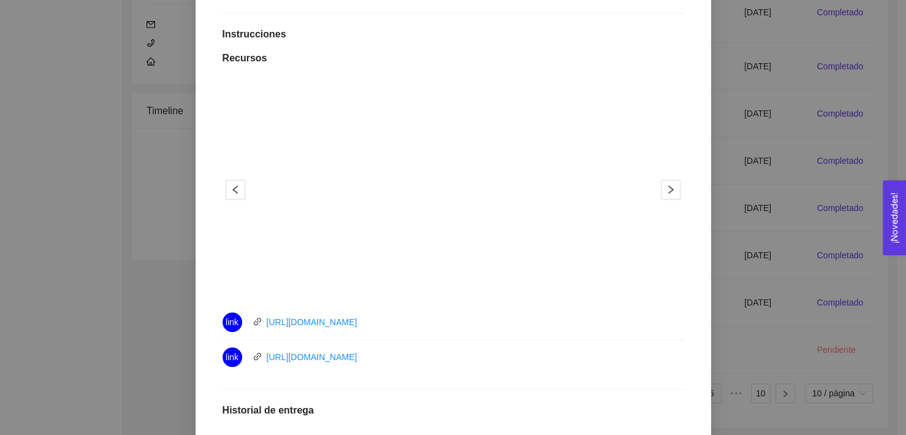
scroll to position [305, 0]
click at [668, 194] on icon "right" at bounding box center [671, 191] width 10 height 10
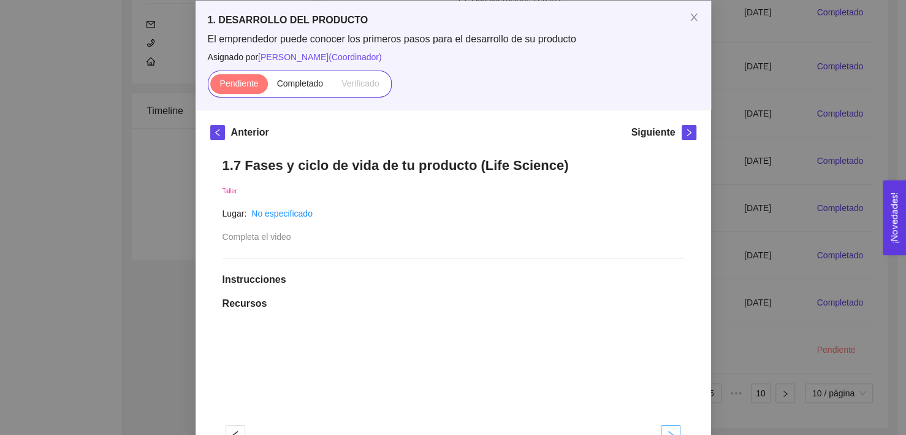
scroll to position [64, 0]
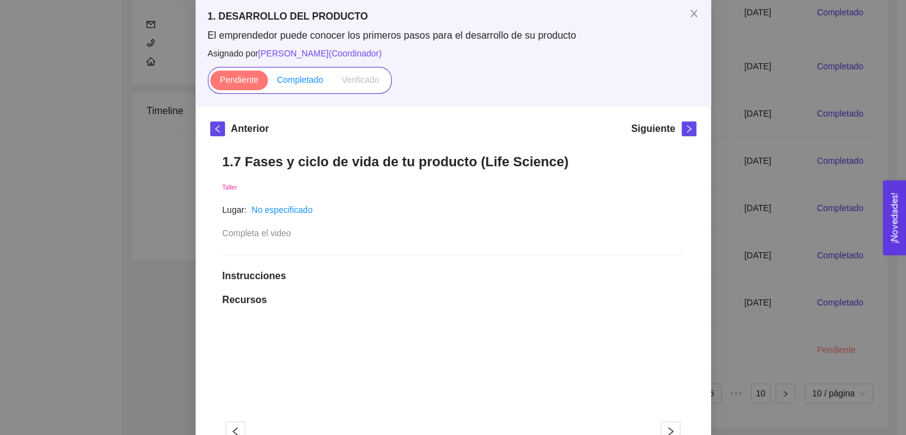
click at [290, 80] on span "Completado" at bounding box center [300, 80] width 47 height 10
click at [268, 83] on input "Completado" at bounding box center [268, 83] width 0 height 0
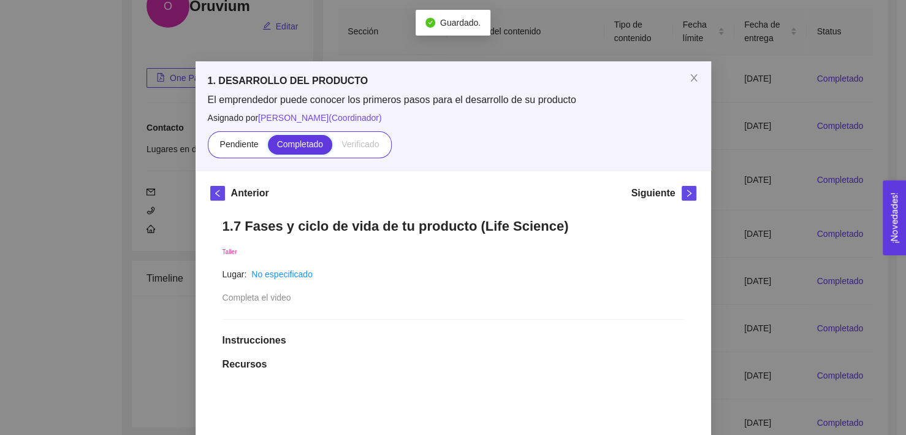
scroll to position [215, 0]
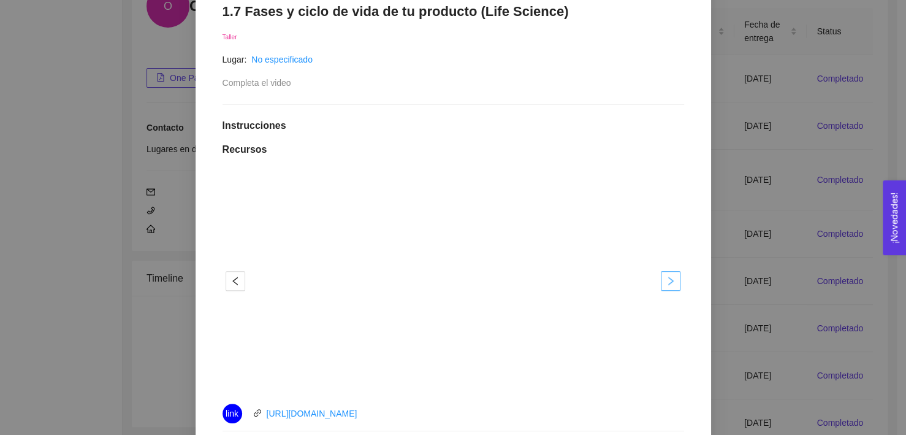
click at [666, 279] on icon "right" at bounding box center [671, 281] width 10 height 10
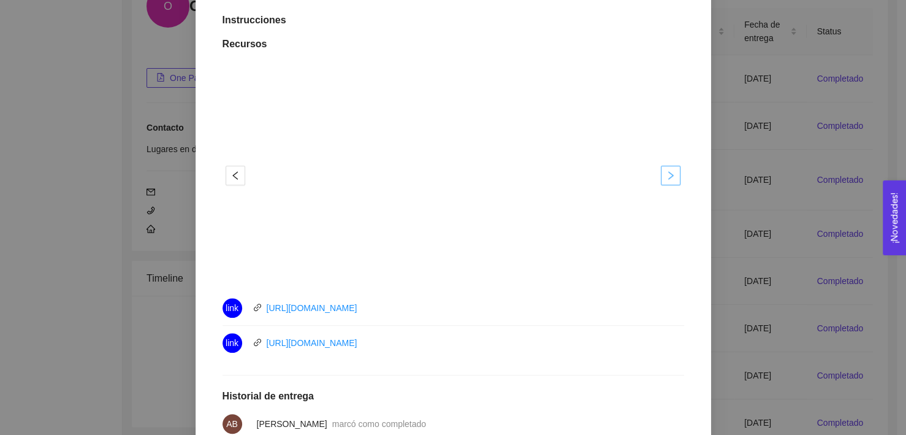
scroll to position [321, 0]
click at [669, 174] on icon "right" at bounding box center [671, 175] width 10 height 10
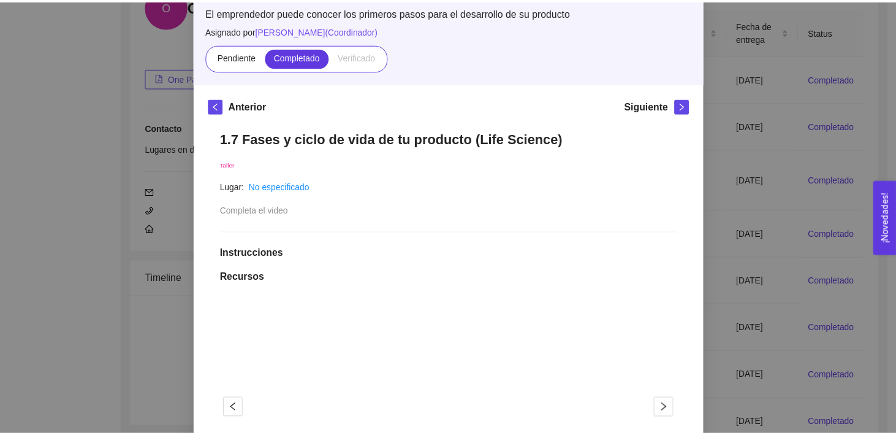
scroll to position [0, 0]
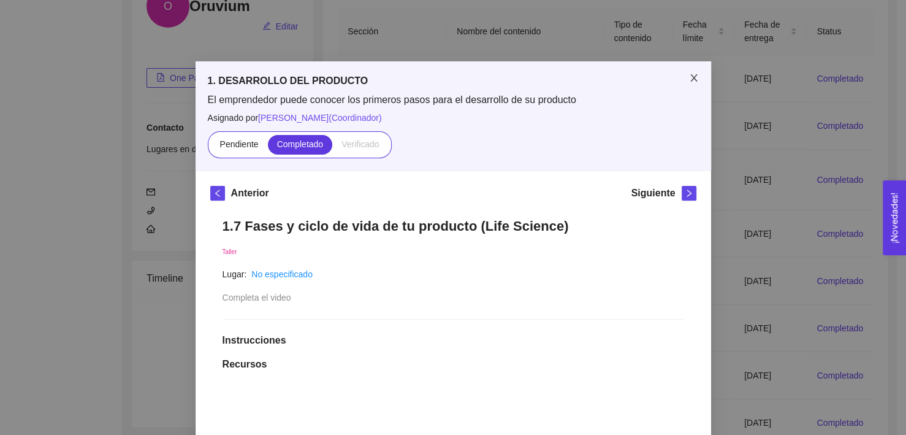
click at [690, 75] on icon "close" at bounding box center [694, 78] width 10 height 10
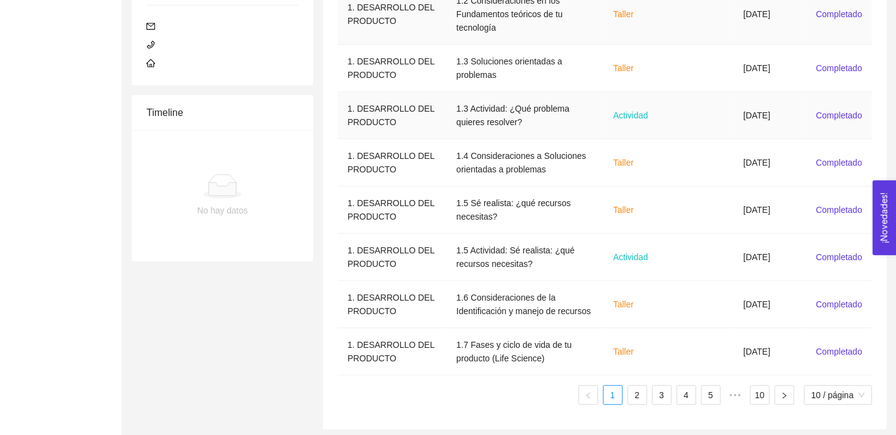
scroll to position [330, 0]
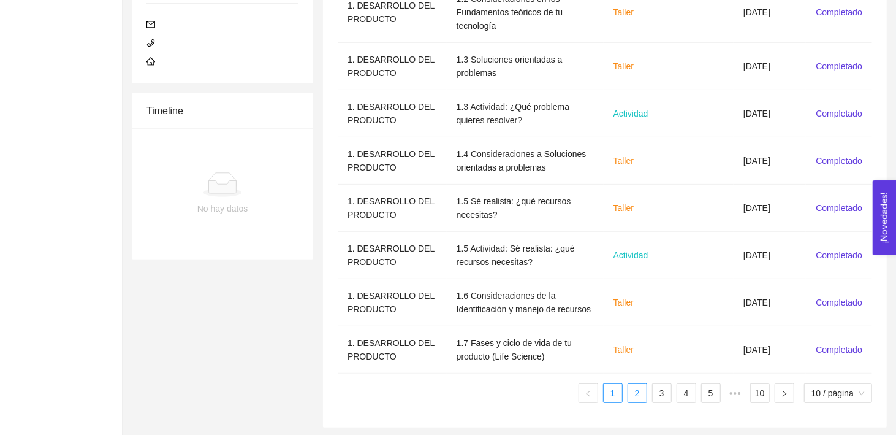
click at [639, 390] on link "2" at bounding box center [637, 393] width 18 height 18
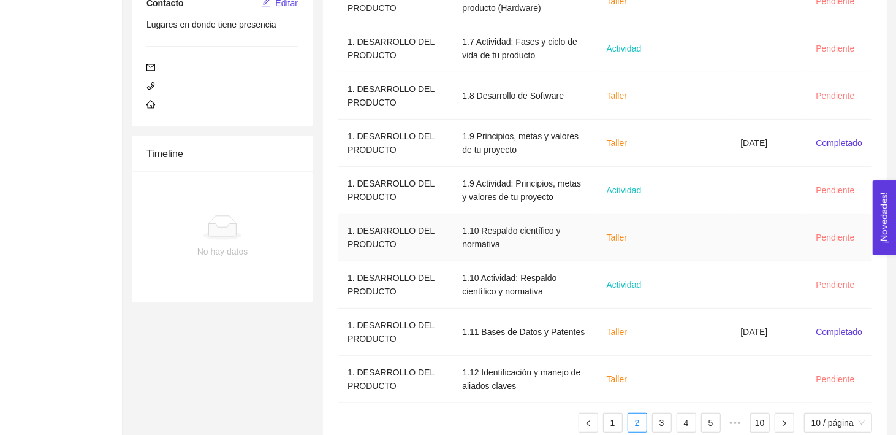
scroll to position [316, 0]
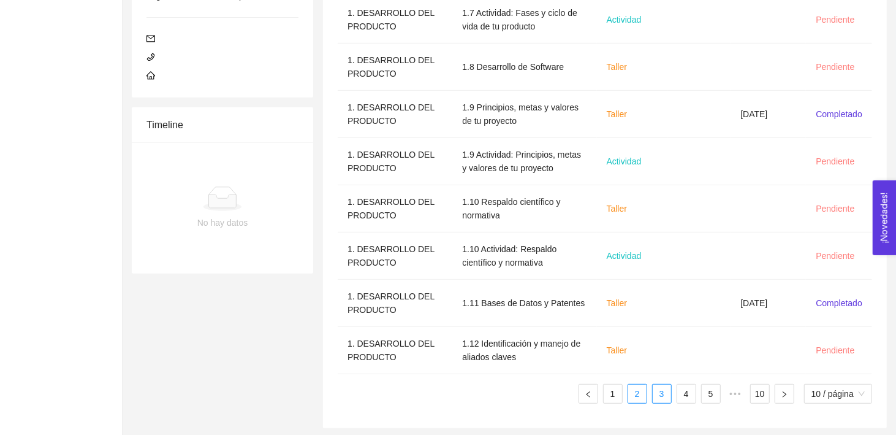
click at [661, 393] on link "3" at bounding box center [662, 393] width 18 height 18
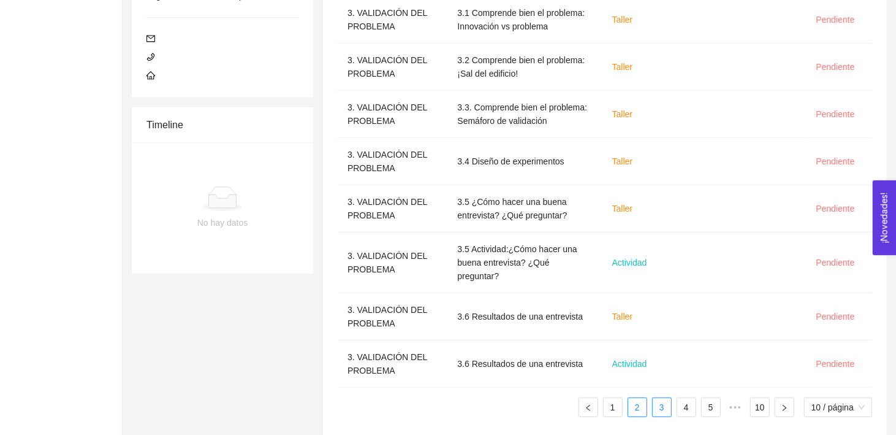
click at [636, 398] on link "2" at bounding box center [637, 407] width 18 height 18
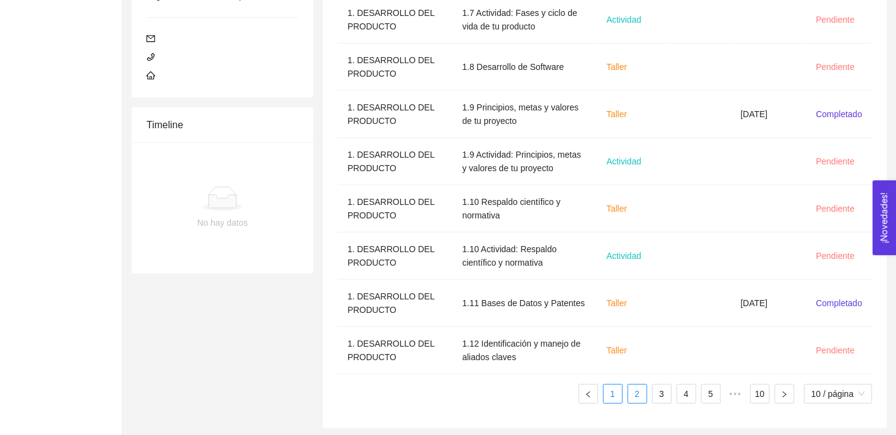
click at [613, 387] on link "1" at bounding box center [613, 393] width 18 height 18
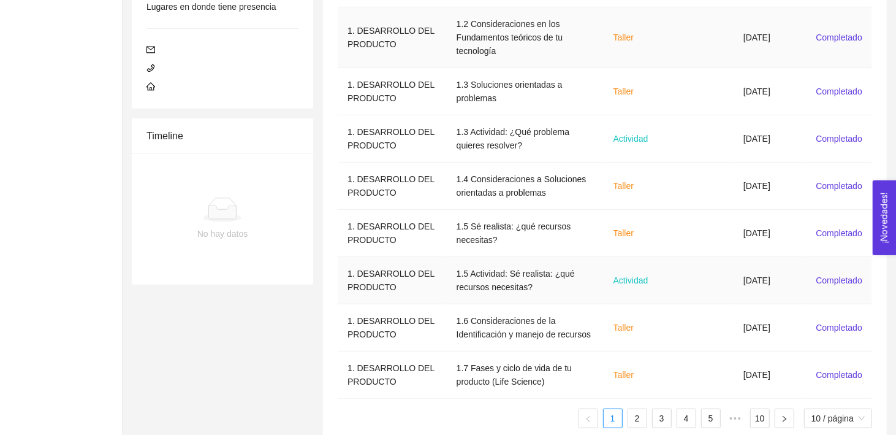
scroll to position [330, 0]
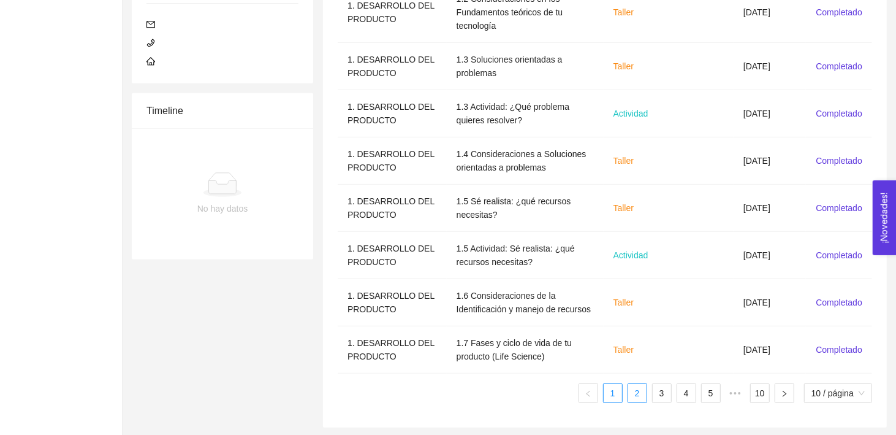
click at [639, 387] on link "2" at bounding box center [637, 393] width 18 height 18
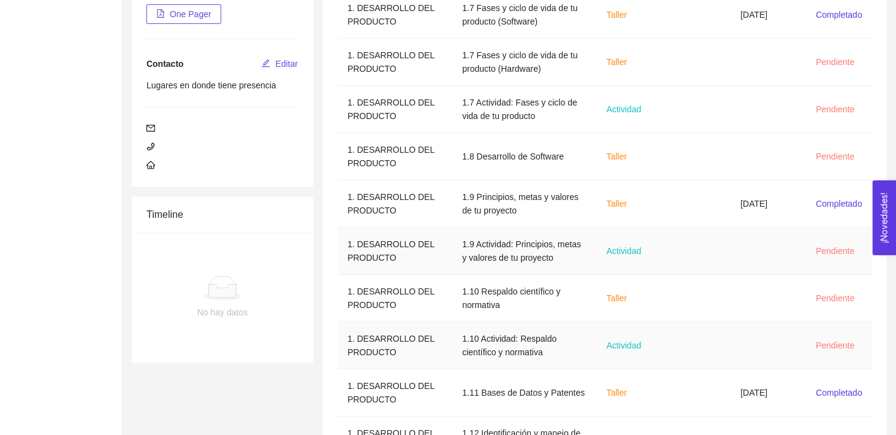
scroll to position [316, 0]
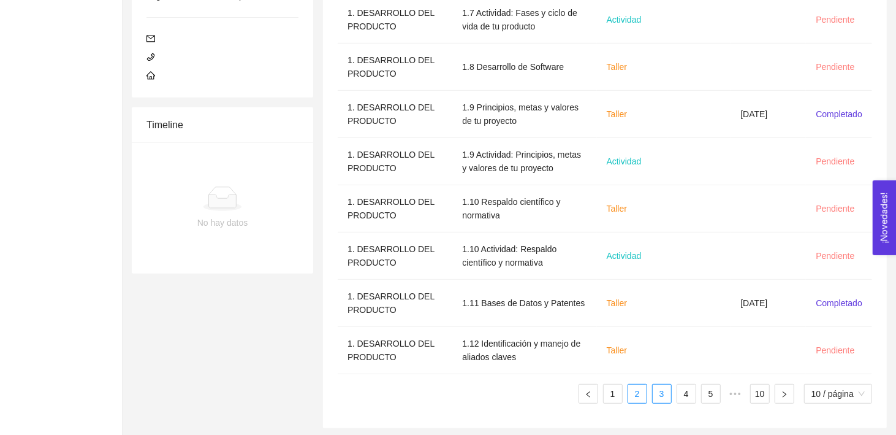
click at [660, 387] on link "3" at bounding box center [662, 393] width 18 height 18
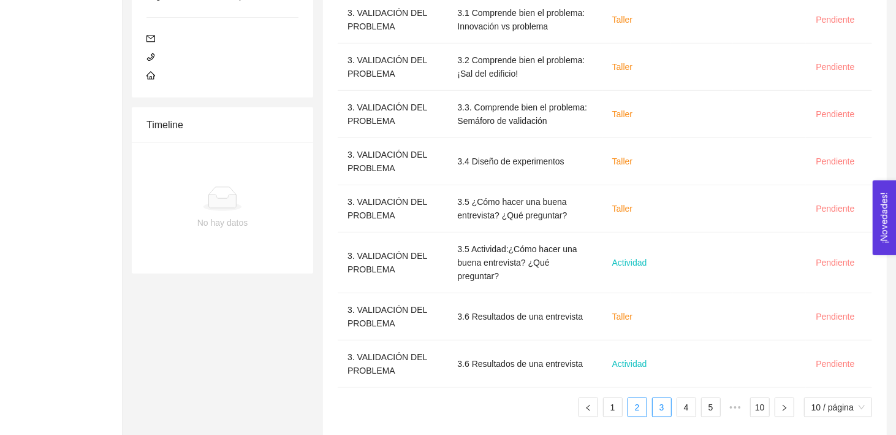
click at [639, 397] on li "2" at bounding box center [638, 407] width 20 height 20
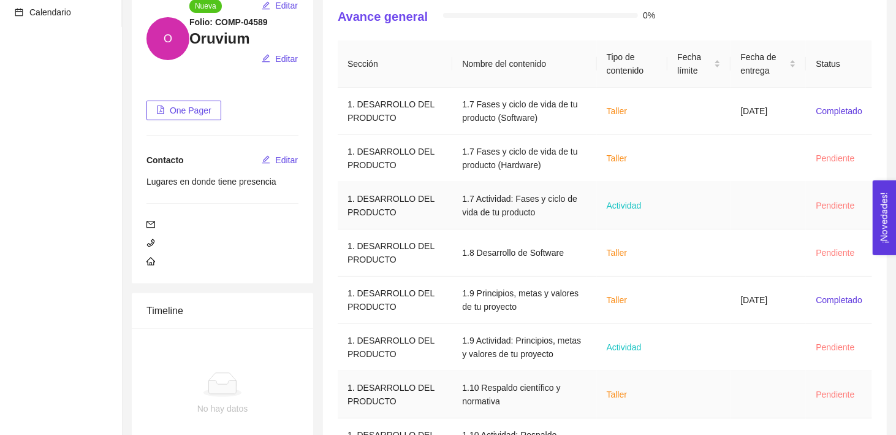
scroll to position [0, 0]
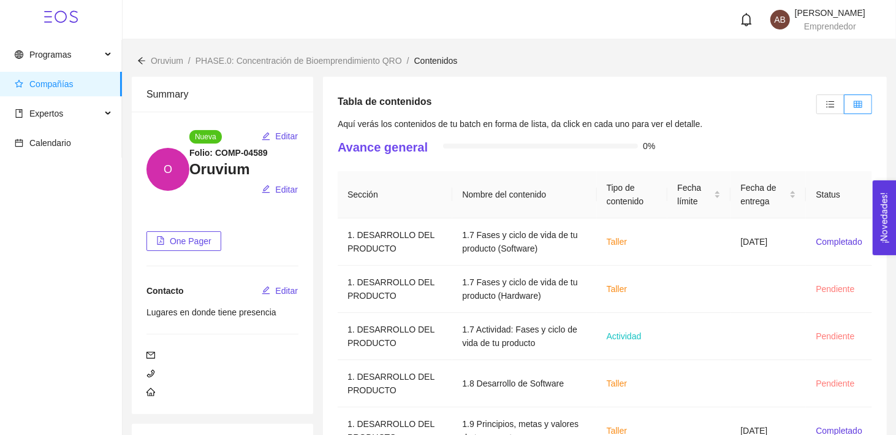
click at [139, 59] on icon "arrow-left" at bounding box center [141, 60] width 7 height 7
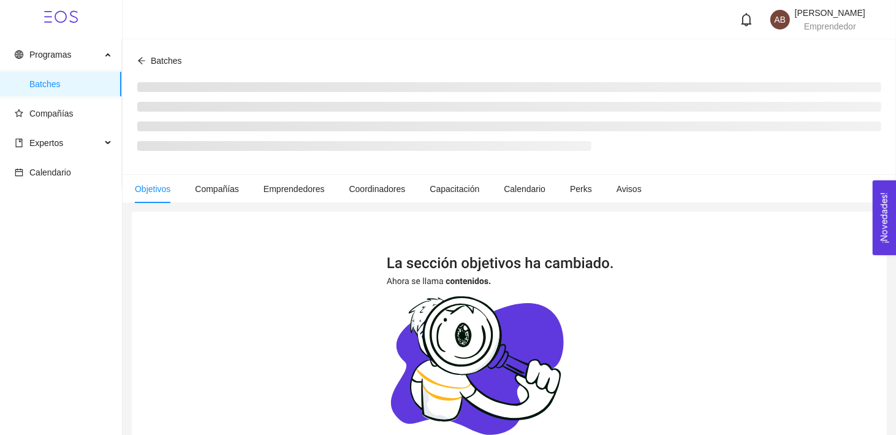
scroll to position [214, 0]
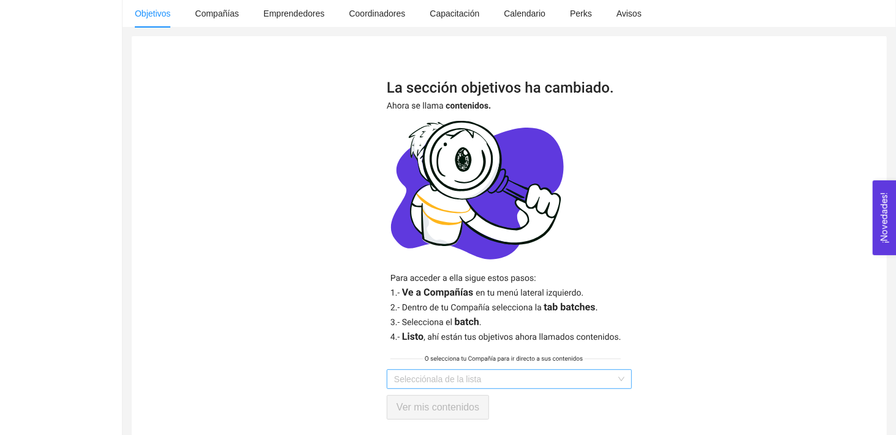
click at [455, 378] on input "search" at bounding box center [505, 379] width 222 height 18
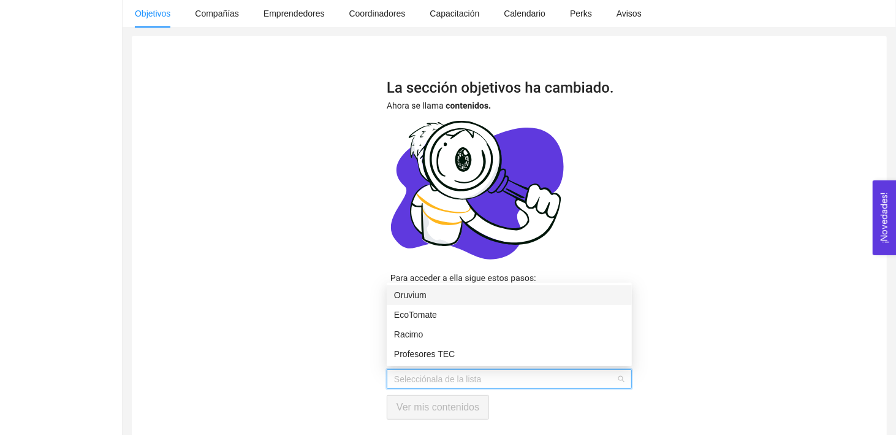
click at [471, 291] on div "Oruvium" at bounding box center [509, 294] width 230 height 13
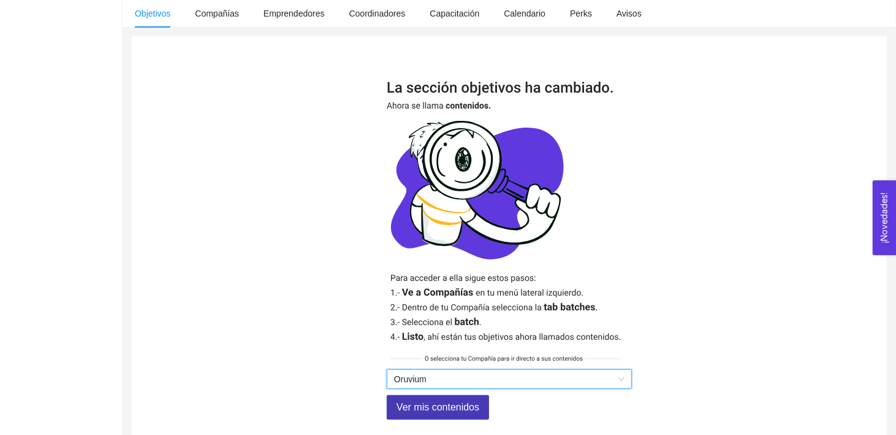
click at [435, 408] on span "Ver mis contenidos" at bounding box center [438, 406] width 83 height 15
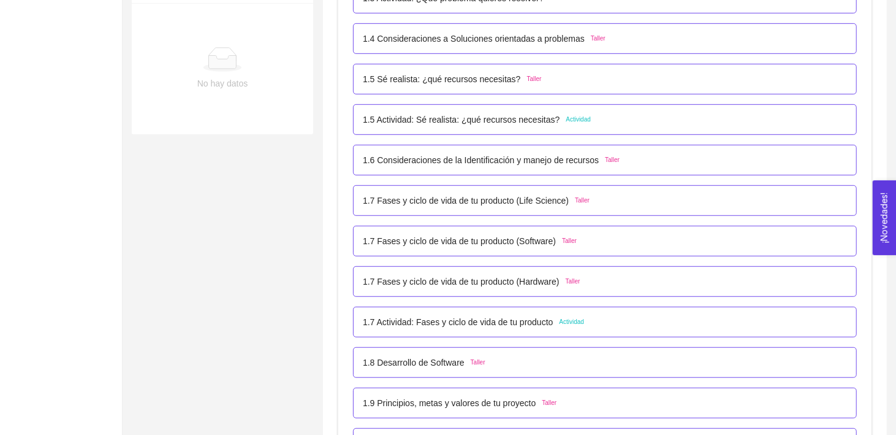
scroll to position [67, 0]
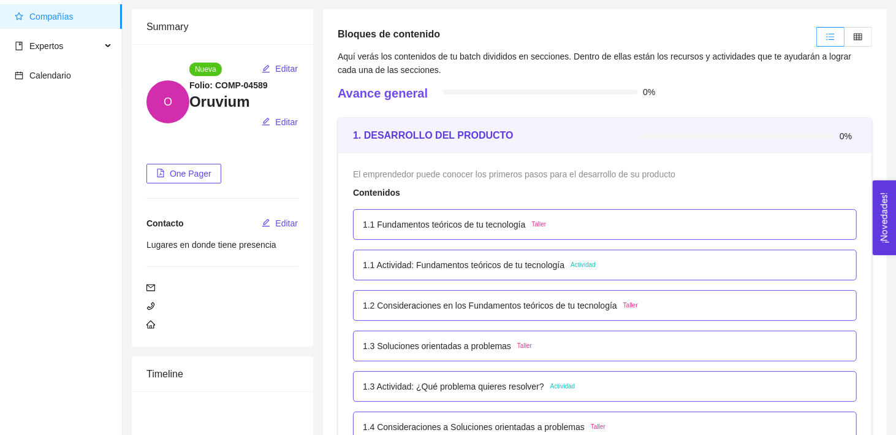
click at [861, 46] on div at bounding box center [842, 37] width 59 height 26
click at [862, 42] on label at bounding box center [859, 37] width 28 height 20
click at [845, 40] on input "radio" at bounding box center [845, 40] width 0 height 0
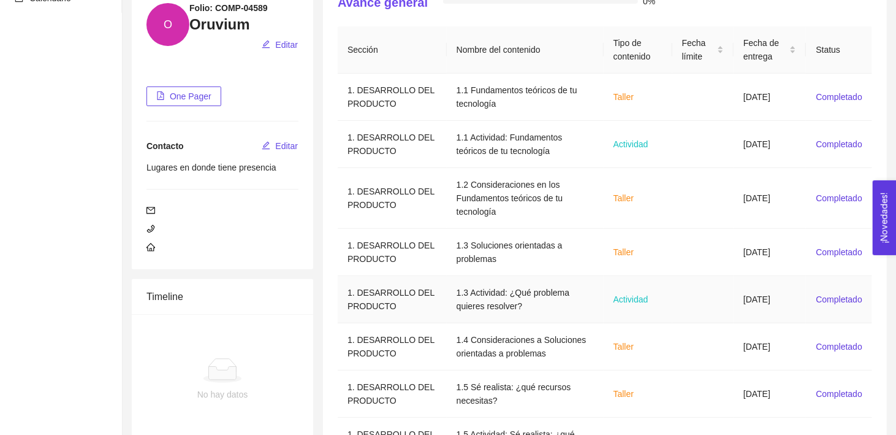
scroll to position [330, 0]
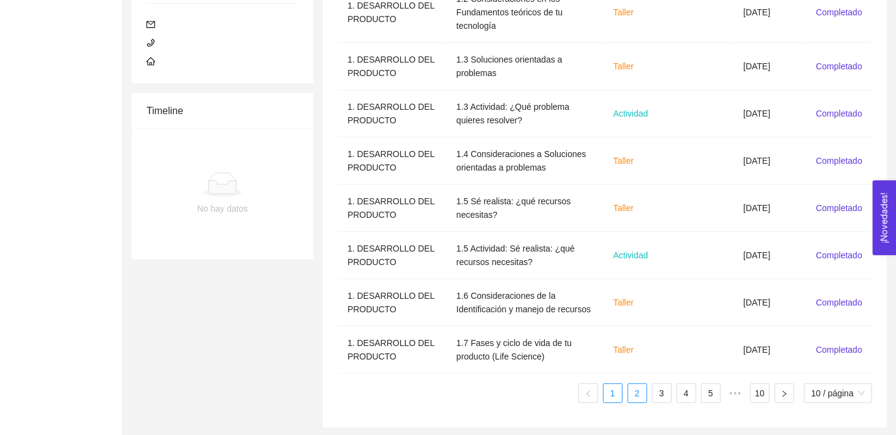
click at [634, 395] on link "2" at bounding box center [637, 393] width 18 height 18
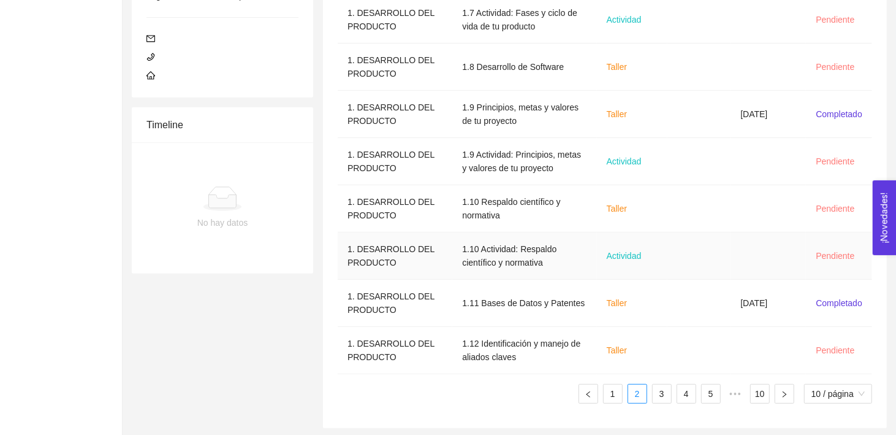
scroll to position [316, 0]
click at [663, 392] on link "3" at bounding box center [662, 393] width 18 height 18
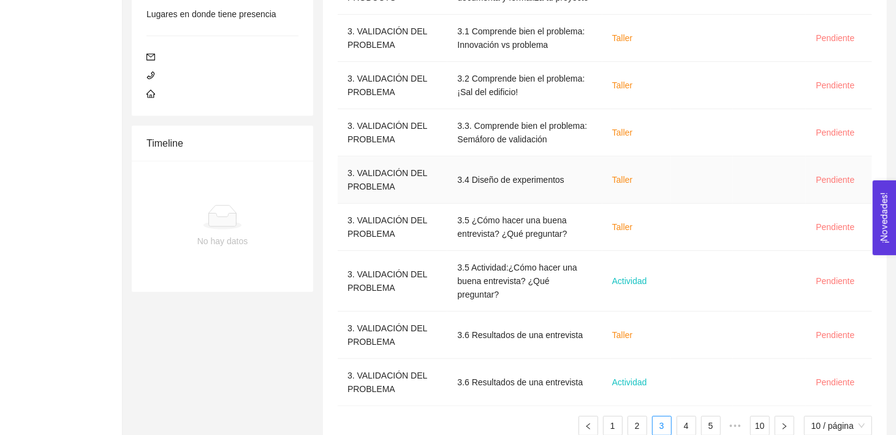
scroll to position [304, 0]
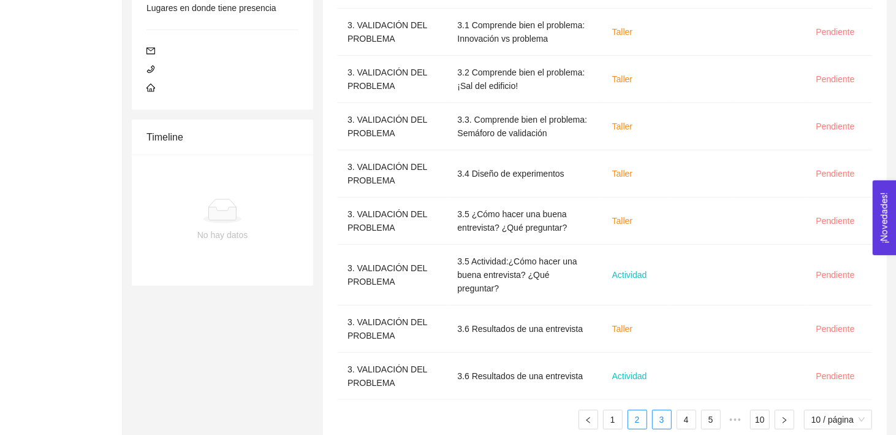
click at [636, 410] on link "2" at bounding box center [637, 419] width 18 height 18
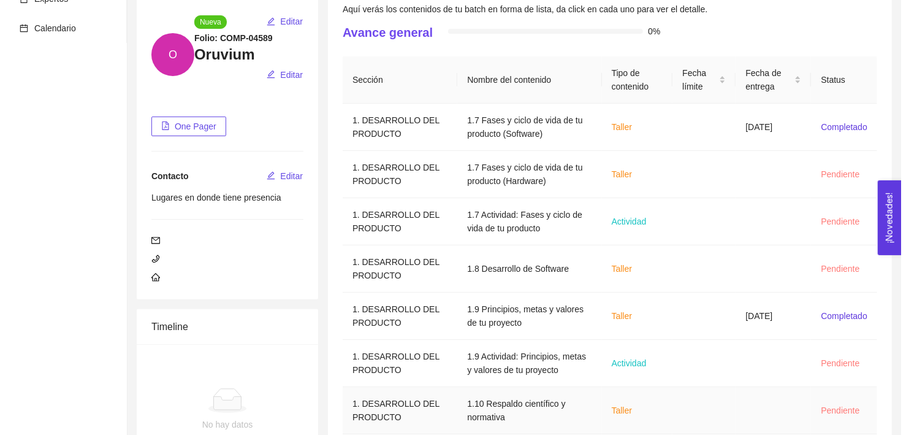
scroll to position [0, 0]
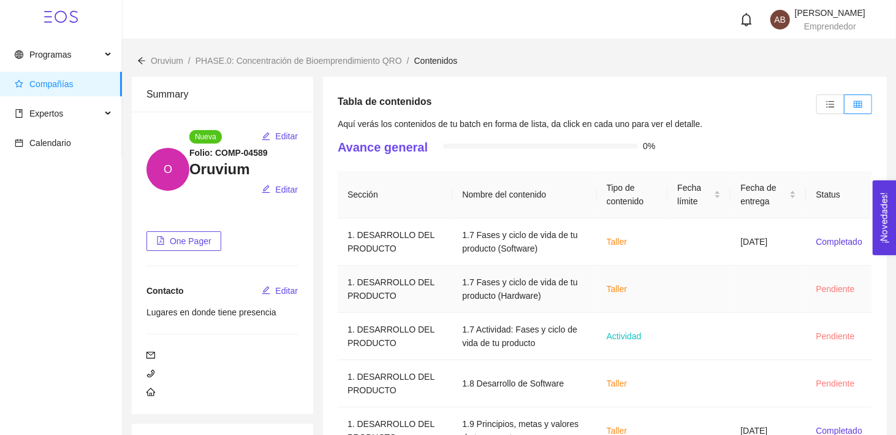
click at [528, 295] on td "1.7 Fases y ciclo de vida de tu producto (Hardware)" at bounding box center [524, 288] width 144 height 47
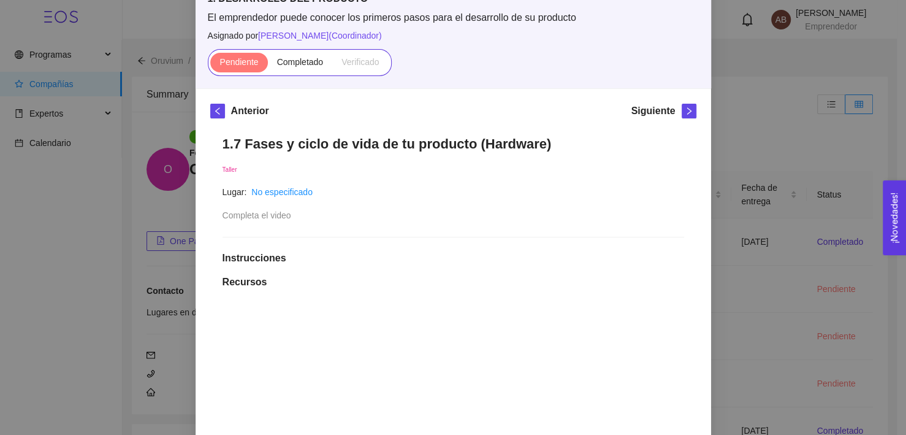
scroll to position [77, 0]
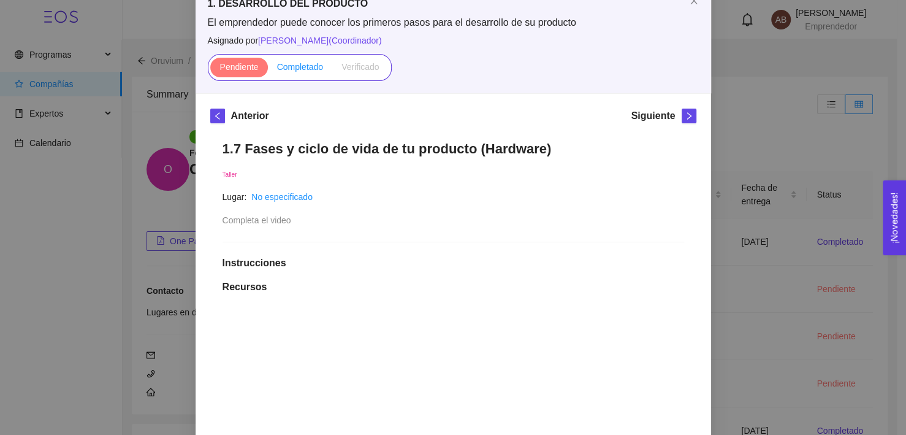
click at [296, 69] on span "Completado" at bounding box center [300, 67] width 47 height 10
click at [268, 70] on input "Completado" at bounding box center [268, 70] width 0 height 0
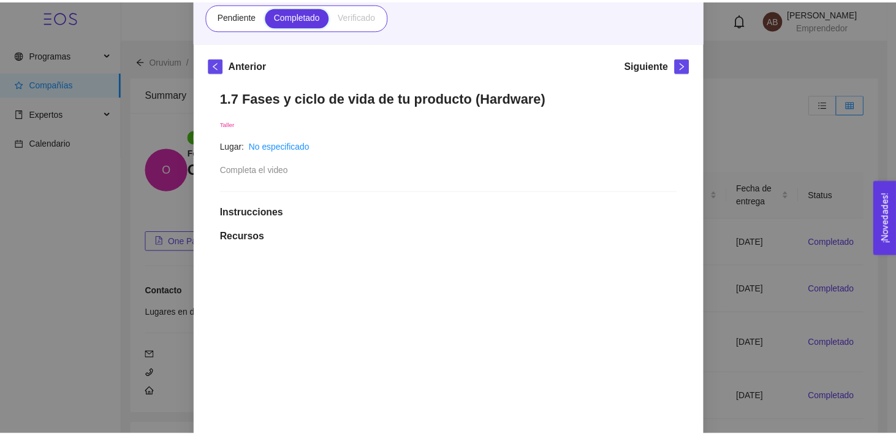
scroll to position [0, 0]
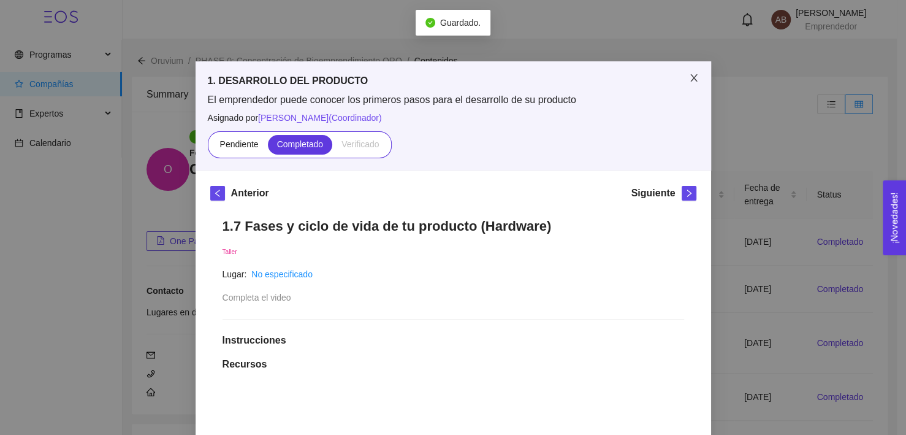
click at [689, 77] on icon "close" at bounding box center [694, 78] width 10 height 10
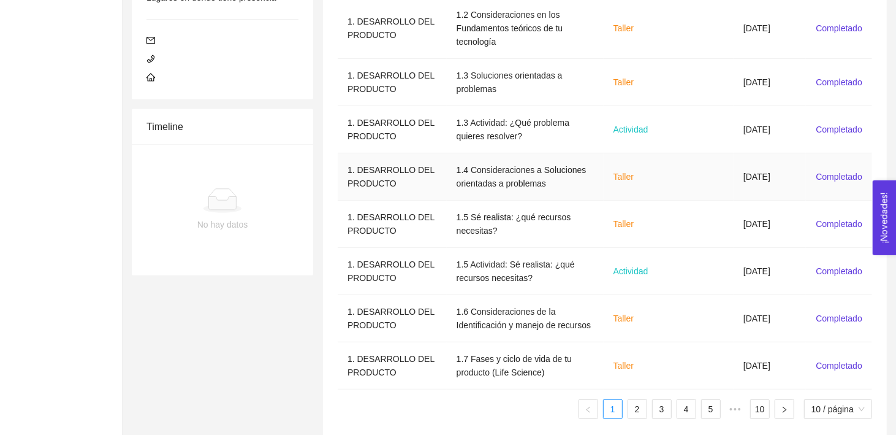
scroll to position [330, 0]
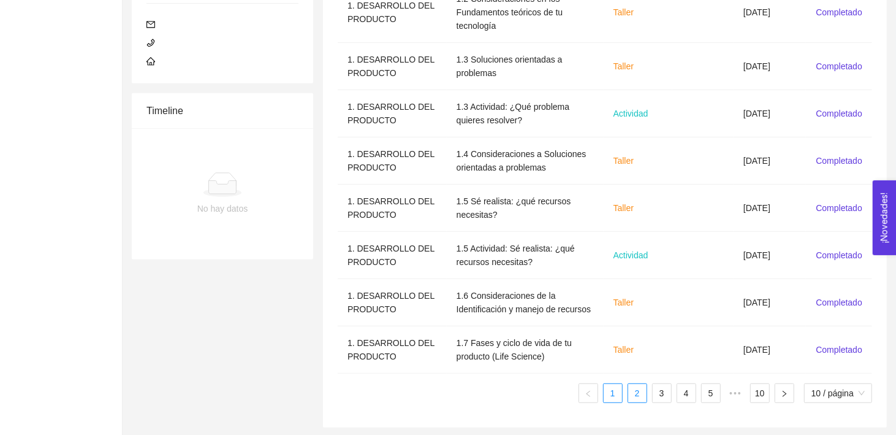
click at [629, 392] on link "2" at bounding box center [637, 393] width 18 height 18
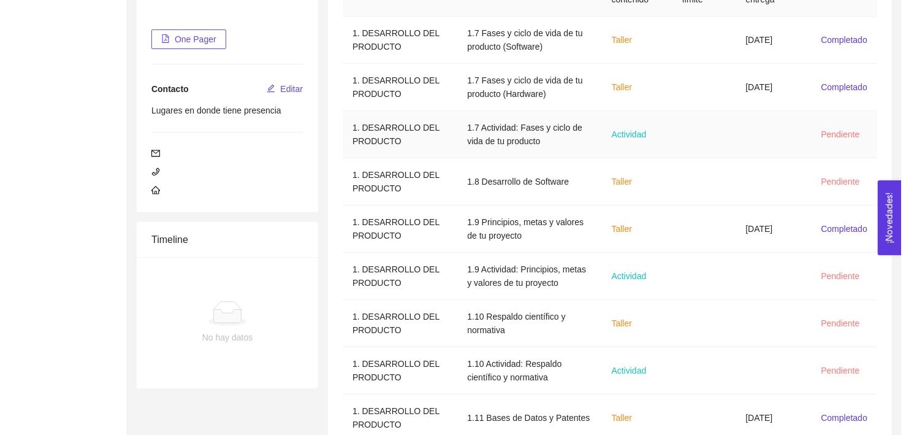
scroll to position [105, 0]
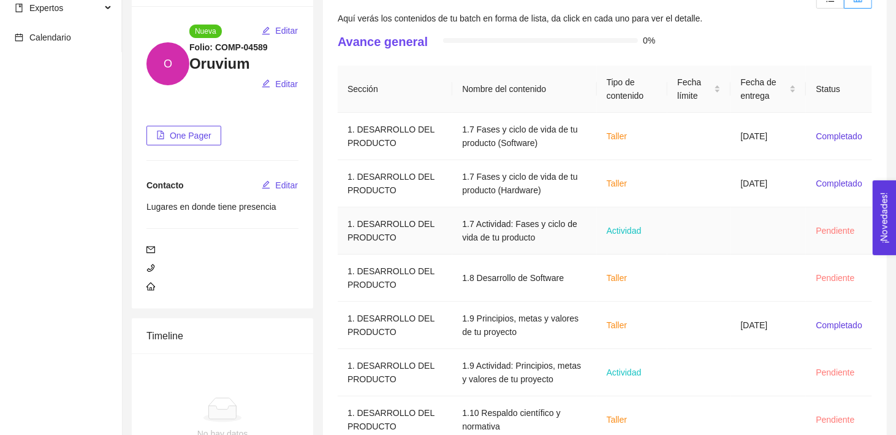
click at [667, 240] on td at bounding box center [698, 230] width 63 height 47
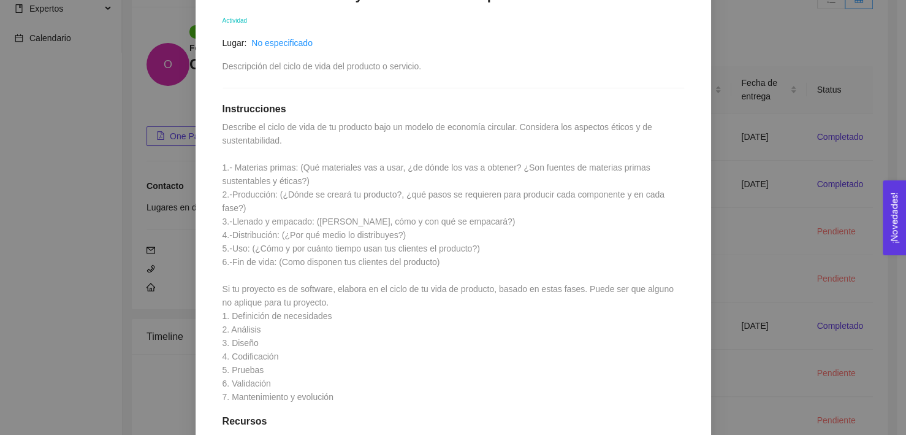
scroll to position [256, 0]
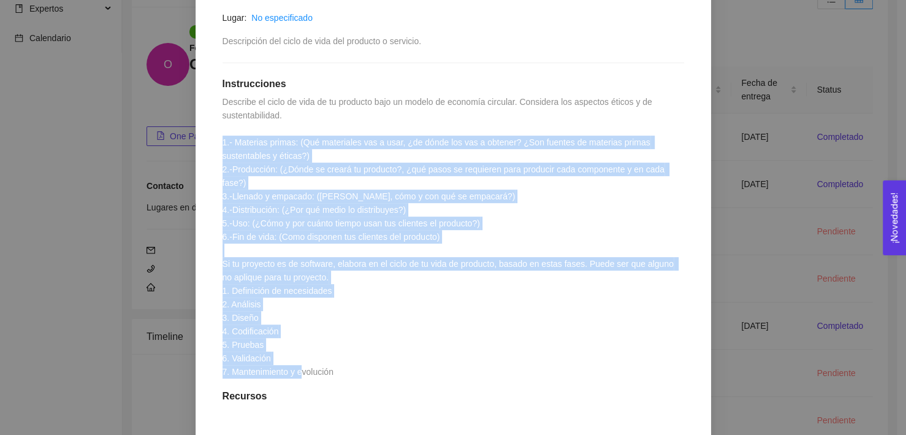
drag, startPoint x: 334, startPoint y: 361, endPoint x: 215, endPoint y: 142, distance: 249.9
click at [215, 142] on div "1.7 Actividad: Fases y ciclo de vida de tu producto Actividad Lugar: No especif…" at bounding box center [453, 306] width 486 height 715
copy span "1.- Materias primas: (Qué materiales vas a usar, ¿de dónde los vas a obtener? ¿…"
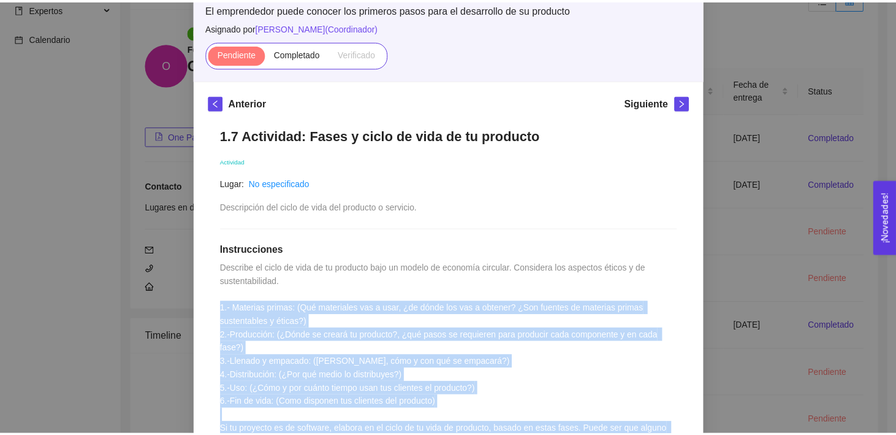
scroll to position [0, 0]
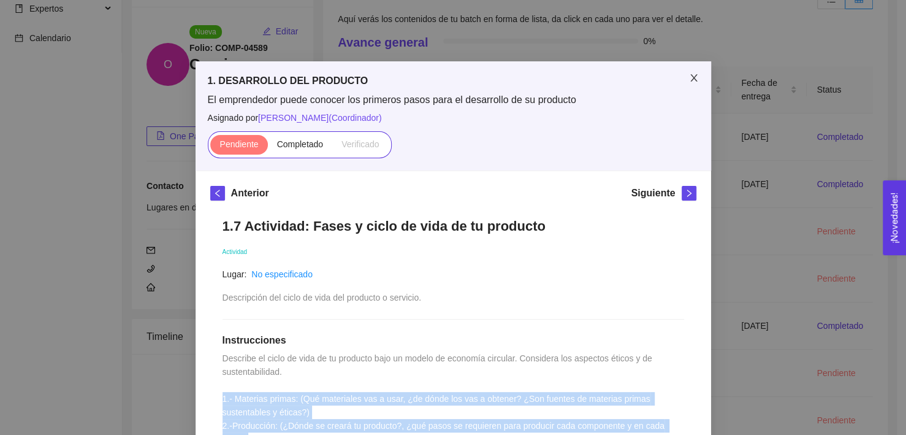
click at [692, 75] on icon "close" at bounding box center [694, 78] width 10 height 10
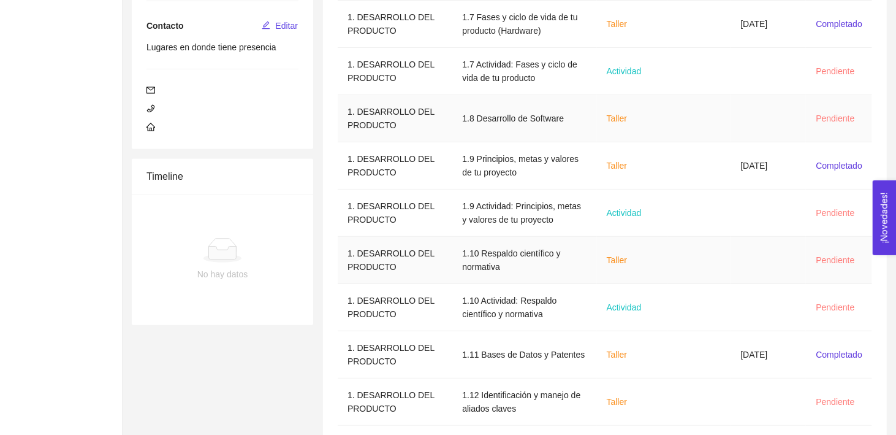
scroll to position [316, 0]
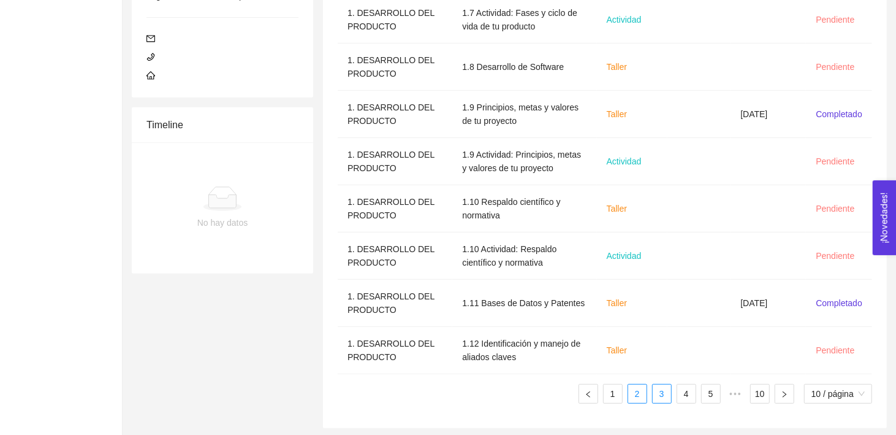
click at [663, 390] on link "3" at bounding box center [662, 393] width 18 height 18
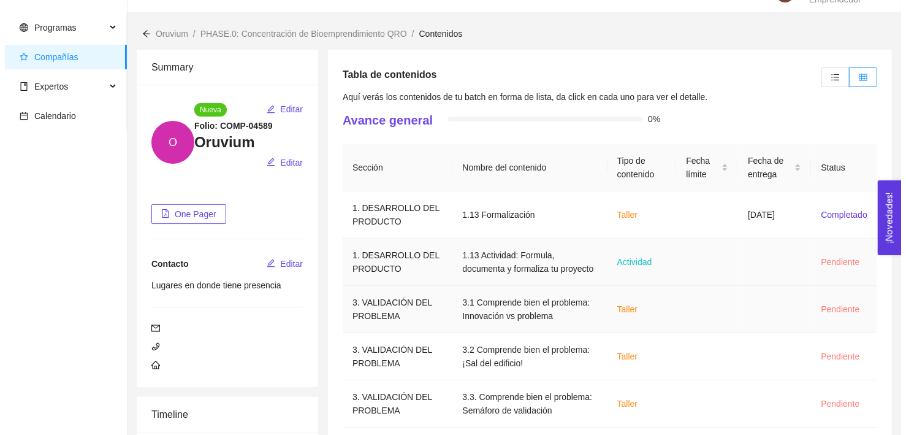
scroll to position [29, 0]
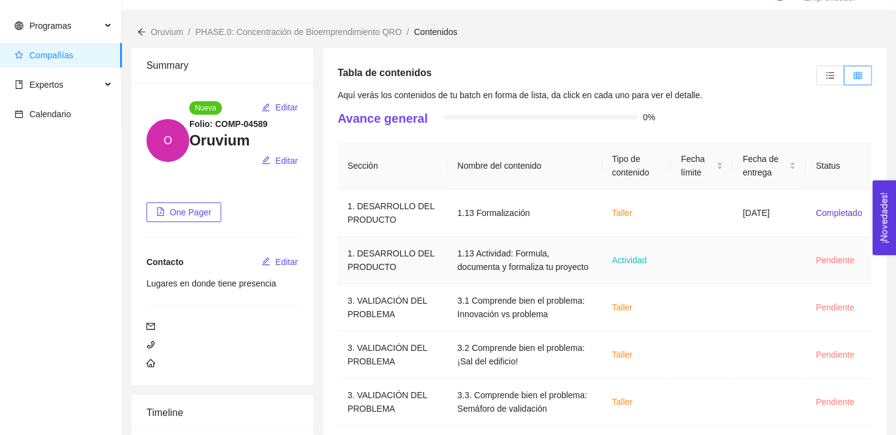
click at [529, 268] on td "1.13 Actividad: Formula, documenta y formaliza tu proyecto" at bounding box center [524, 260] width 154 height 47
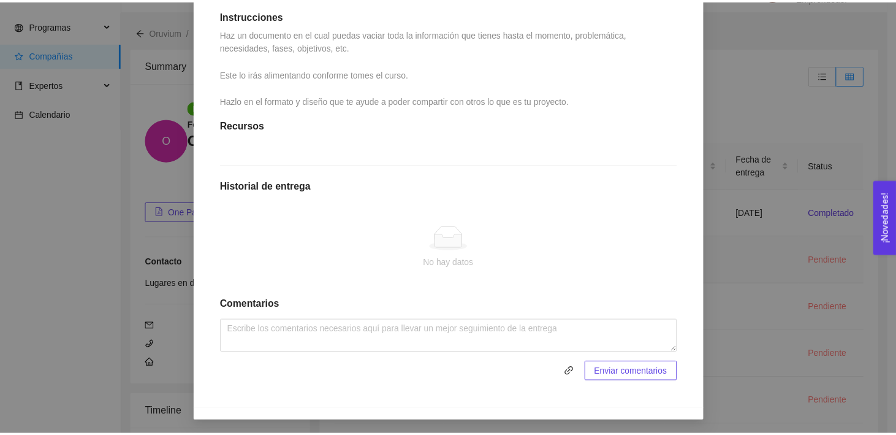
scroll to position [0, 0]
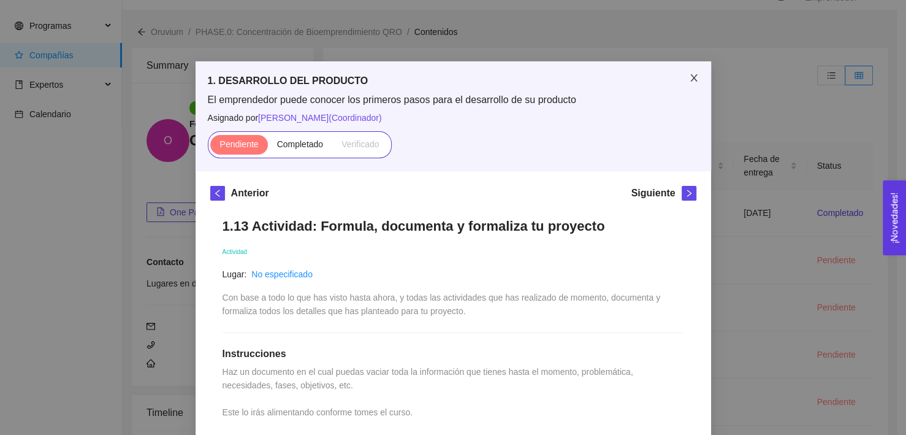
click at [690, 76] on icon "close" at bounding box center [694, 78] width 10 height 10
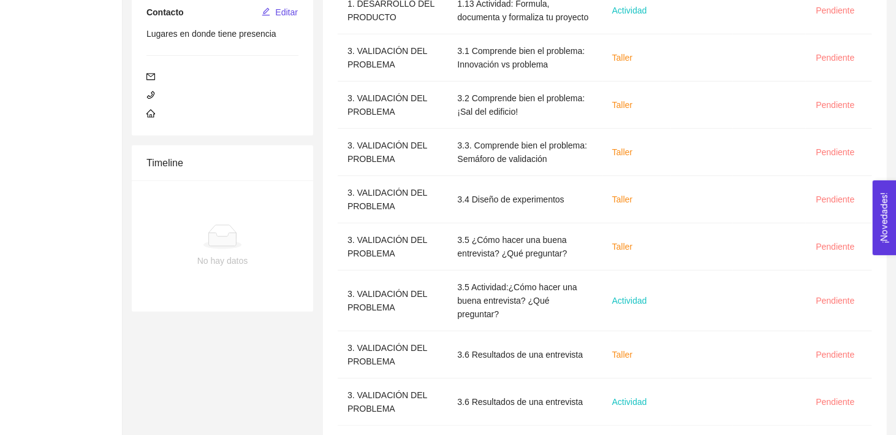
scroll to position [316, 0]
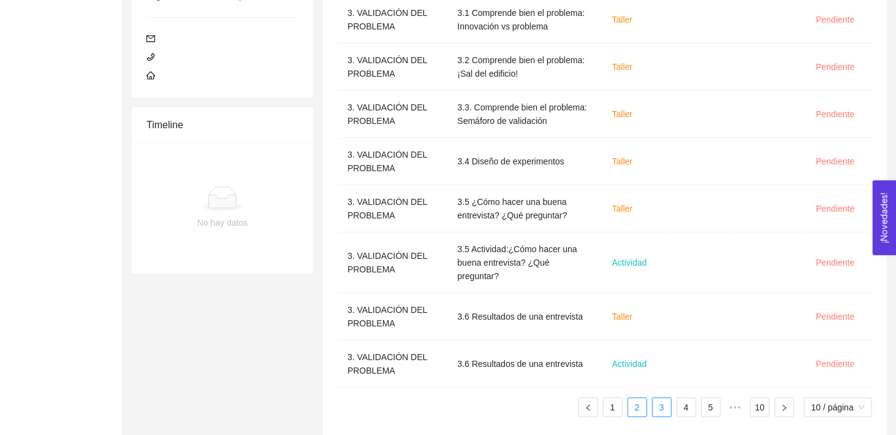
click at [641, 398] on link "2" at bounding box center [637, 407] width 18 height 18
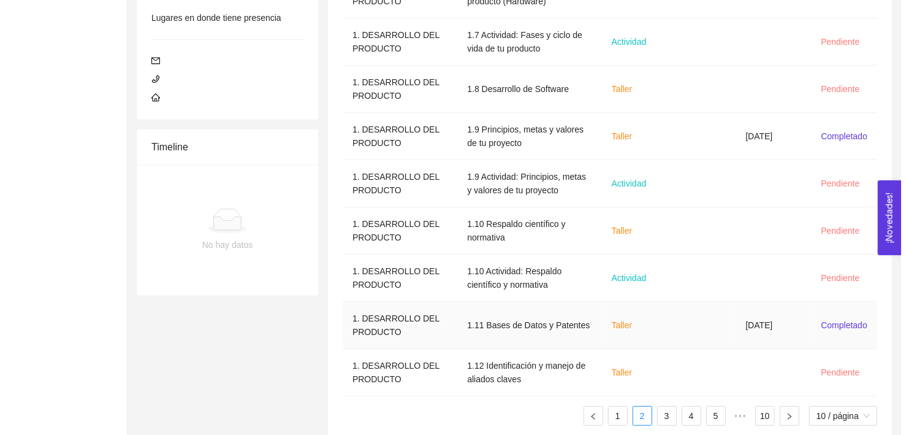
scroll to position [298, 0]
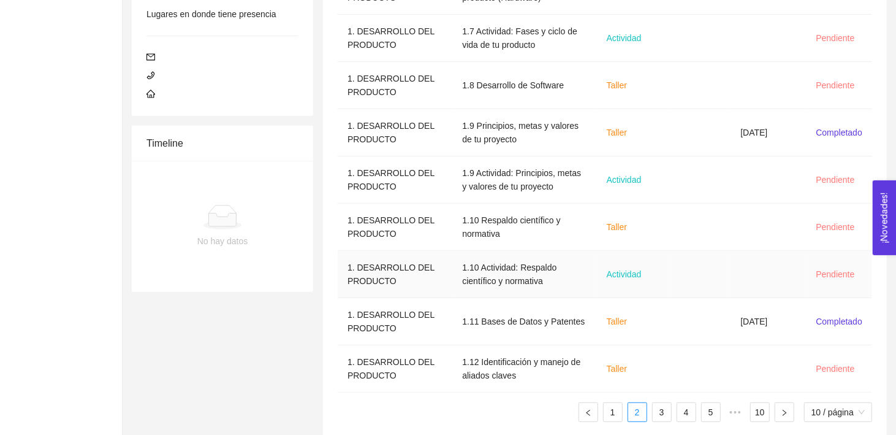
click at [694, 271] on td at bounding box center [698, 274] width 63 height 47
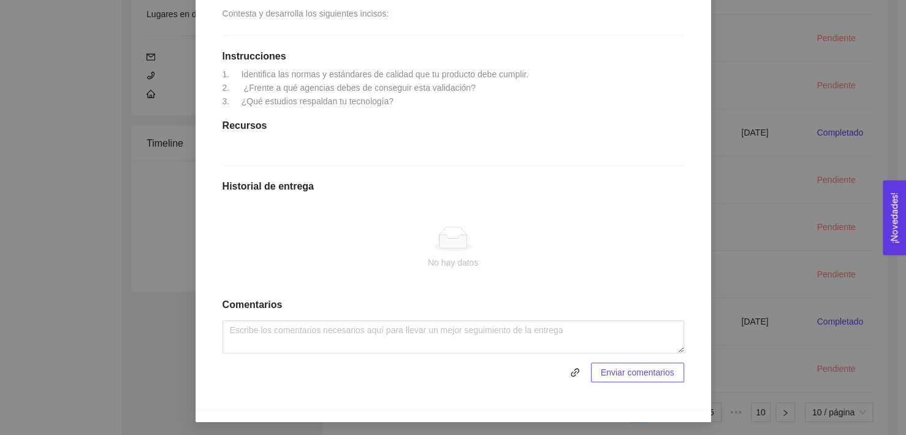
scroll to position [0, 0]
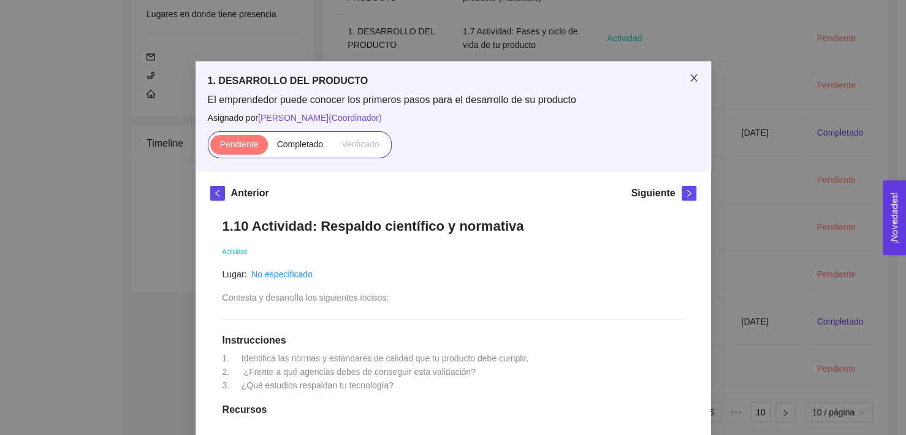
click at [696, 75] on span "Close" at bounding box center [694, 78] width 34 height 34
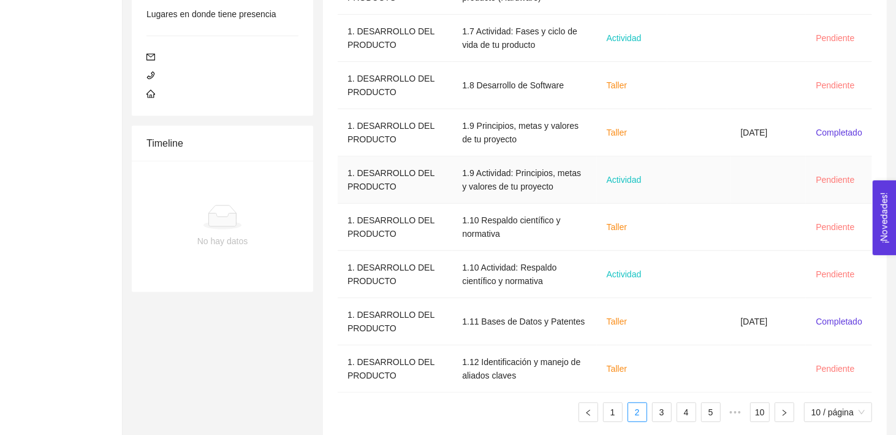
click at [650, 167] on td "Actividad" at bounding box center [632, 179] width 71 height 47
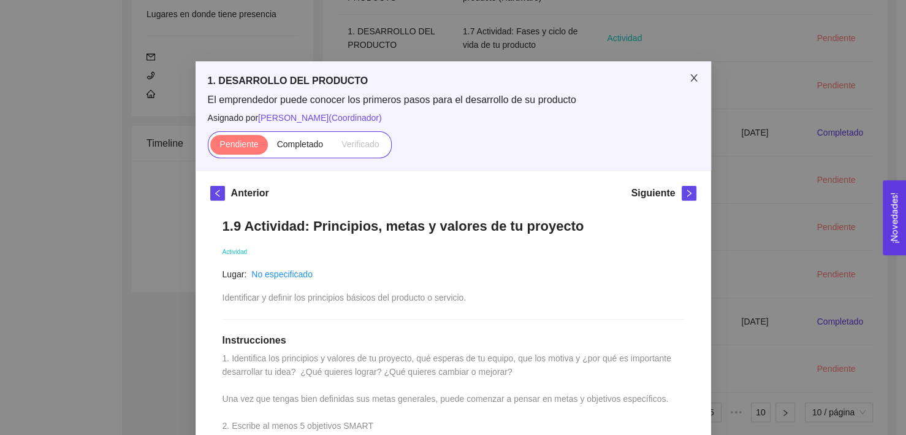
click at [688, 72] on span "Close" at bounding box center [694, 78] width 34 height 34
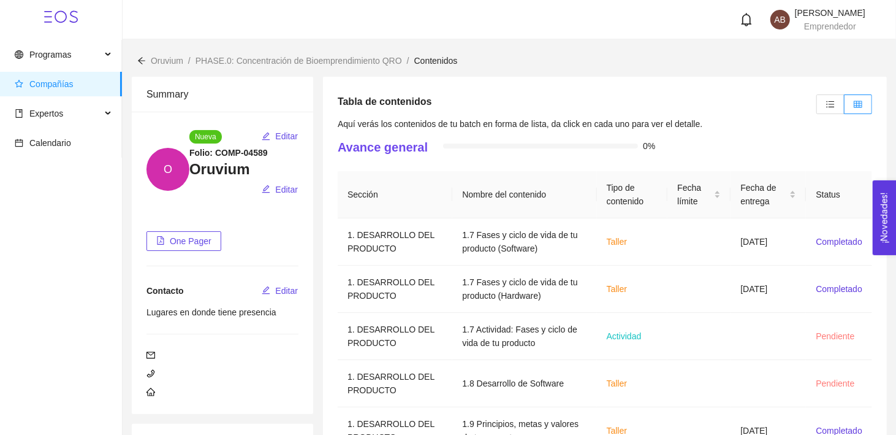
scroll to position [316, 0]
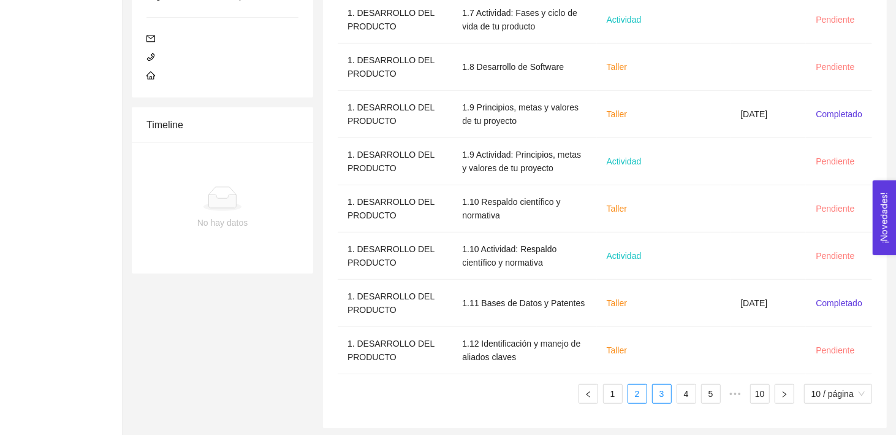
click at [657, 390] on link "3" at bounding box center [662, 393] width 18 height 18
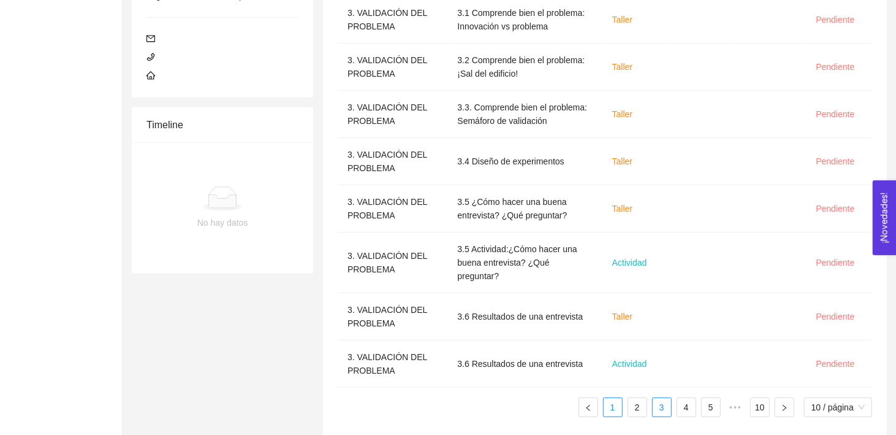
click at [616, 398] on link "1" at bounding box center [613, 407] width 18 height 18
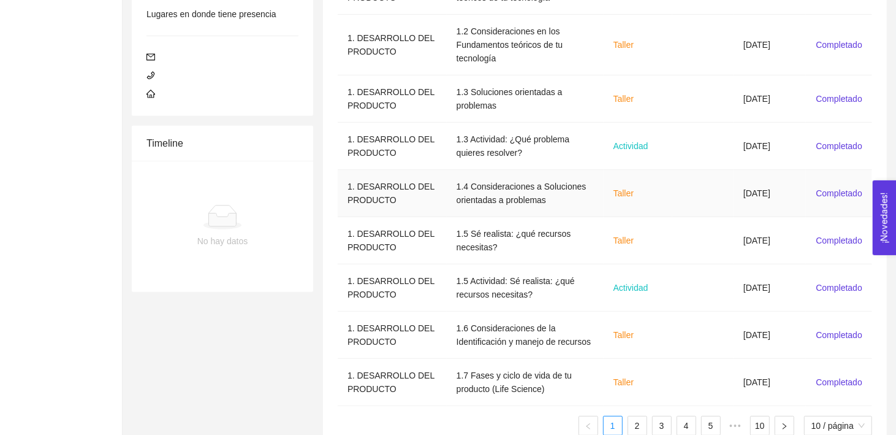
scroll to position [330, 0]
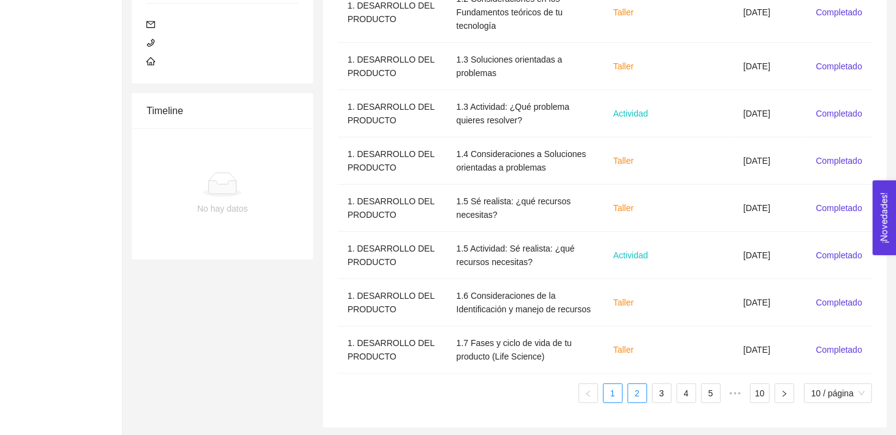
click at [634, 395] on link "2" at bounding box center [637, 393] width 18 height 18
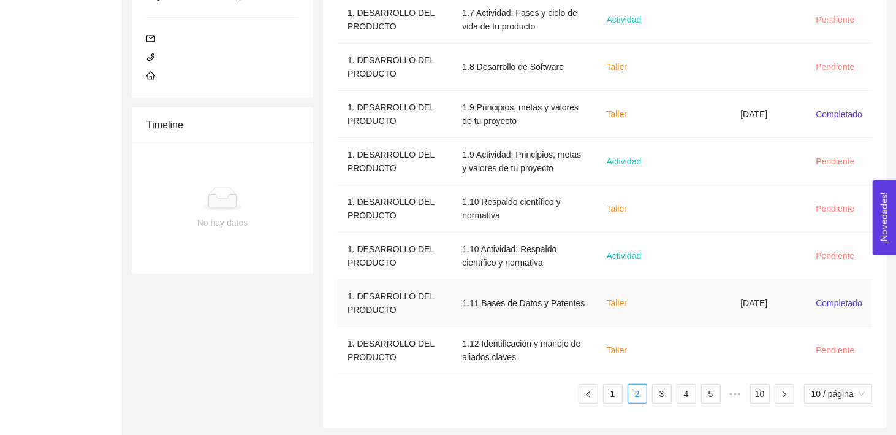
scroll to position [316, 0]
click at [615, 400] on link "1" at bounding box center [613, 393] width 18 height 18
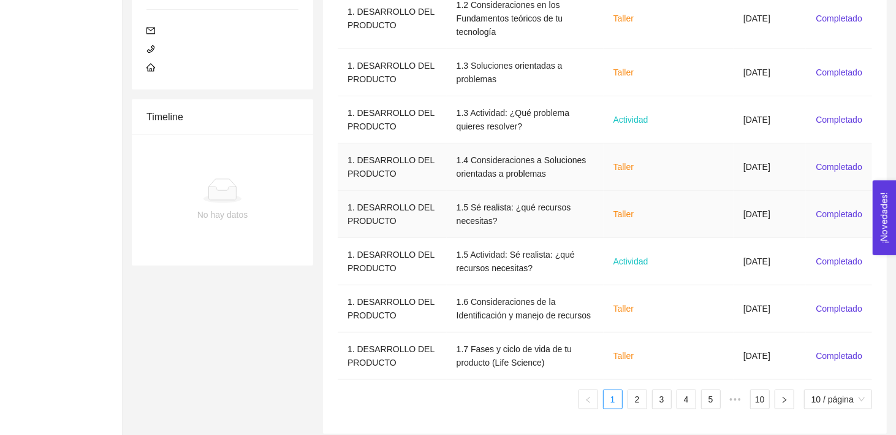
scroll to position [330, 0]
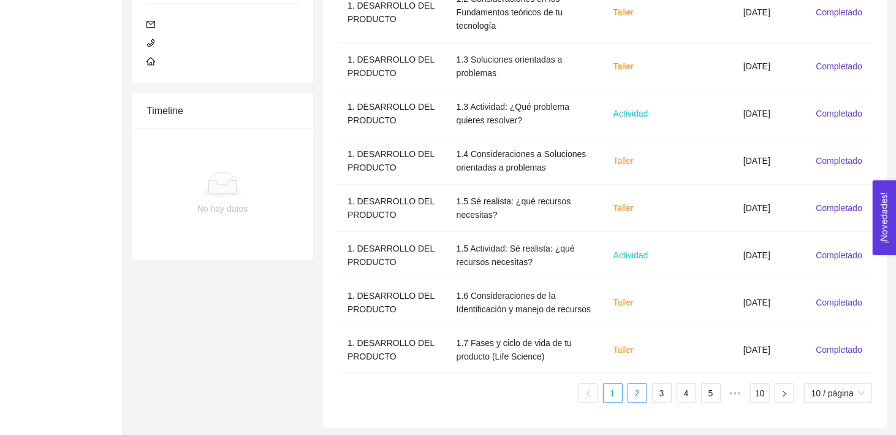
click at [641, 390] on link "2" at bounding box center [637, 393] width 18 height 18
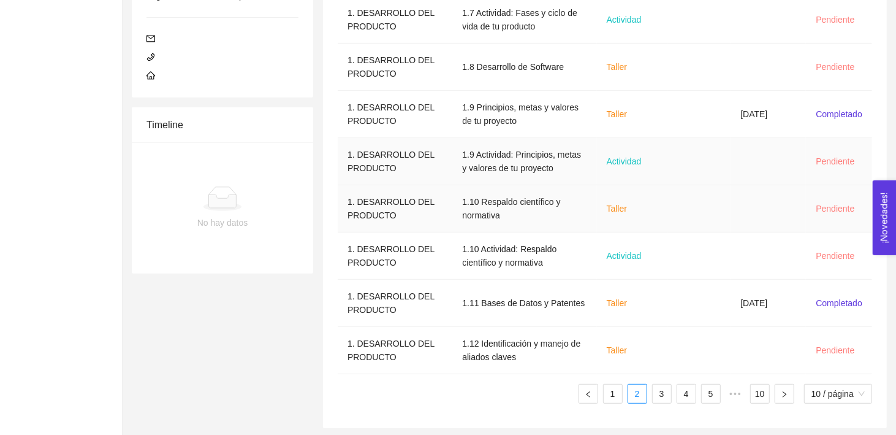
scroll to position [0, 0]
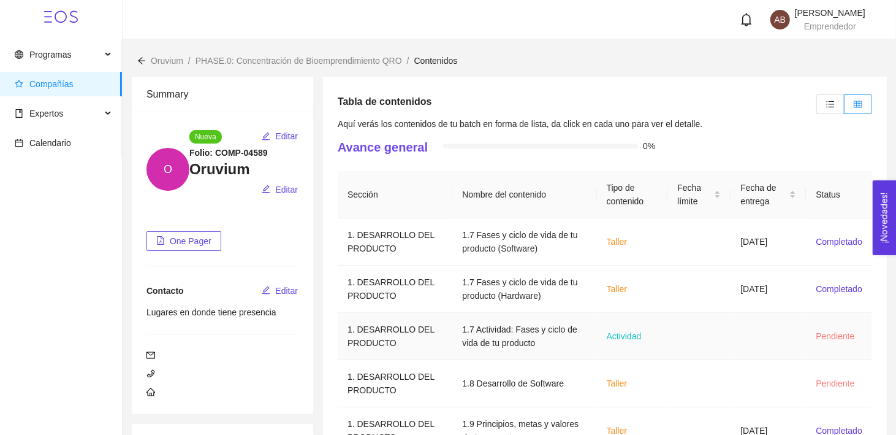
click at [669, 313] on td at bounding box center [698, 336] width 63 height 47
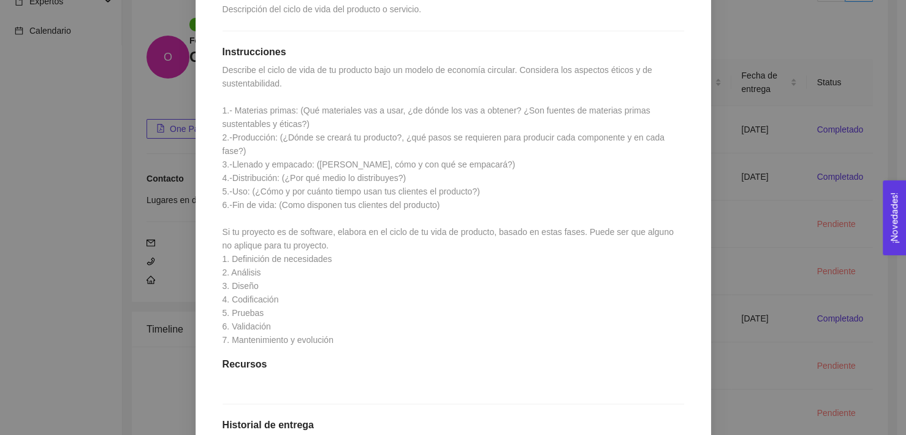
scroll to position [321, 0]
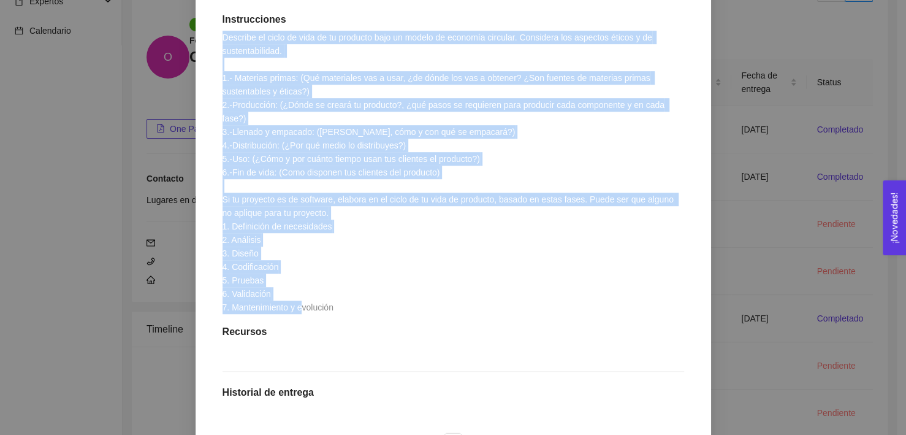
drag, startPoint x: 357, startPoint y: 293, endPoint x: 215, endPoint y: 40, distance: 290.7
click at [215, 40] on div "1.7 Actividad: Fases y ciclo de vida de tu producto Actividad Lugar: No especif…" at bounding box center [453, 242] width 486 height 715
copy span "Describe el ciclo de vida de tu producto bajo un modelo de economía circular. C…"
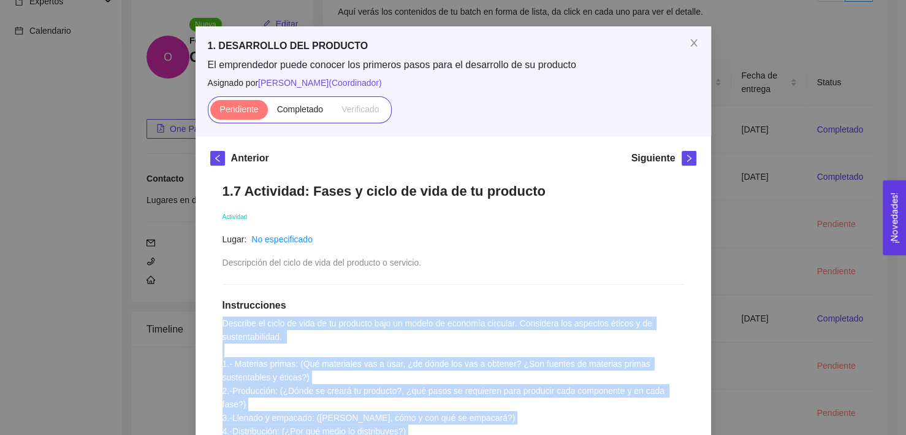
scroll to position [27, 0]
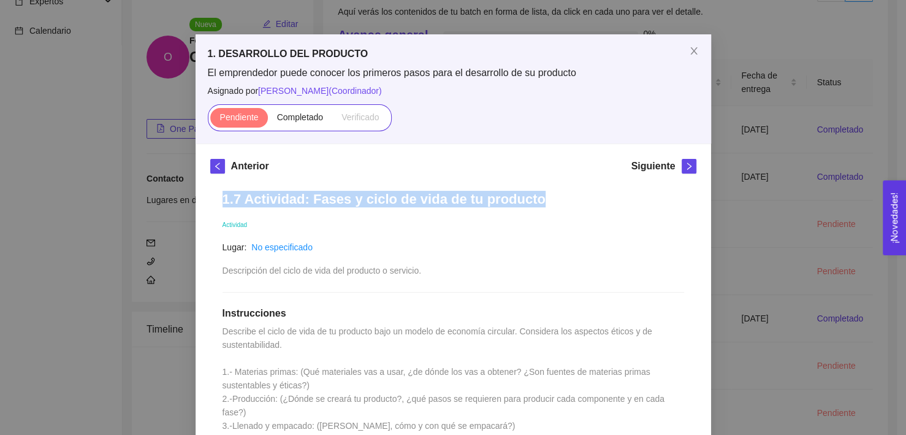
drag, startPoint x: 523, startPoint y: 193, endPoint x: 211, endPoint y: 206, distance: 312.3
copy h1 "1.7 Actividad: Fases y ciclo de vida de tu producto"
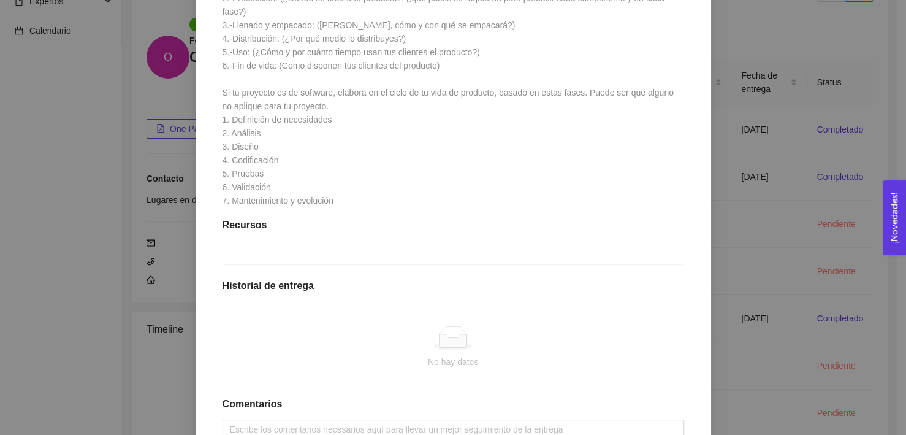
scroll to position [527, 0]
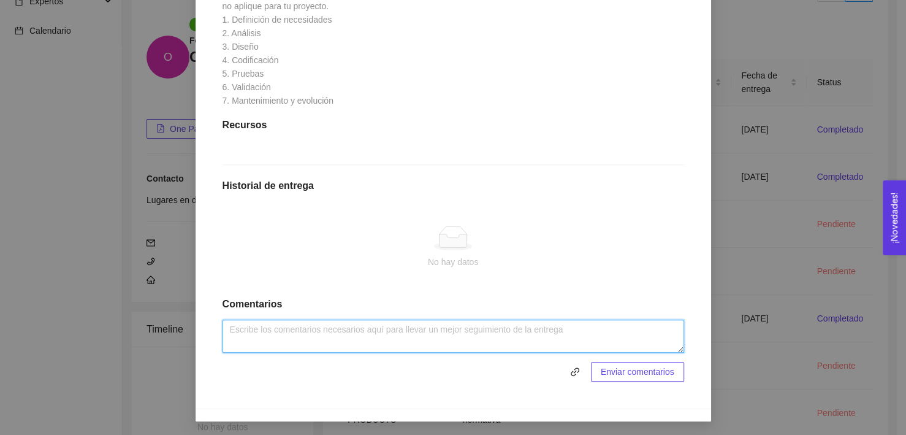
click at [292, 327] on textarea at bounding box center [453, 335] width 462 height 33
paste textarea "Lo ip dolor si ametcons adipis, el seddoe temporinc utla et dolor ma ali, en ad…"
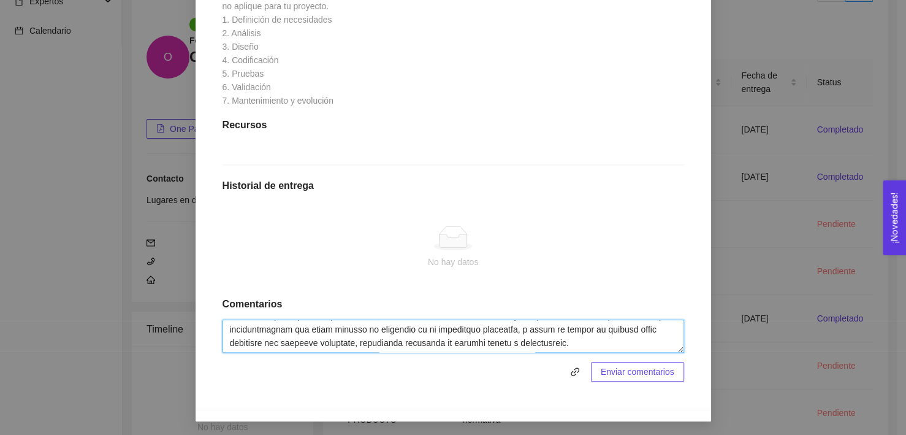
scroll to position [377, 0]
type textarea "Lo ip dolor si ametcons adipis, el seddoe temporinc utla et dolor ma ali, en ad…"
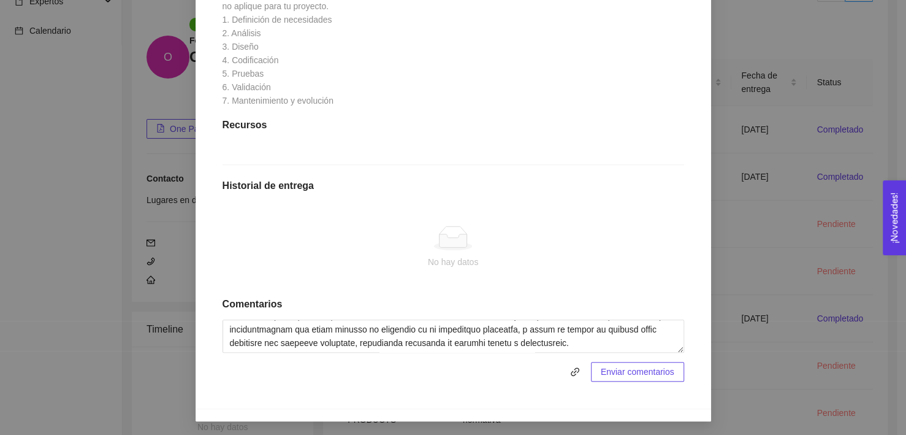
click at [644, 369] on span "Enviar comentarios" at bounding box center [638, 371] width 74 height 13
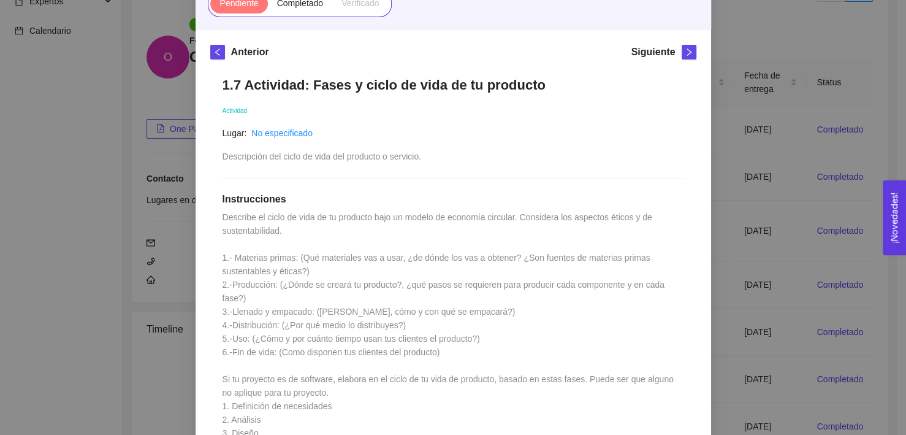
scroll to position [0, 0]
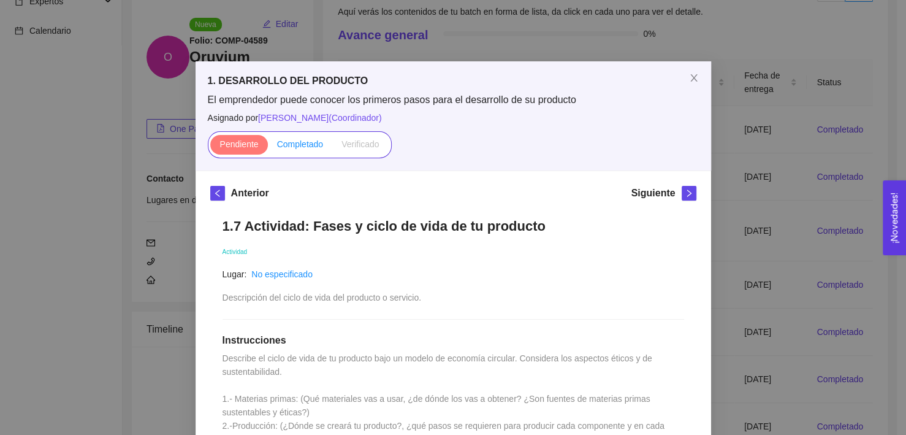
click at [300, 141] on span "Completado" at bounding box center [300, 144] width 47 height 10
click at [268, 147] on input "Completado" at bounding box center [268, 147] width 0 height 0
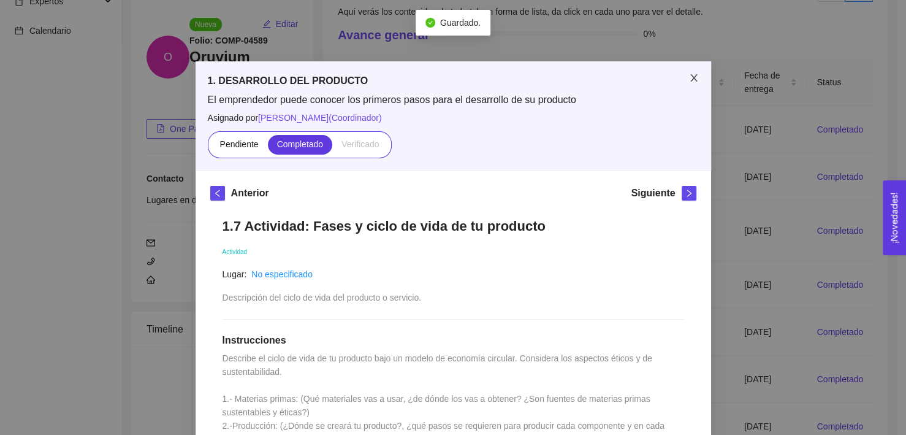
click at [689, 74] on icon "close" at bounding box center [694, 78] width 10 height 10
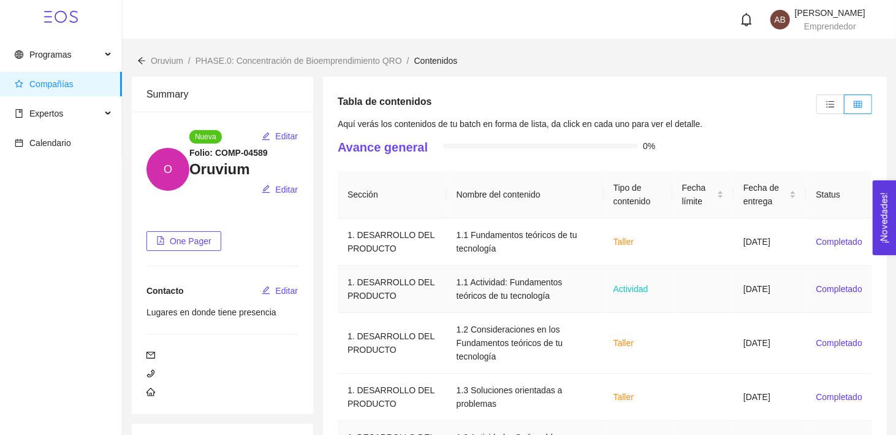
scroll to position [330, 0]
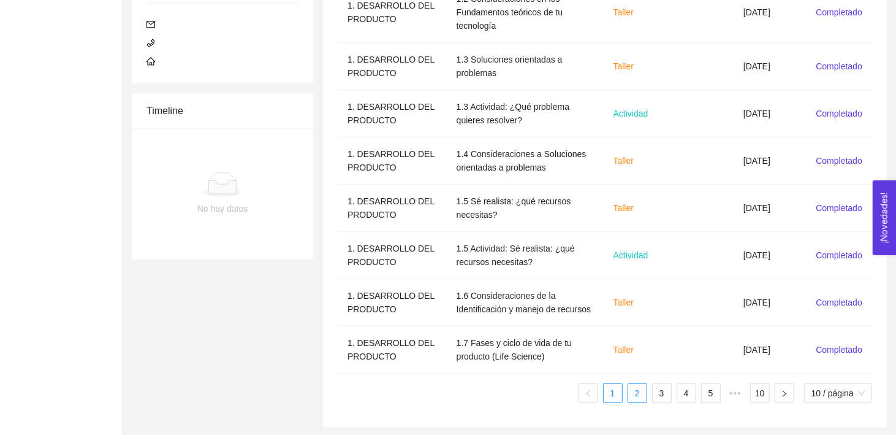
click at [635, 393] on link "2" at bounding box center [637, 393] width 18 height 18
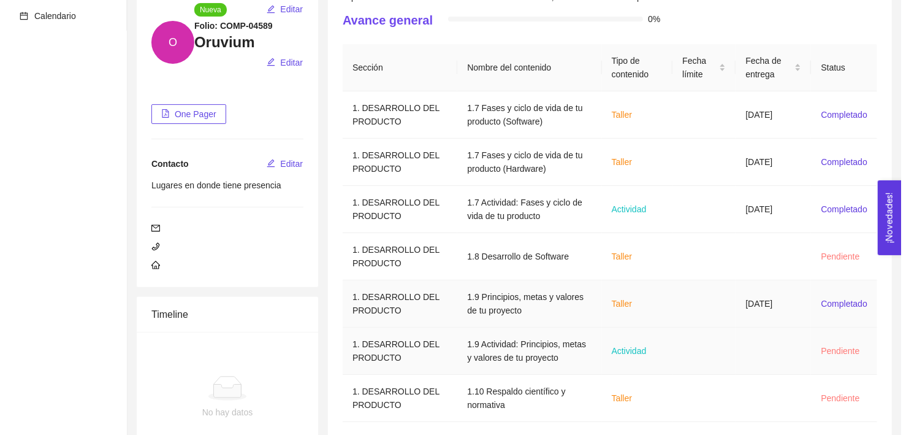
scroll to position [128, 0]
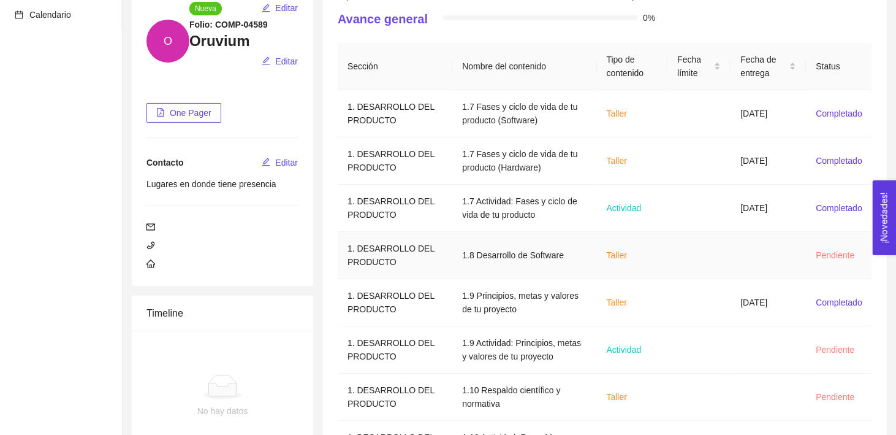
click at [694, 256] on td at bounding box center [698, 255] width 63 height 47
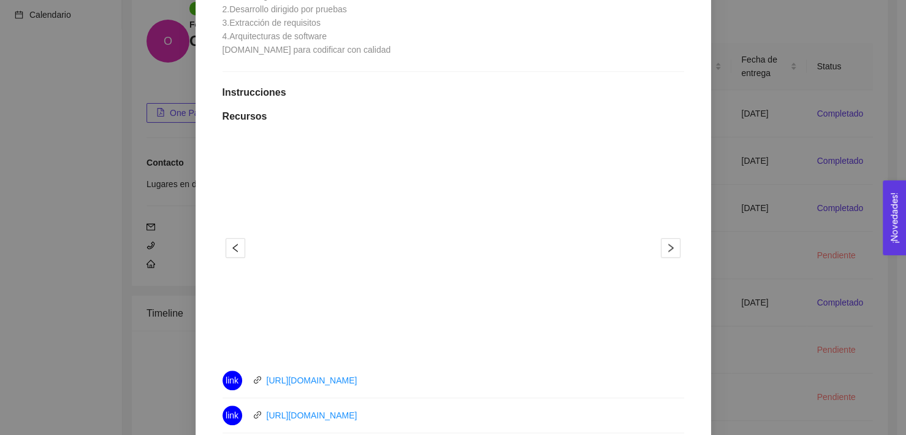
scroll to position [279, 0]
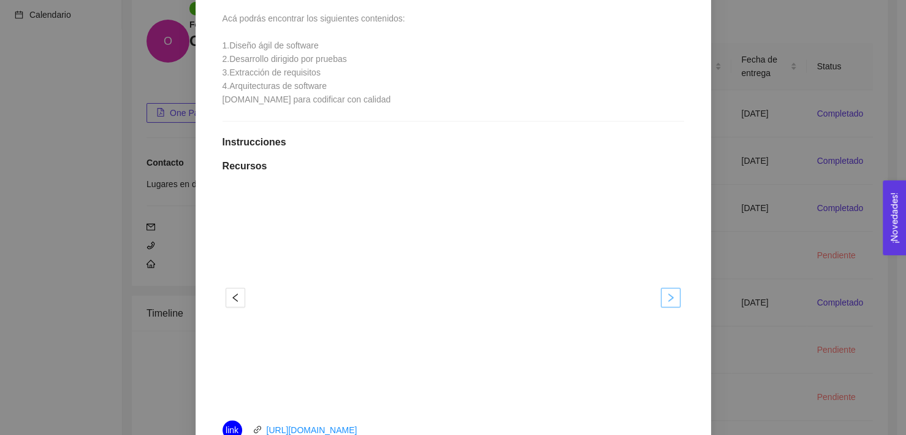
click at [666, 292] on icon "right" at bounding box center [671, 297] width 10 height 10
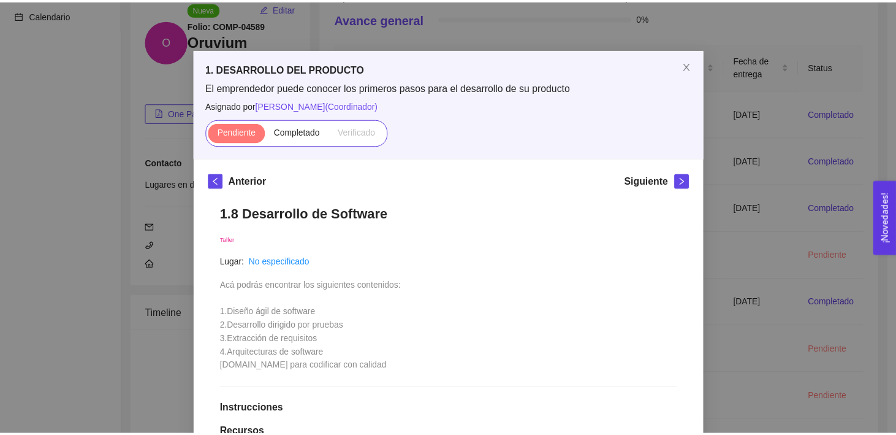
scroll to position [0, 0]
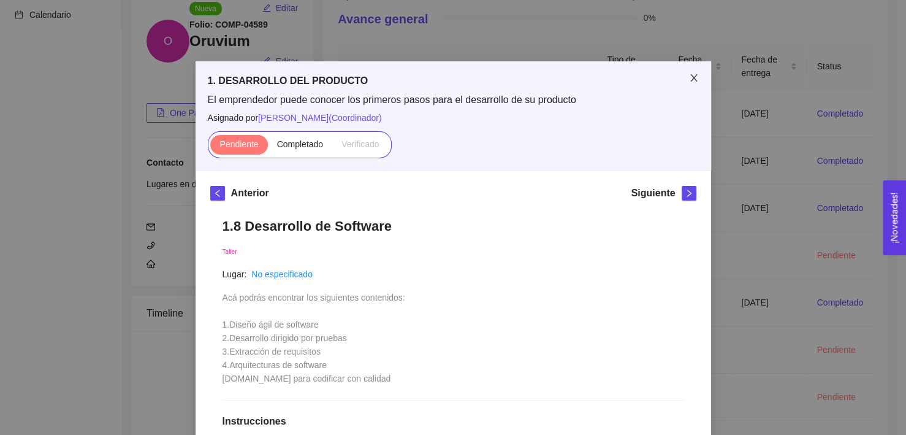
click at [693, 83] on span "Close" at bounding box center [694, 78] width 34 height 34
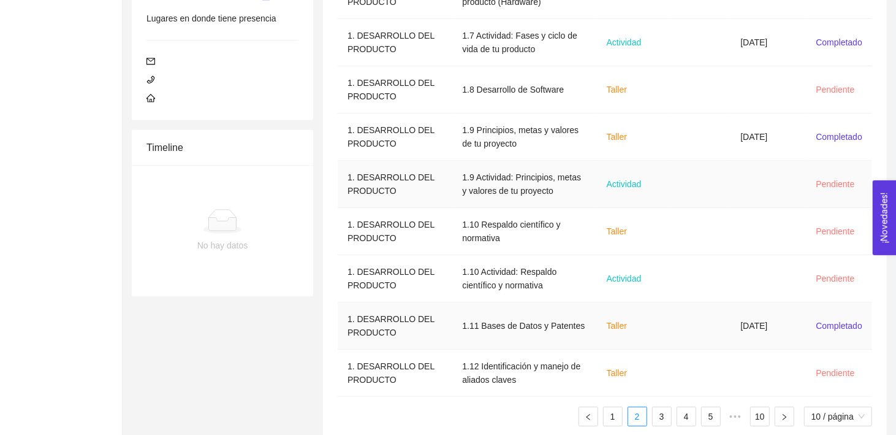
scroll to position [316, 0]
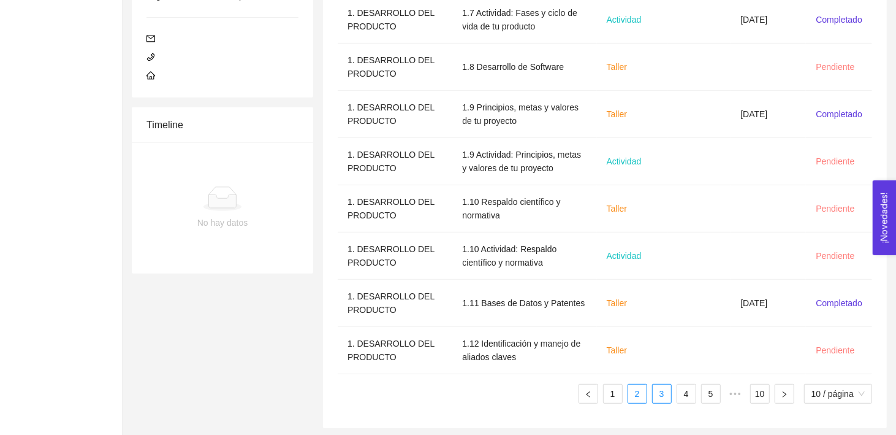
click at [663, 395] on link "3" at bounding box center [662, 393] width 18 height 18
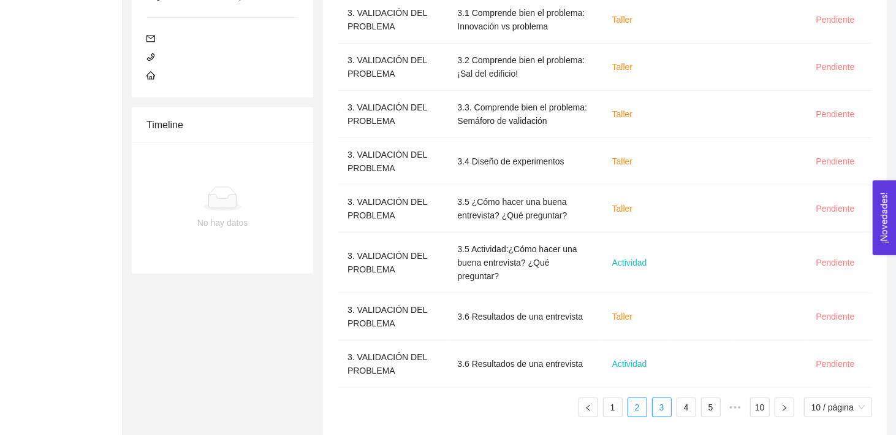
click at [644, 398] on link "2" at bounding box center [637, 407] width 18 height 18
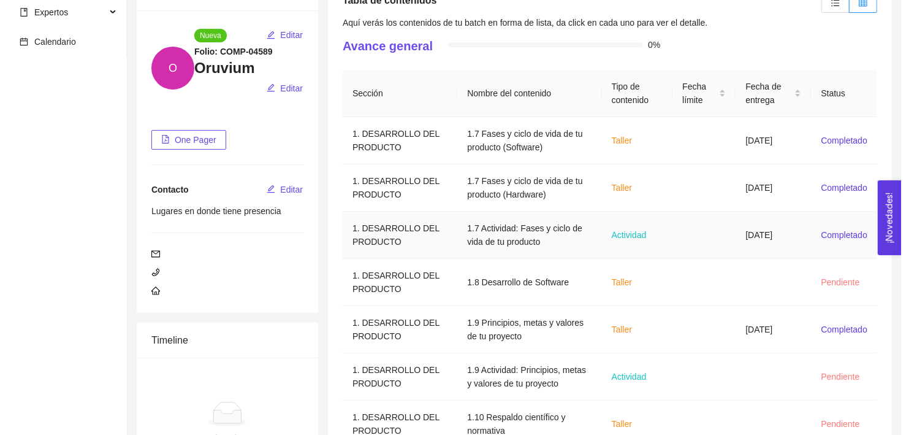
scroll to position [102, 0]
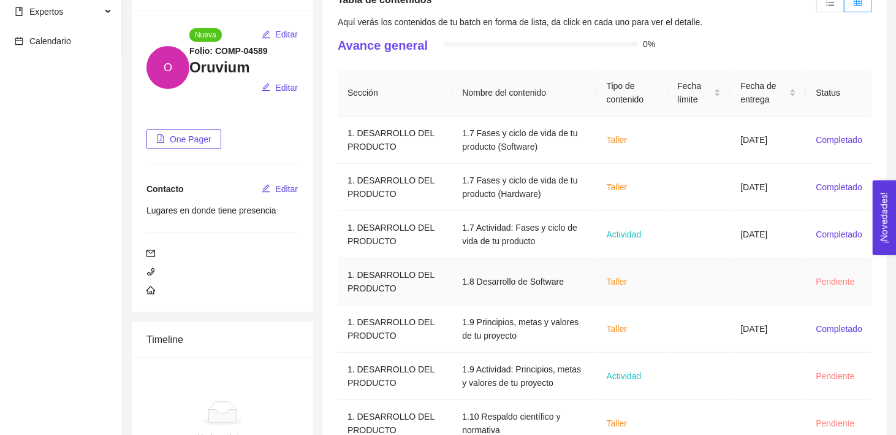
click at [679, 278] on td at bounding box center [698, 281] width 63 height 47
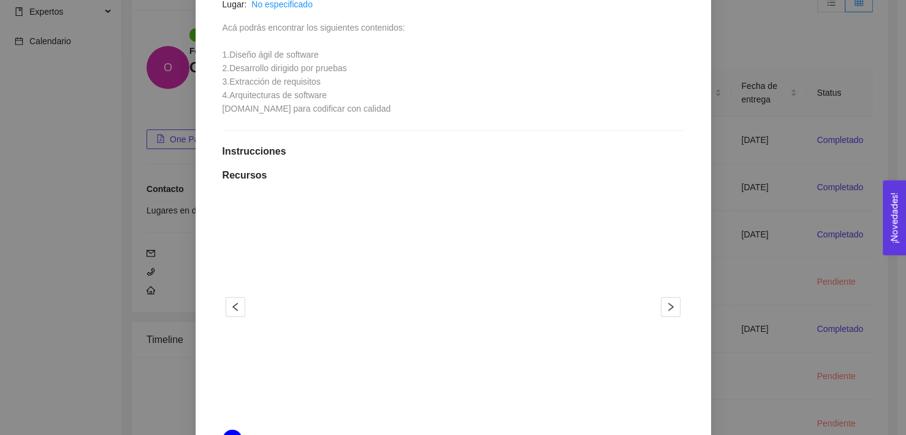
scroll to position [0, 0]
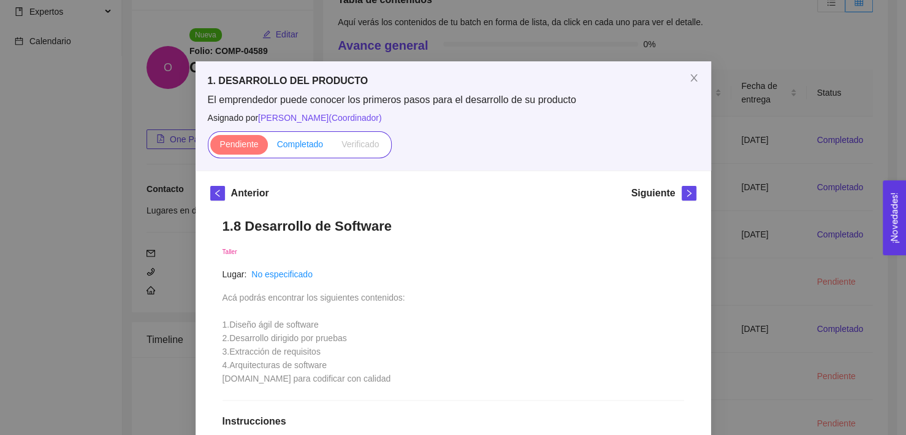
click at [306, 140] on span "Completado" at bounding box center [300, 144] width 47 height 10
click at [268, 147] on input "Completado" at bounding box center [268, 147] width 0 height 0
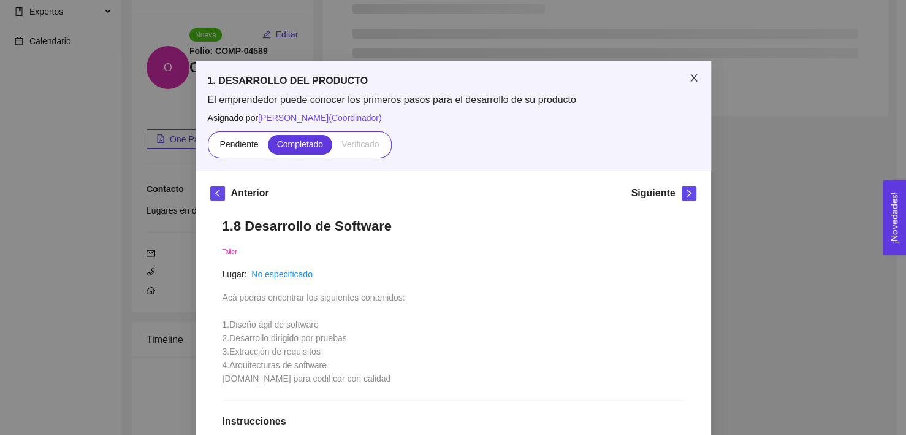
click at [690, 78] on icon "close" at bounding box center [694, 78] width 10 height 10
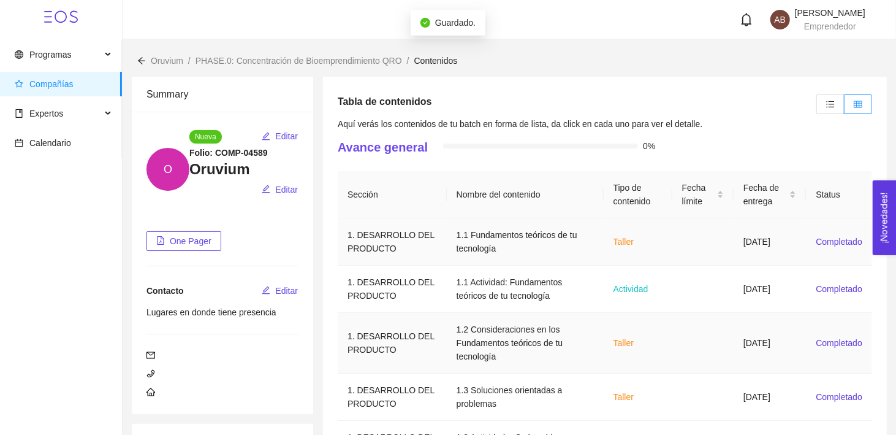
scroll to position [330, 0]
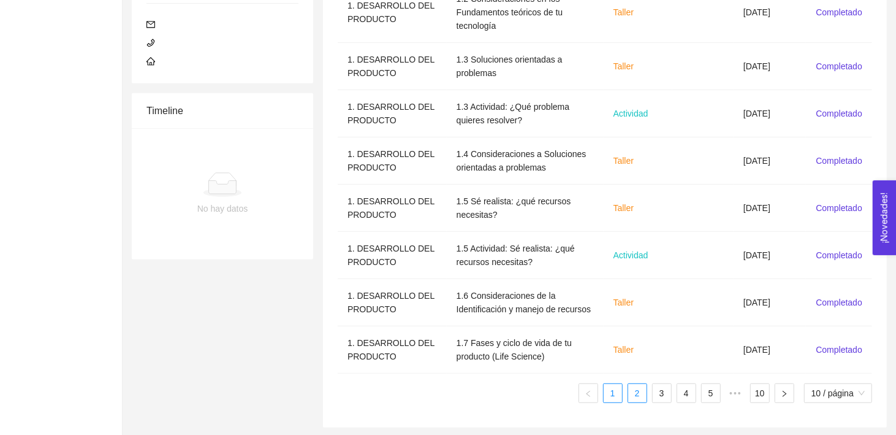
click at [629, 392] on link "2" at bounding box center [637, 393] width 18 height 18
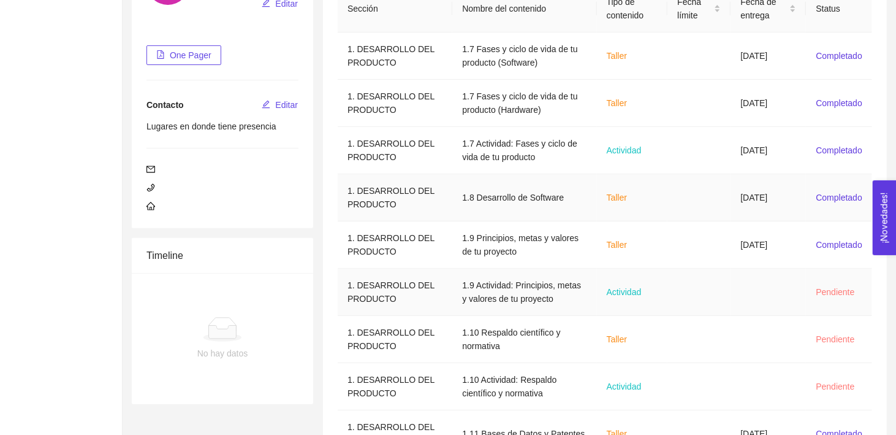
scroll to position [316, 0]
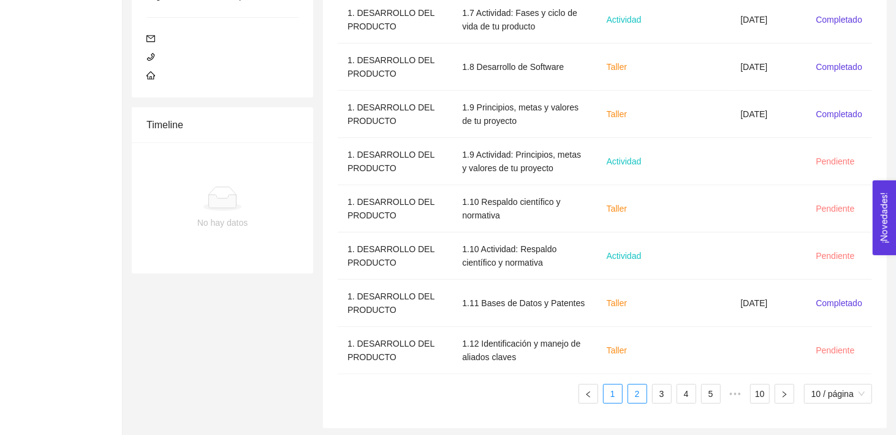
click at [604, 395] on link "1" at bounding box center [613, 393] width 18 height 18
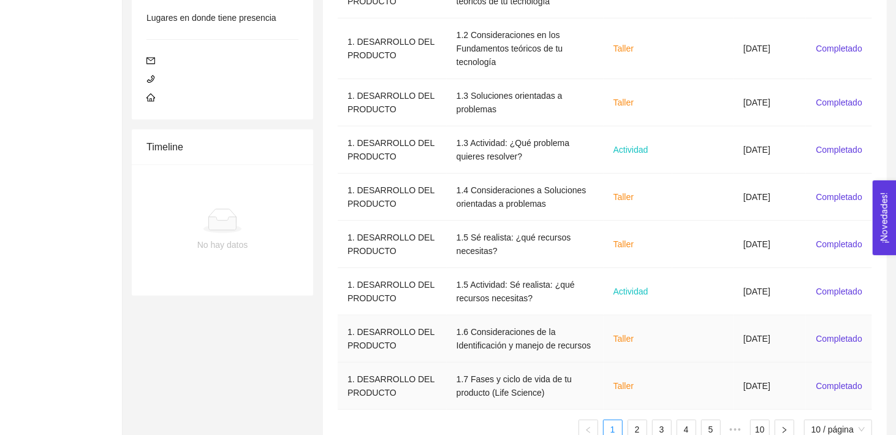
scroll to position [330, 0]
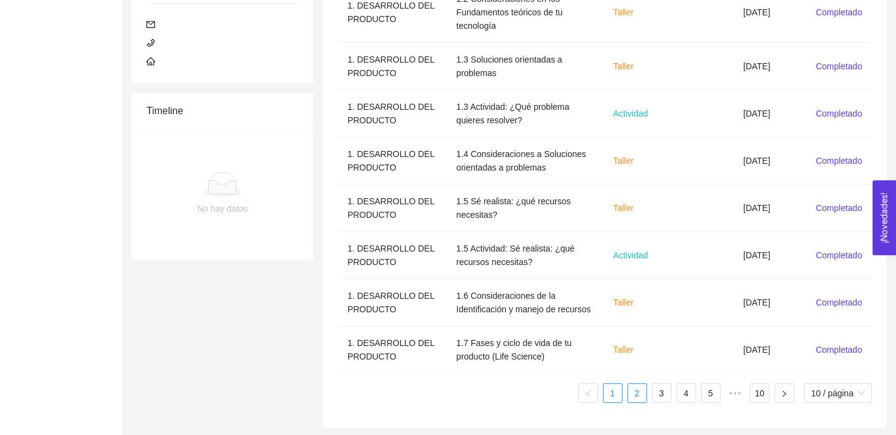
click at [633, 397] on link "2" at bounding box center [637, 393] width 18 height 18
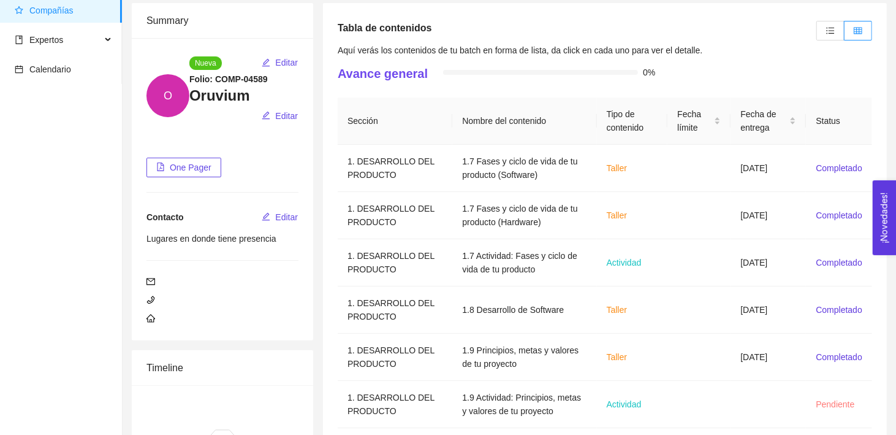
scroll to position [316, 0]
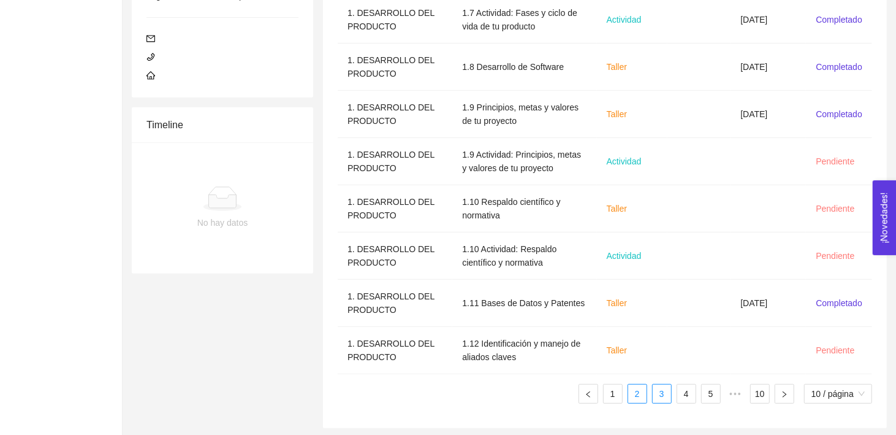
click at [658, 393] on link "3" at bounding box center [662, 393] width 18 height 18
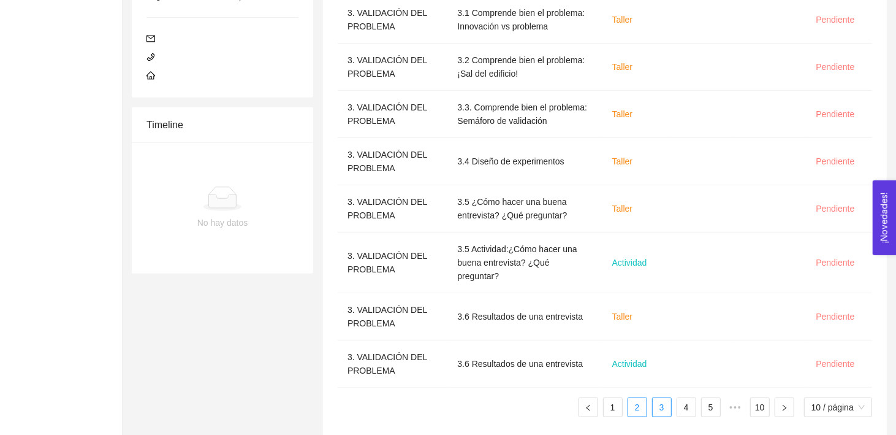
click at [643, 398] on link "2" at bounding box center [637, 407] width 18 height 18
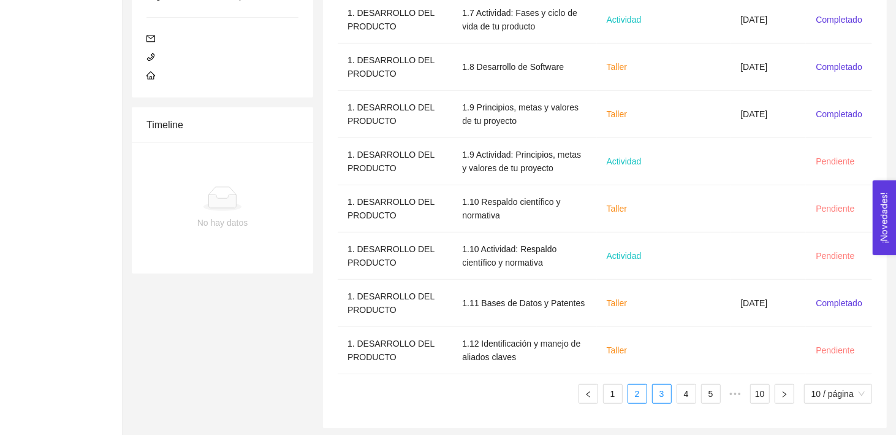
click at [662, 386] on link "3" at bounding box center [662, 393] width 18 height 18
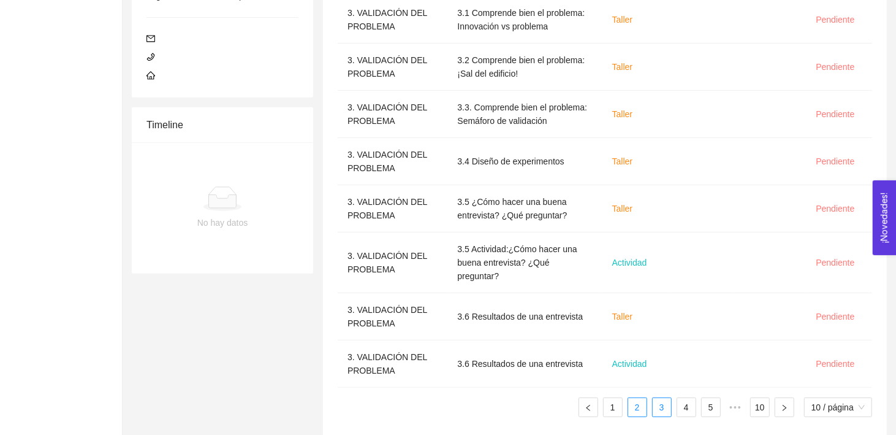
click at [634, 398] on link "2" at bounding box center [637, 407] width 18 height 18
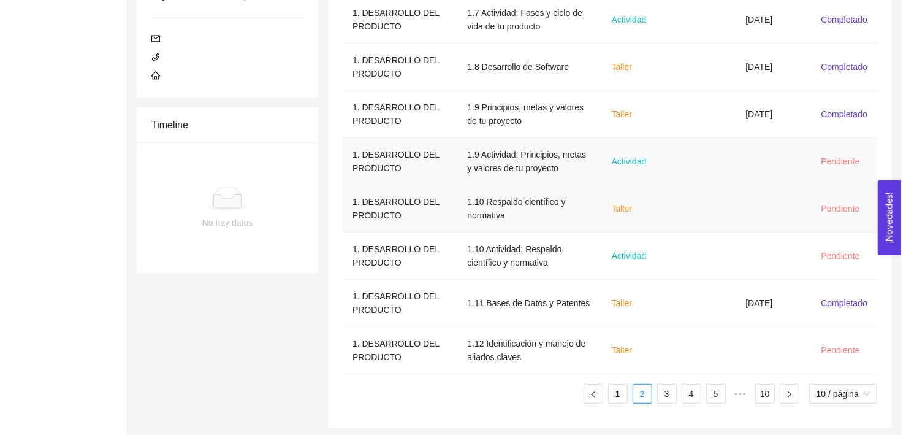
scroll to position [227, 0]
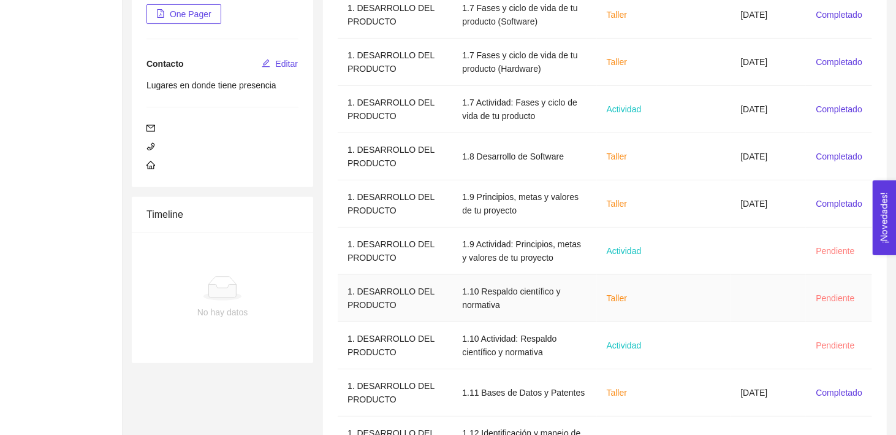
click at [645, 308] on td "Taller" at bounding box center [632, 298] width 71 height 47
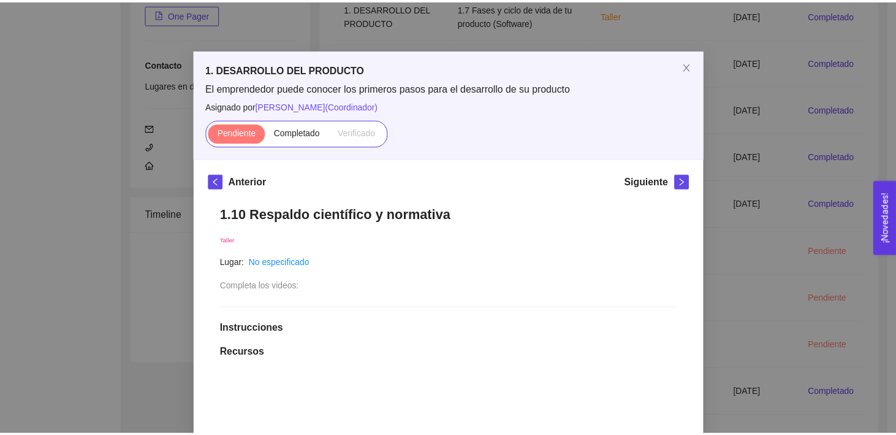
scroll to position [10, 0]
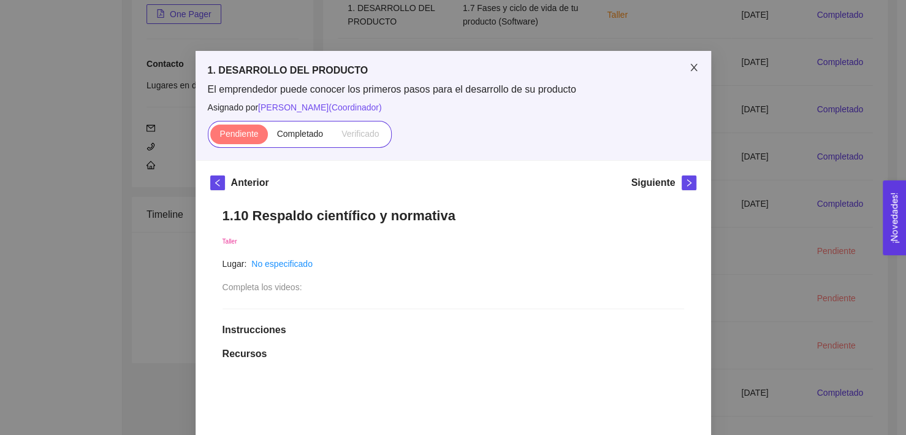
click at [690, 64] on icon "close" at bounding box center [693, 67] width 7 height 7
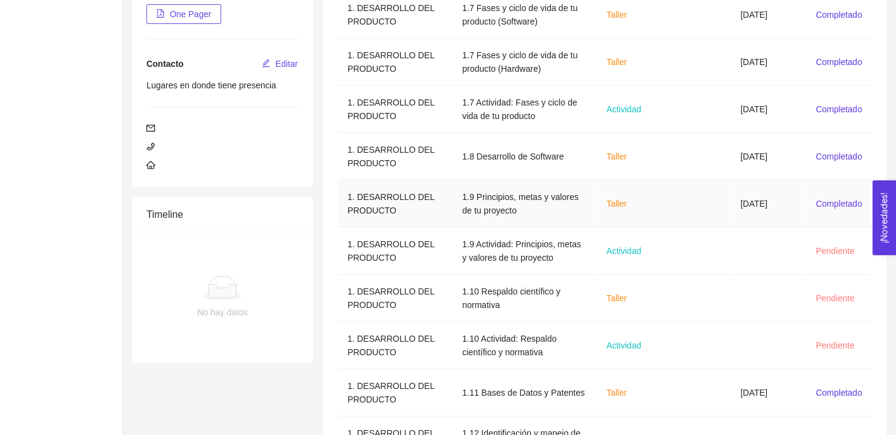
scroll to position [316, 0]
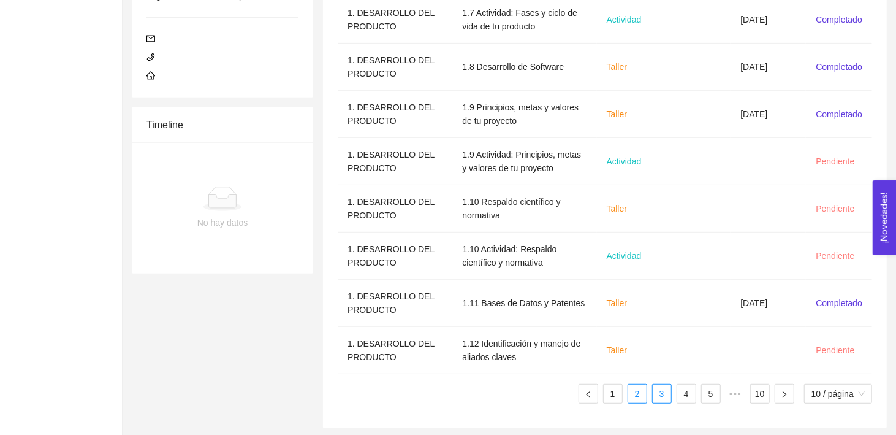
click at [663, 386] on link "3" at bounding box center [662, 393] width 18 height 18
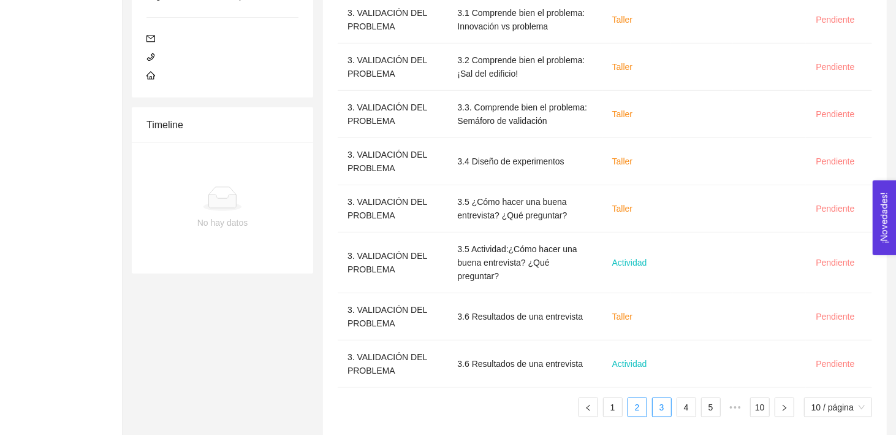
click at [639, 398] on link "2" at bounding box center [637, 407] width 18 height 18
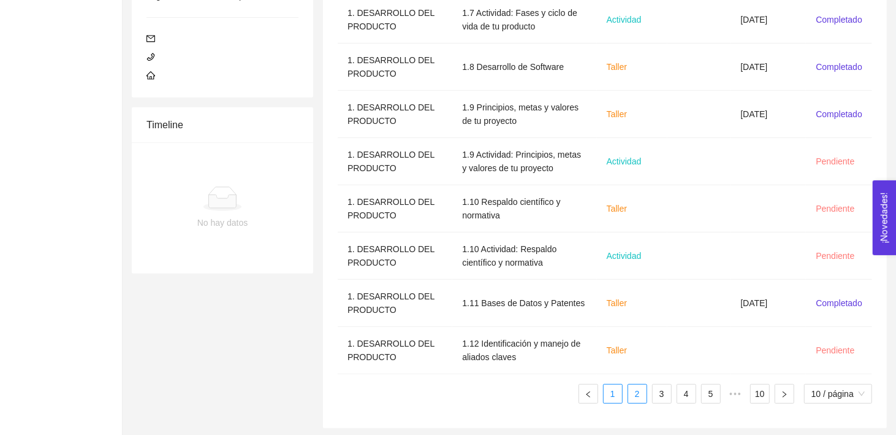
click at [610, 392] on link "1" at bounding box center [613, 393] width 18 height 18
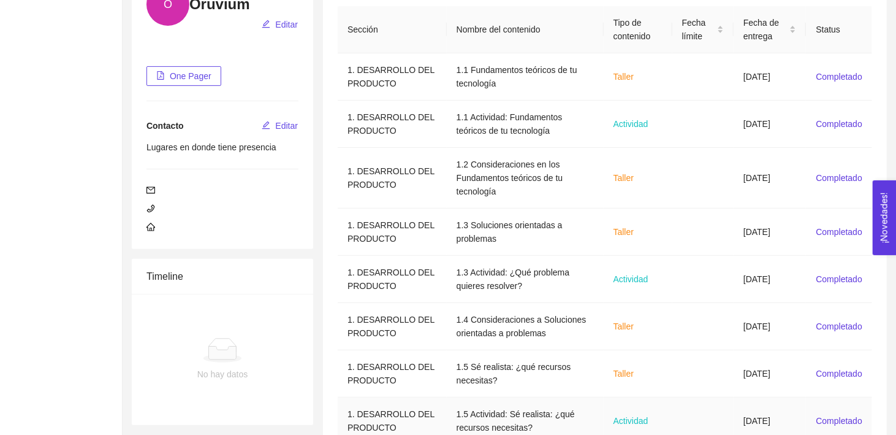
scroll to position [330, 0]
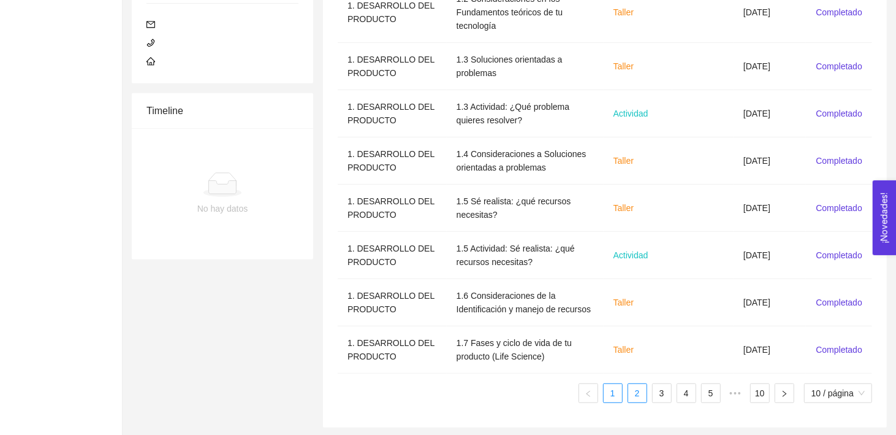
click at [637, 395] on link "2" at bounding box center [637, 393] width 18 height 18
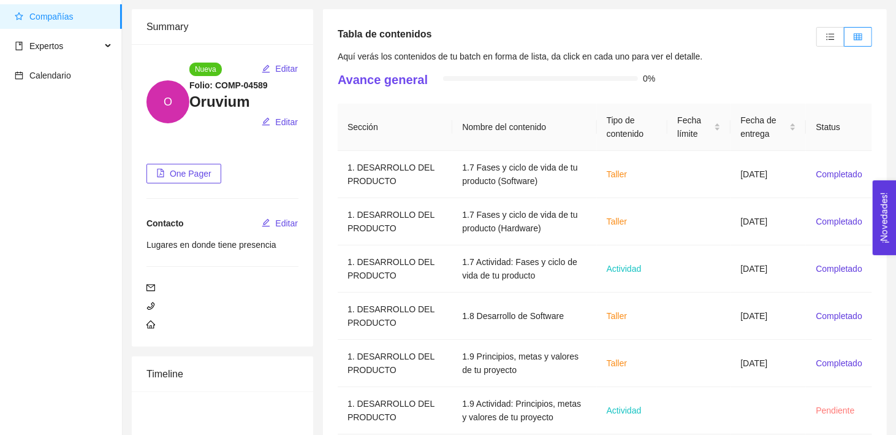
scroll to position [316, 0]
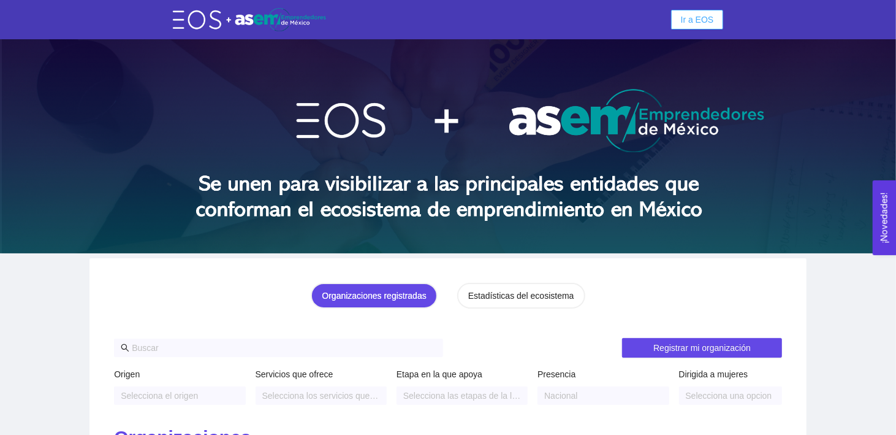
click at [690, 21] on span "Ir a EOS" at bounding box center [697, 19] width 33 height 13
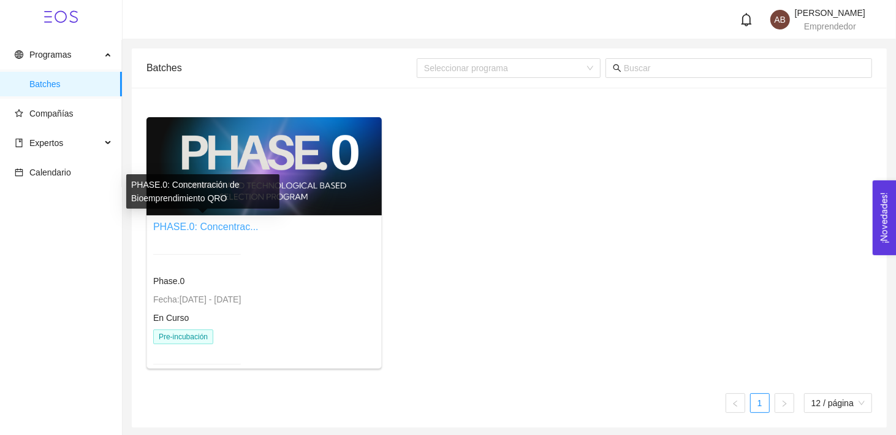
click at [240, 221] on link "PHASE.0: Concentrac..." at bounding box center [205, 226] width 105 height 10
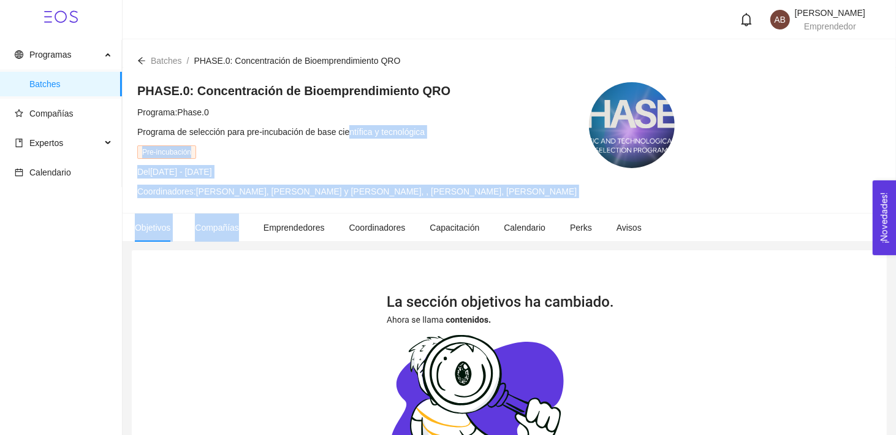
drag, startPoint x: 240, startPoint y: 220, endPoint x: 344, endPoint y: 126, distance: 141.1
click at [344, 126] on main "Batches / PHASE.0: Concentración de Bioemprendimiento QRO / PHASE.0: Concentrac…" at bounding box center [510, 363] width 774 height 648
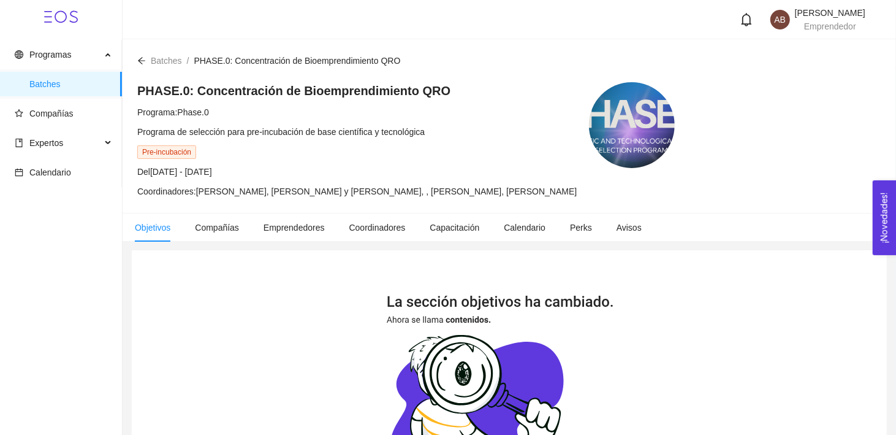
click at [517, 89] on h4 "PHASE.0: Concentración de Bioemprendimiento QRO" at bounding box center [356, 90] width 439 height 17
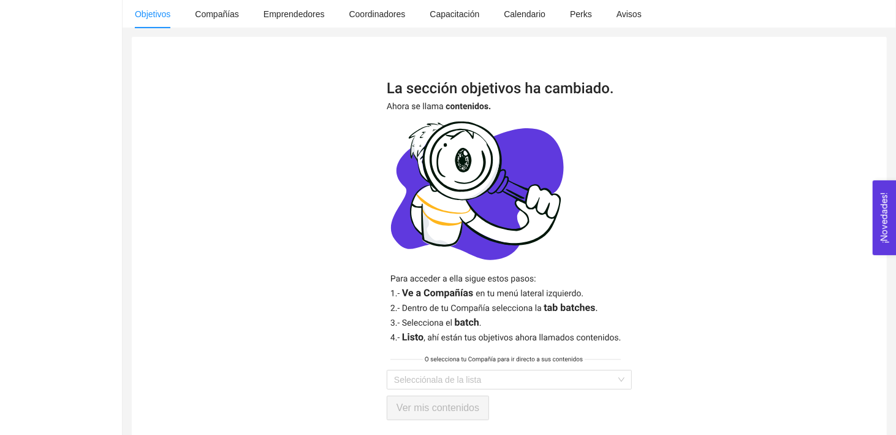
scroll to position [213, 0]
click at [544, 378] on input "search" at bounding box center [505, 380] width 222 height 18
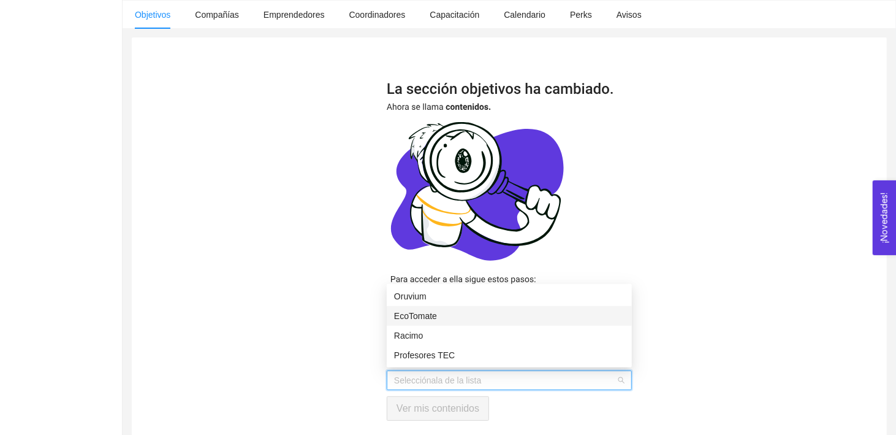
click at [470, 321] on div "EcoTomate" at bounding box center [509, 315] width 230 height 13
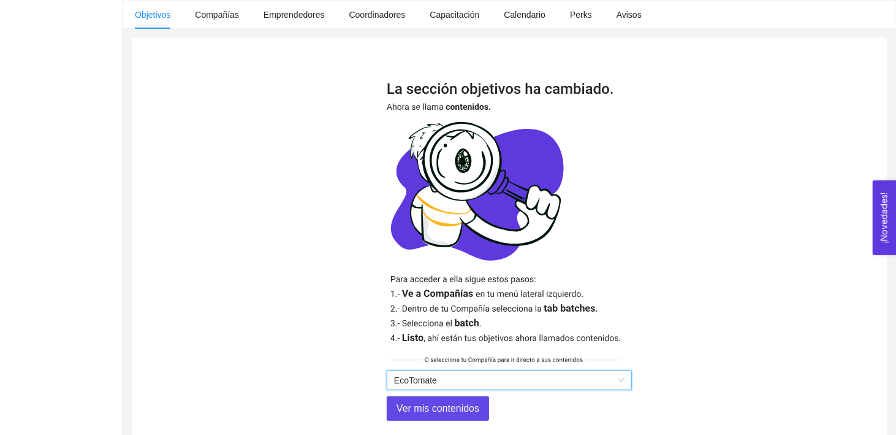
scroll to position [252, 0]
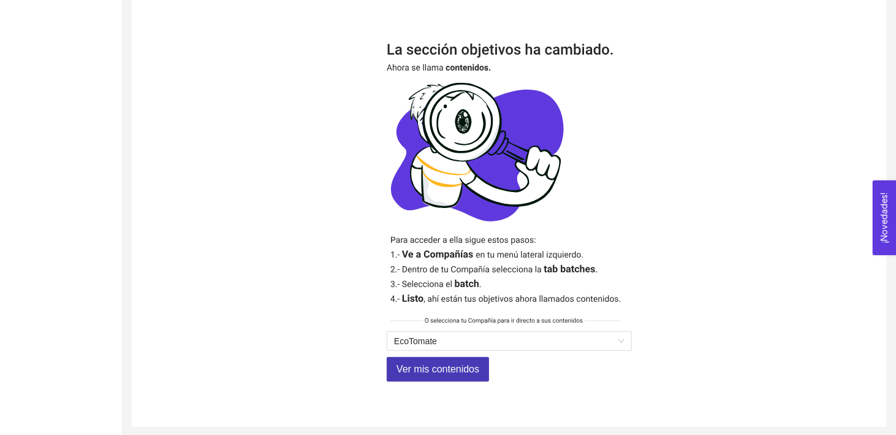
click at [455, 373] on span "Ver mis contenidos" at bounding box center [438, 368] width 83 height 15
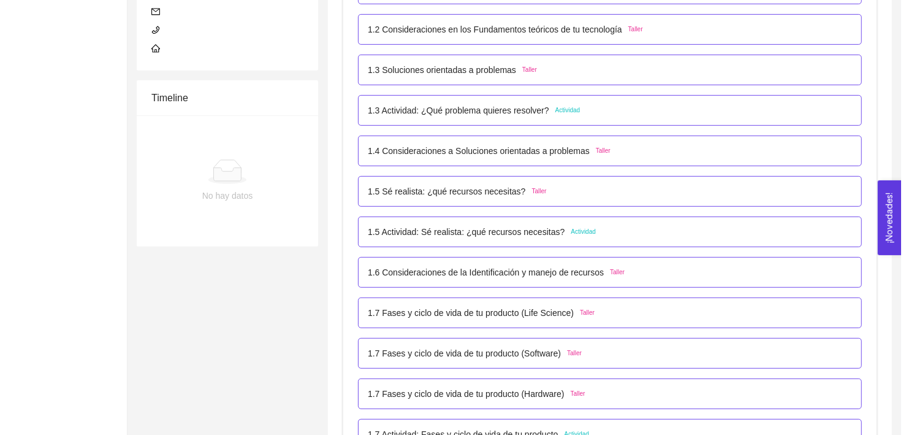
scroll to position [327, 0]
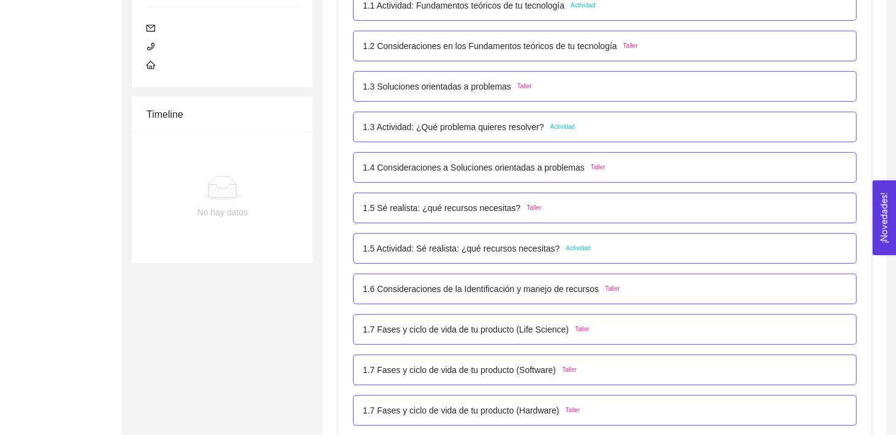
click at [605, 242] on div "1.5 Actividad: Sé realista: ¿qué recursos necesitas? Actividad" at bounding box center [605, 248] width 484 height 13
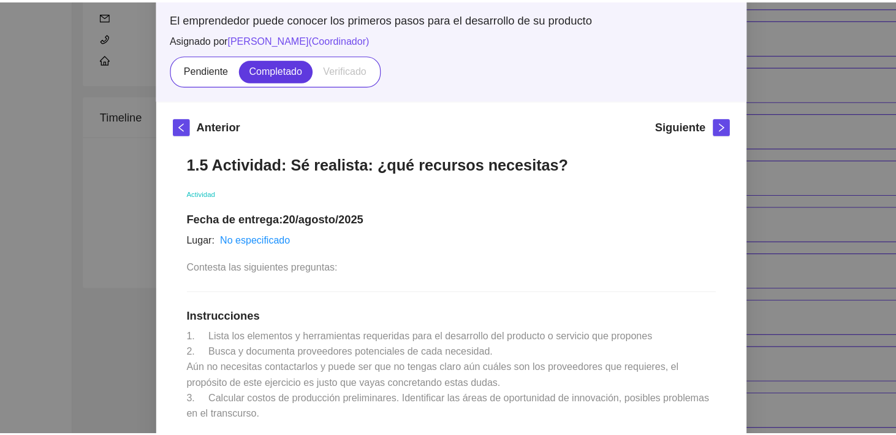
scroll to position [0, 0]
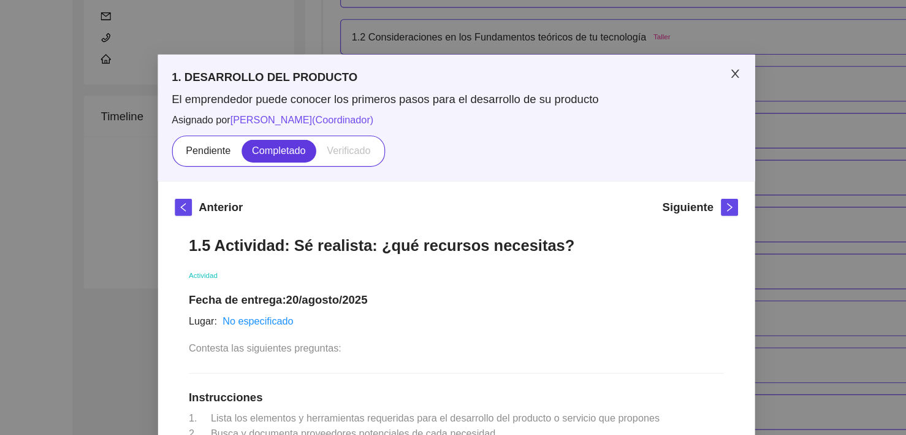
click at [690, 75] on icon "close" at bounding box center [693, 77] width 7 height 7
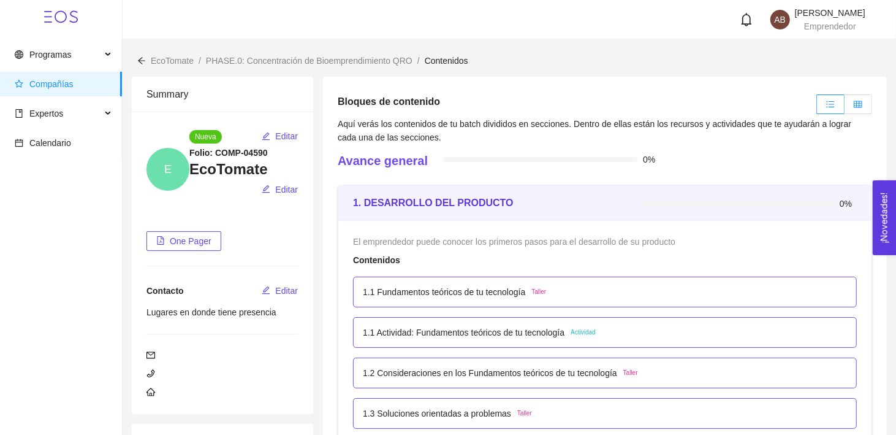
click at [868, 97] on label at bounding box center [859, 104] width 28 height 20
click at [845, 107] on input "radio" at bounding box center [845, 107] width 0 height 0
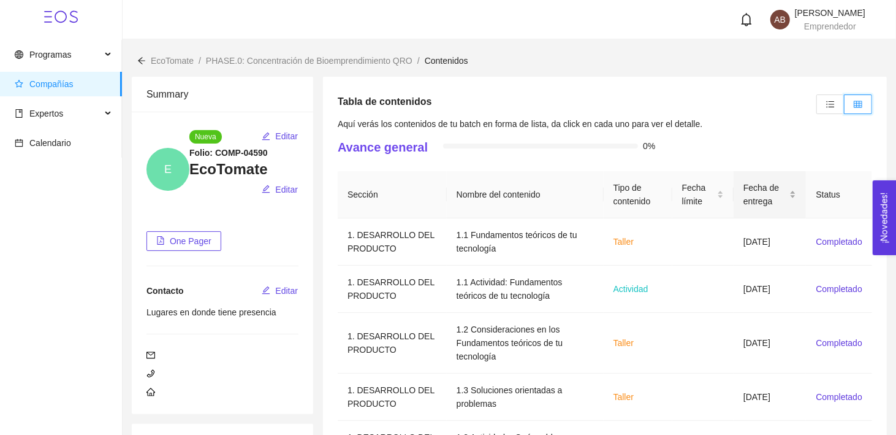
scroll to position [330, 0]
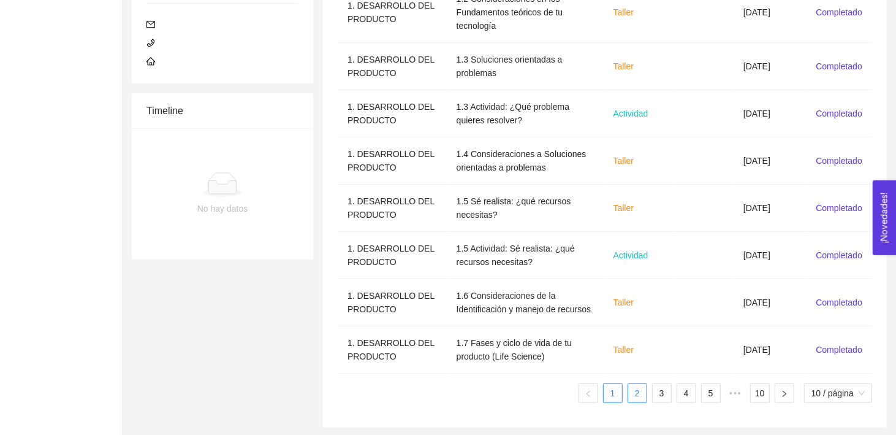
click at [641, 395] on link "2" at bounding box center [637, 393] width 18 height 18
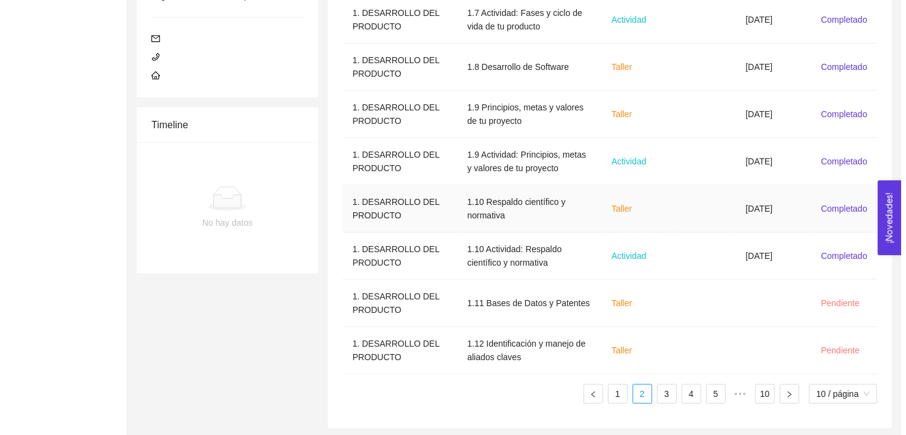
scroll to position [165, 0]
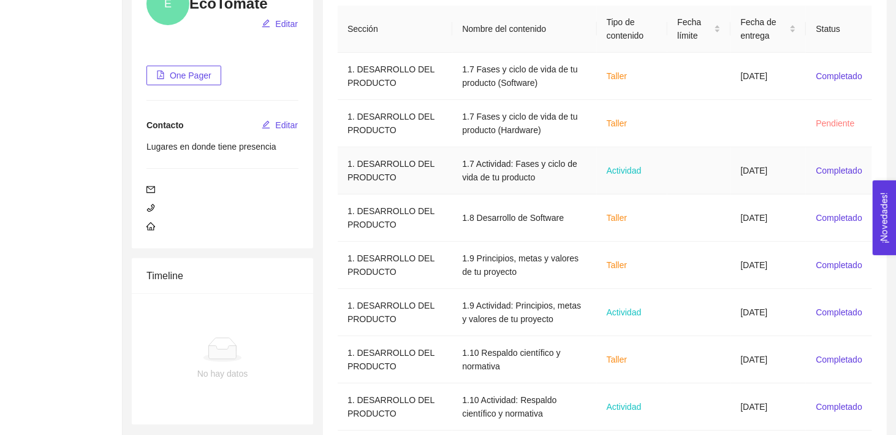
click at [690, 163] on td at bounding box center [698, 170] width 63 height 47
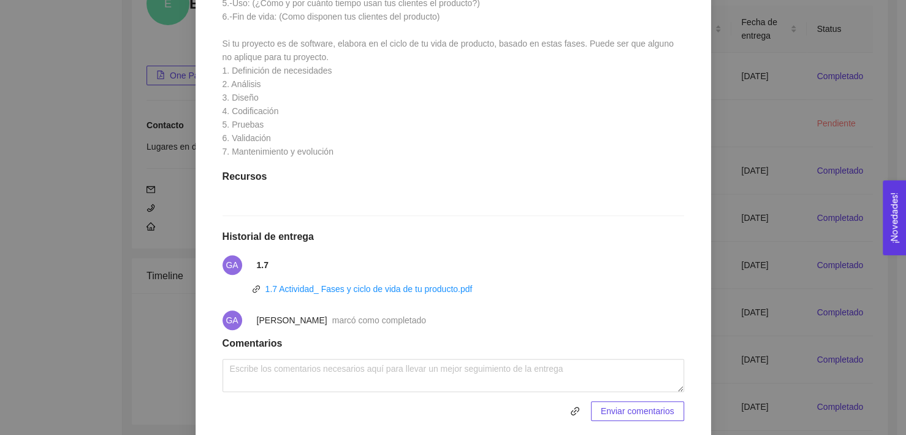
scroll to position [531, 0]
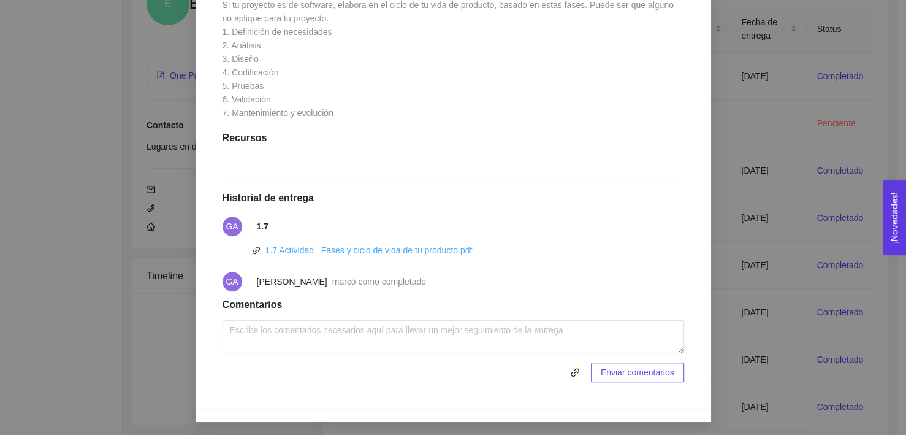
click at [442, 251] on link "1.7 Actividad_ Fases y ciclo de vida de tu producto.pdf" at bounding box center [368, 250] width 207 height 10
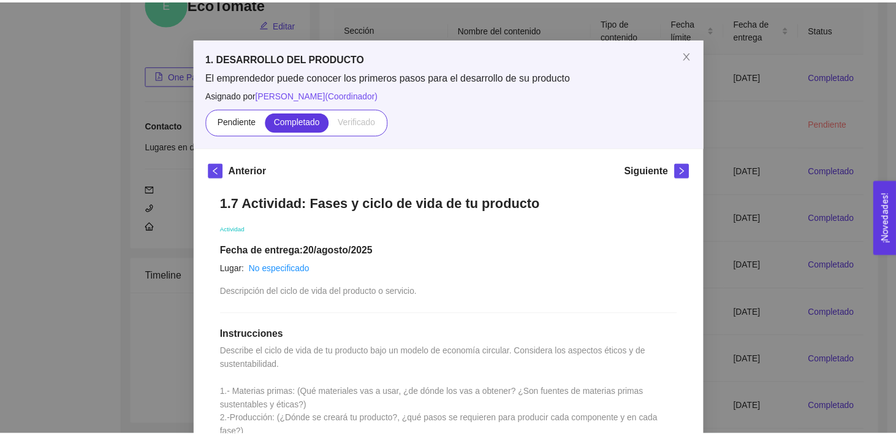
scroll to position [0, 0]
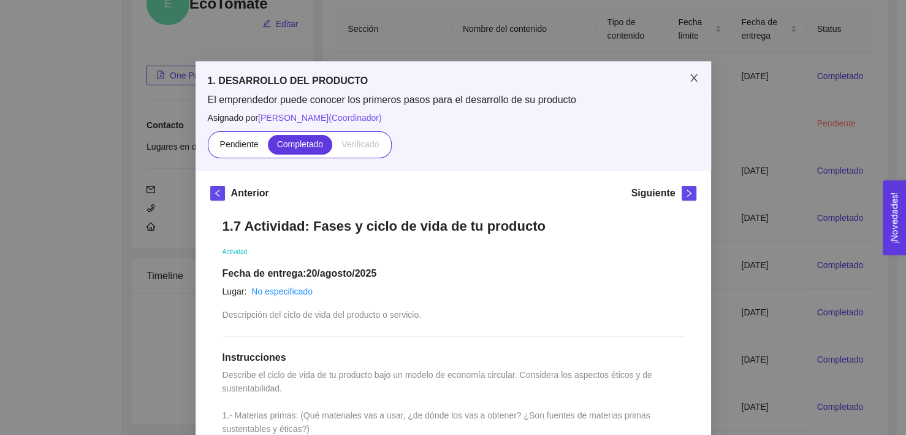
click at [689, 76] on icon "close" at bounding box center [694, 78] width 10 height 10
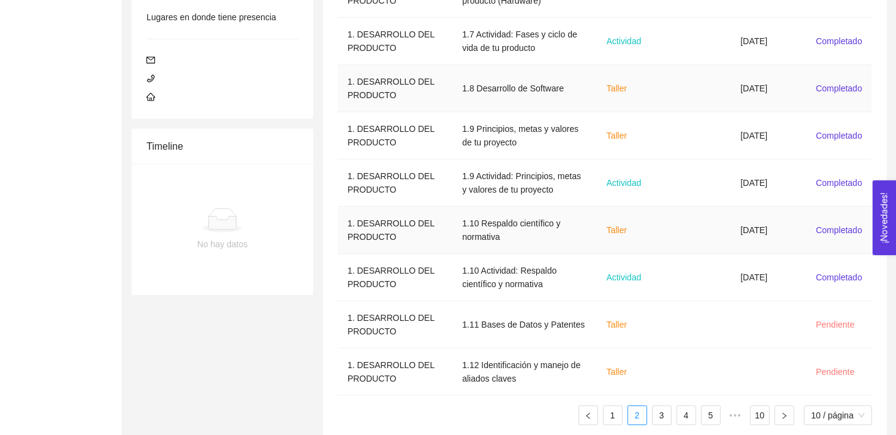
scroll to position [316, 0]
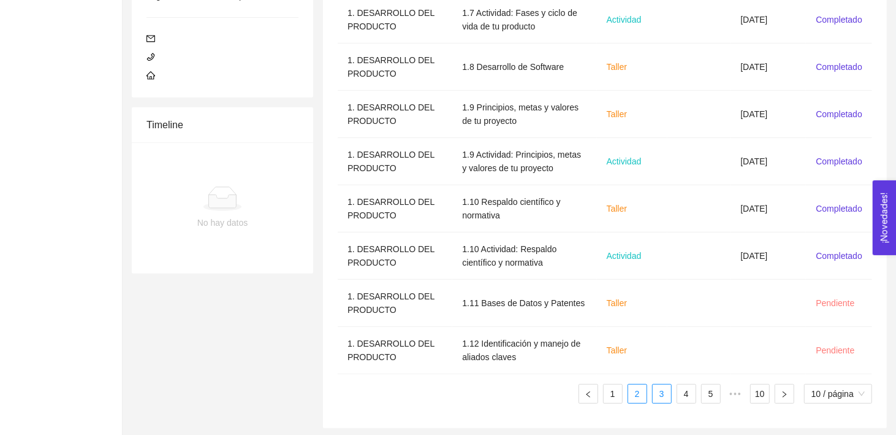
click at [663, 394] on link "3" at bounding box center [662, 393] width 18 height 18
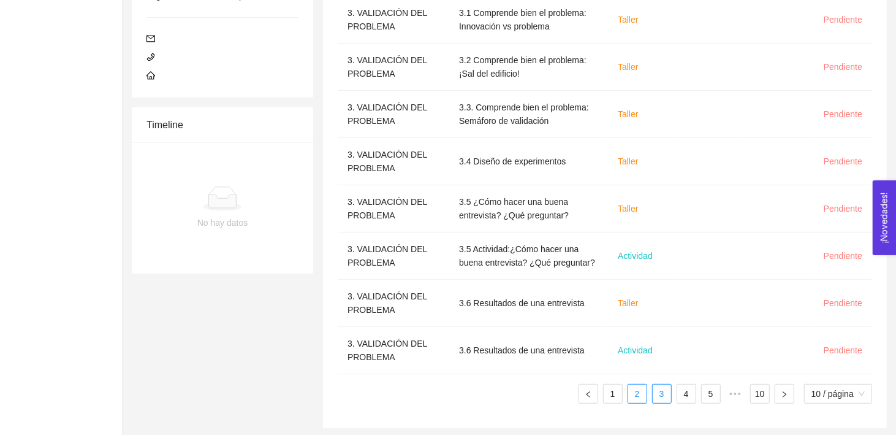
click at [636, 387] on link "2" at bounding box center [637, 393] width 18 height 18
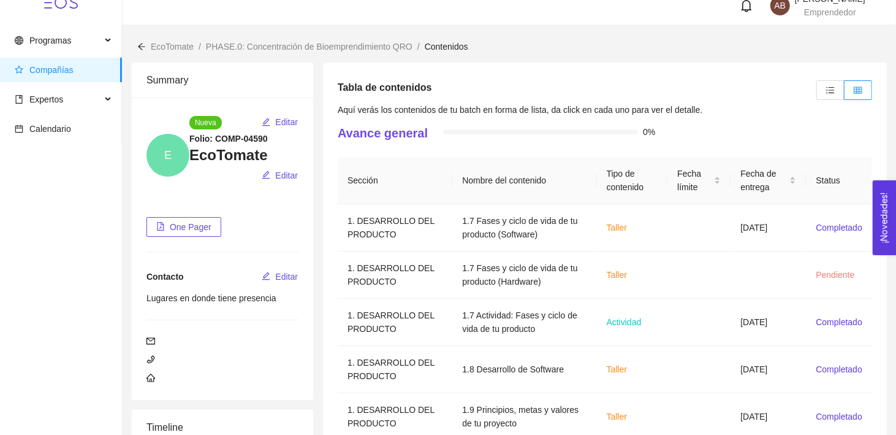
scroll to position [0, 0]
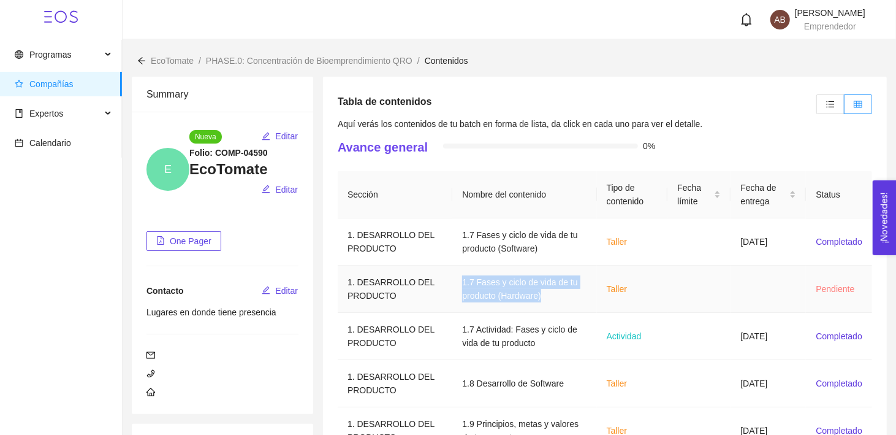
drag, startPoint x: 537, startPoint y: 295, endPoint x: 449, endPoint y: 281, distance: 89.4
click at [452, 281] on td "1.7 Fases y ciclo de vida de tu producto (Hardware)" at bounding box center [524, 288] width 144 height 47
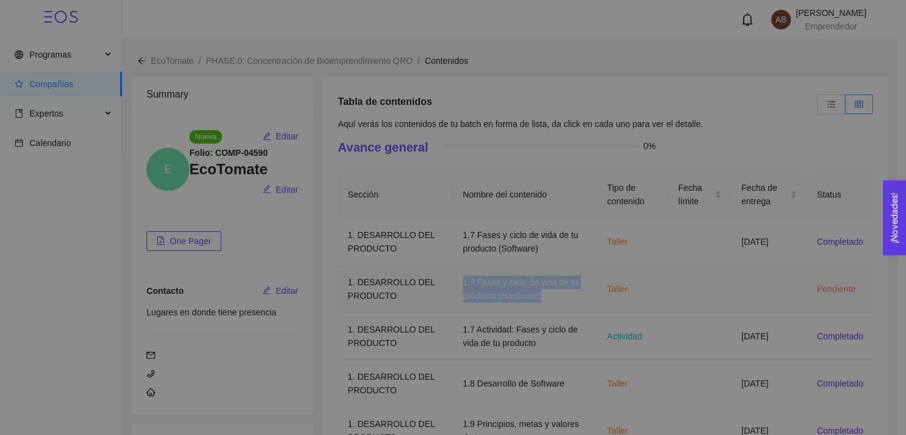
copy td "1.7 Fases y ciclo de vida de tu producto (Hardware)"
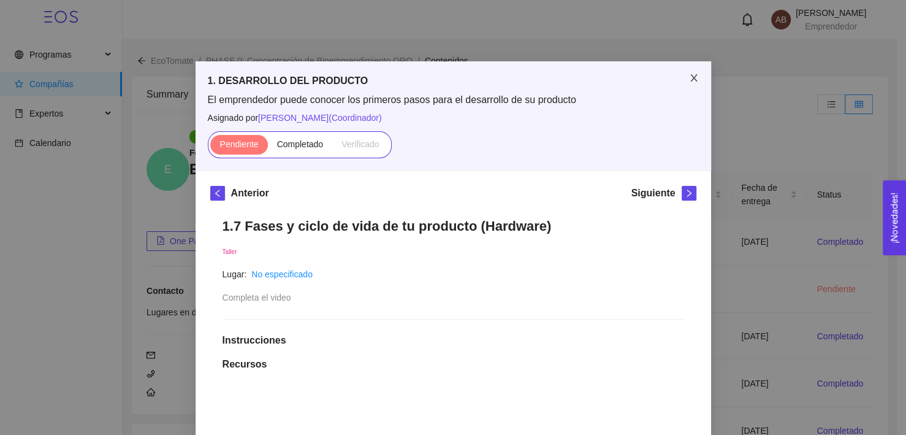
click at [689, 74] on icon "close" at bounding box center [694, 78] width 10 height 10
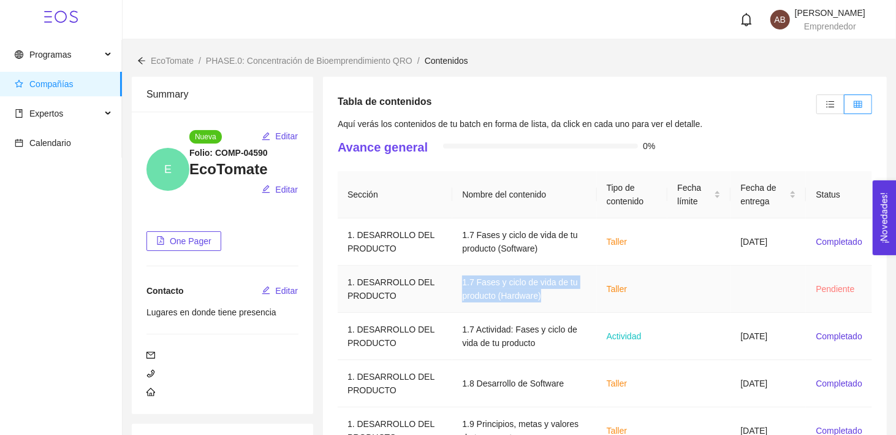
copy td "1.7 Fases y ciclo de vida de tu producto (Hardware)"
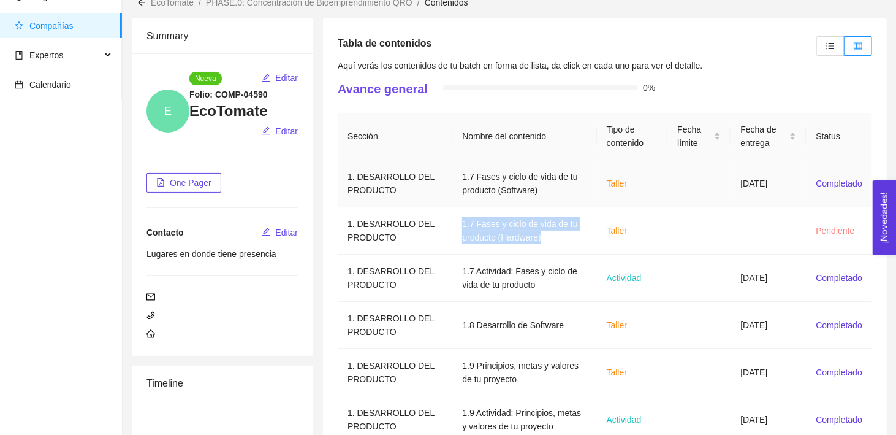
scroll to position [59, 0]
click at [392, 234] on td "1. DESARROLLO DEL PRODUCTO" at bounding box center [395, 230] width 115 height 47
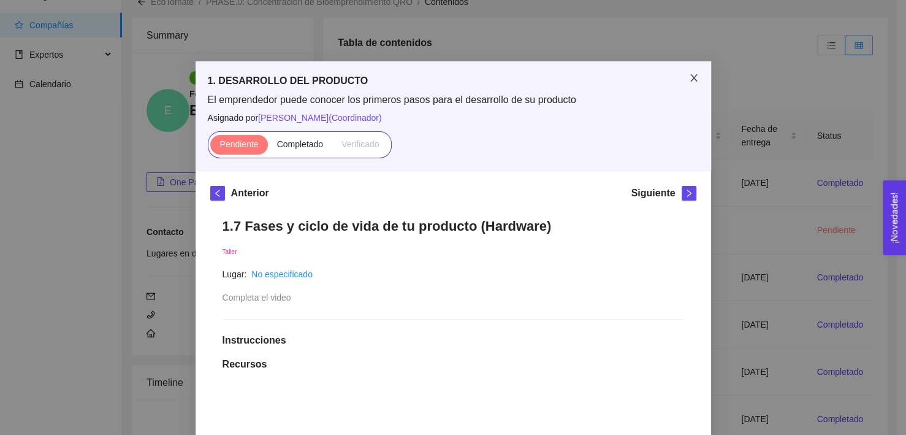
click at [688, 83] on span "Close" at bounding box center [694, 78] width 34 height 34
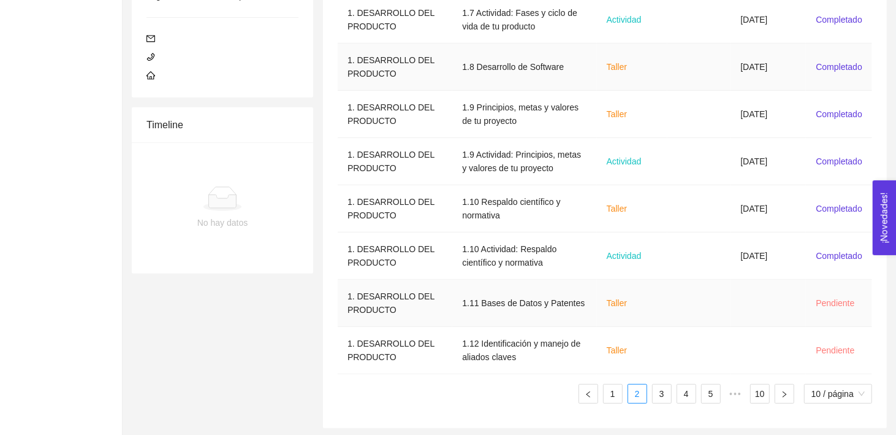
scroll to position [0, 0]
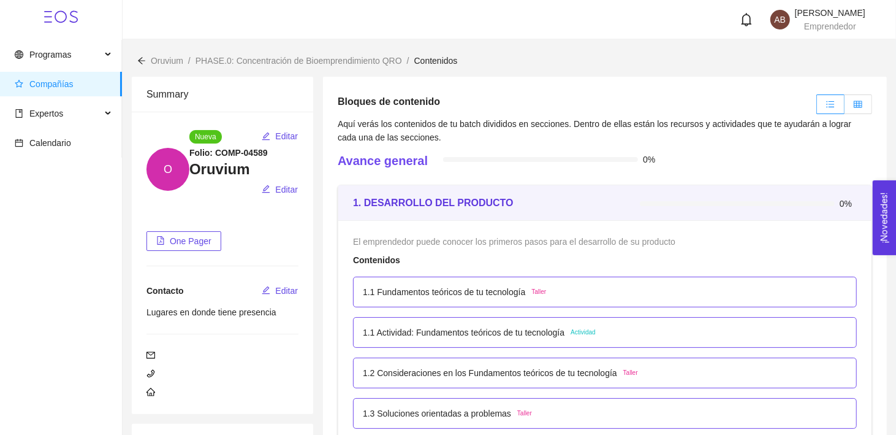
click at [854, 104] on icon "table" at bounding box center [858, 104] width 9 height 7
click at [845, 107] on input "radio" at bounding box center [845, 107] width 0 height 0
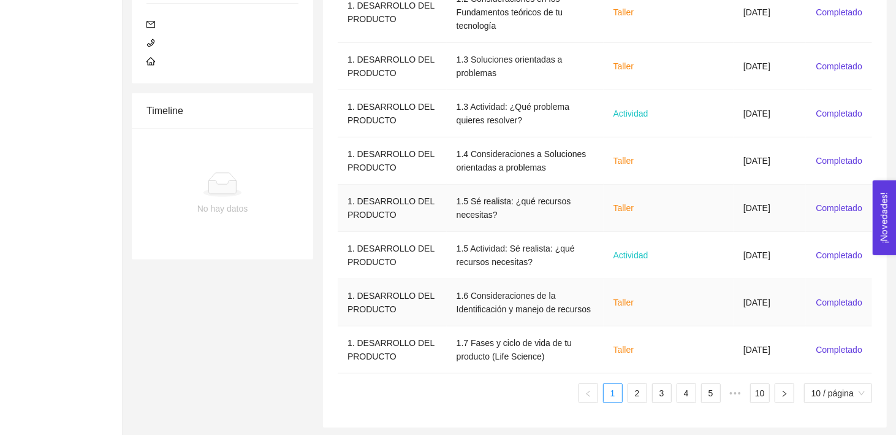
scroll to position [316, 0]
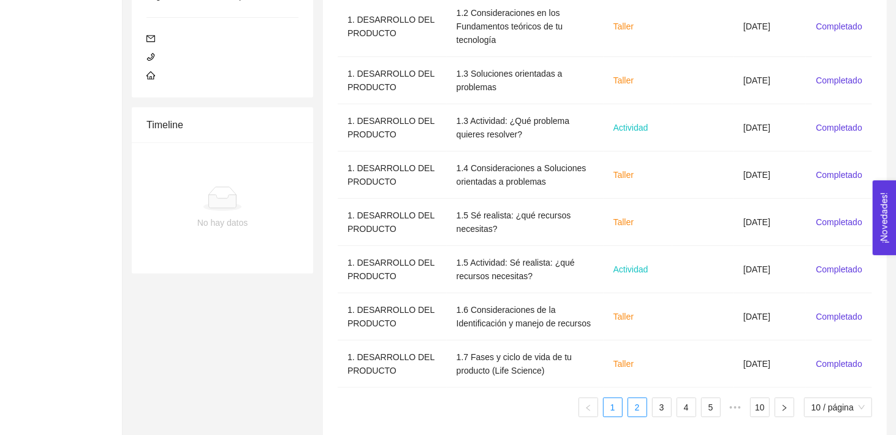
click at [636, 410] on link "2" at bounding box center [637, 407] width 18 height 18
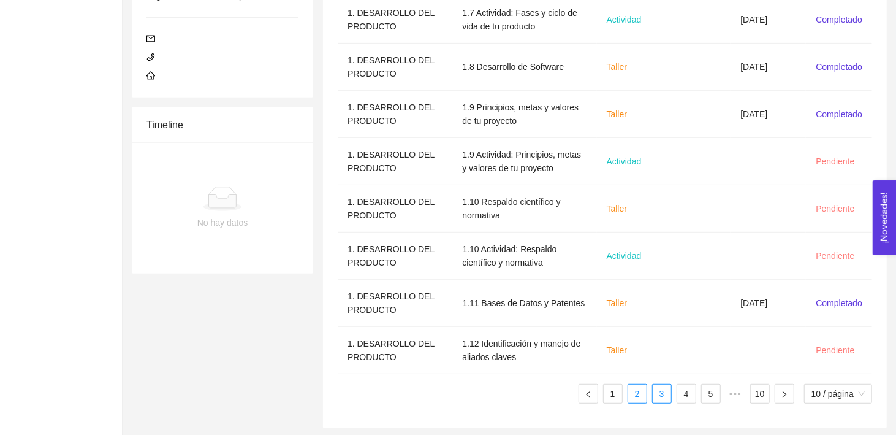
click at [667, 387] on link "3" at bounding box center [662, 393] width 18 height 18
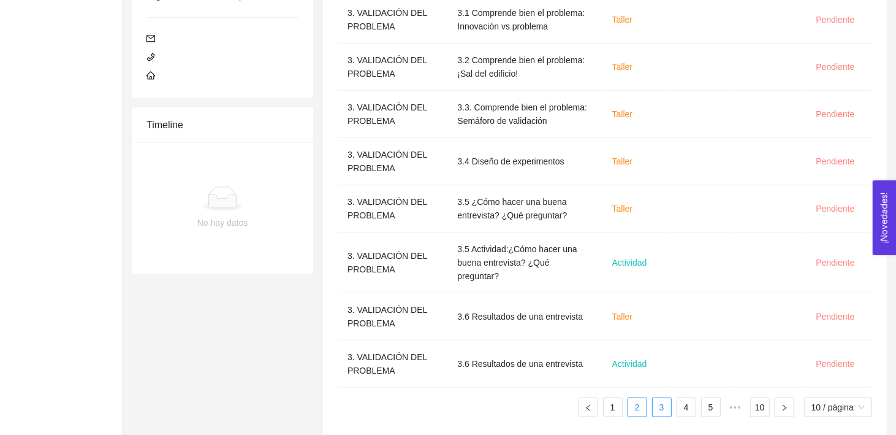
click at [637, 398] on link "2" at bounding box center [637, 407] width 18 height 18
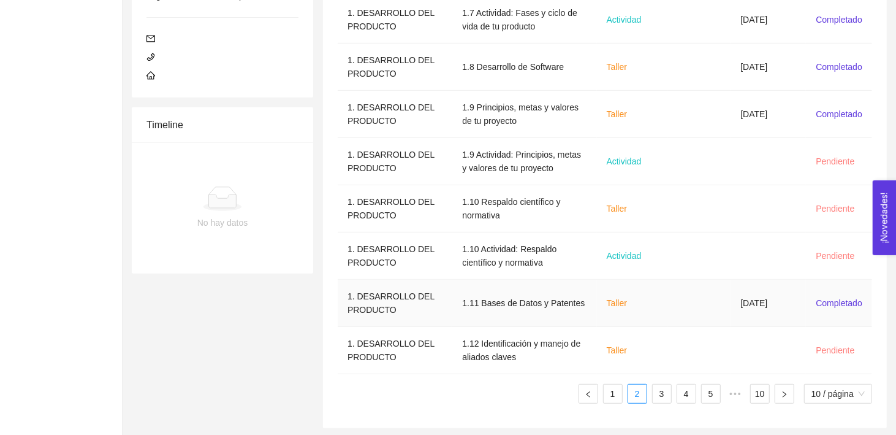
click at [702, 294] on td at bounding box center [698, 303] width 63 height 47
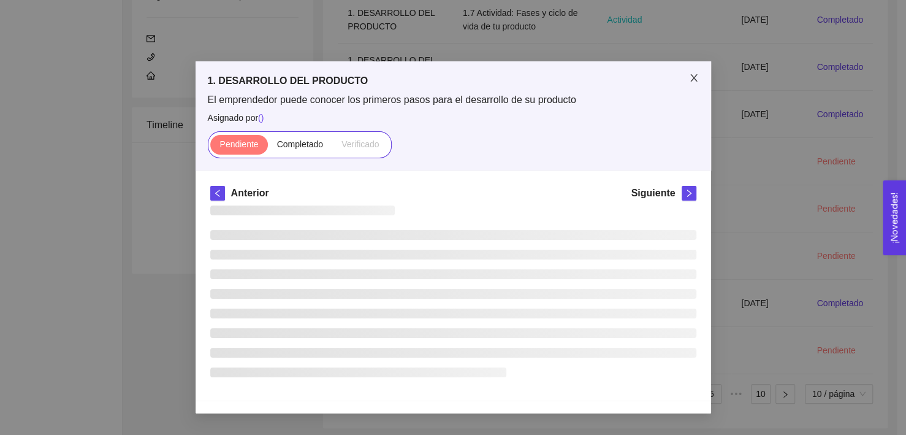
click at [694, 84] on span "Close" at bounding box center [694, 78] width 34 height 34
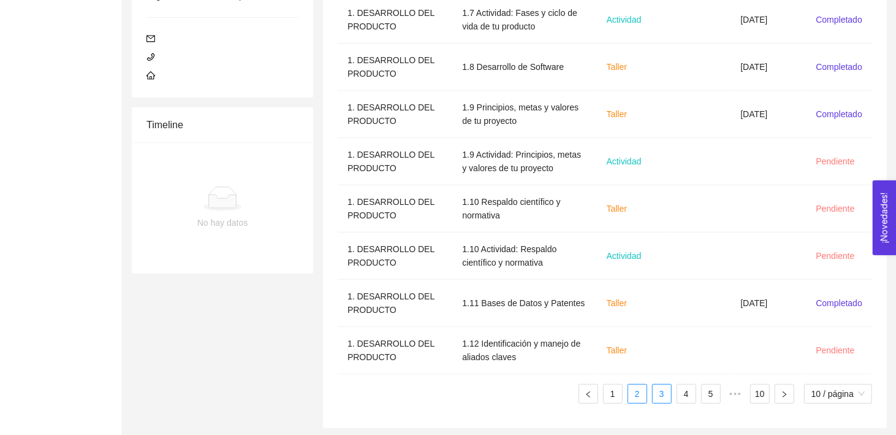
click at [664, 390] on link "3" at bounding box center [662, 393] width 18 height 18
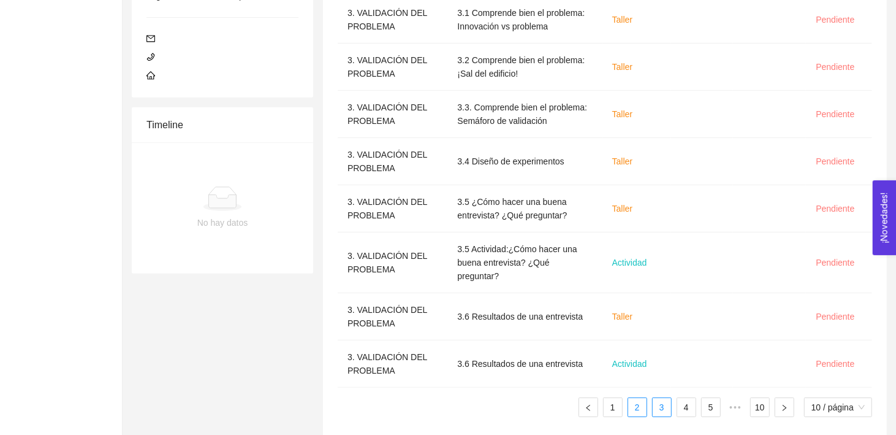
click at [631, 398] on link "2" at bounding box center [637, 407] width 18 height 18
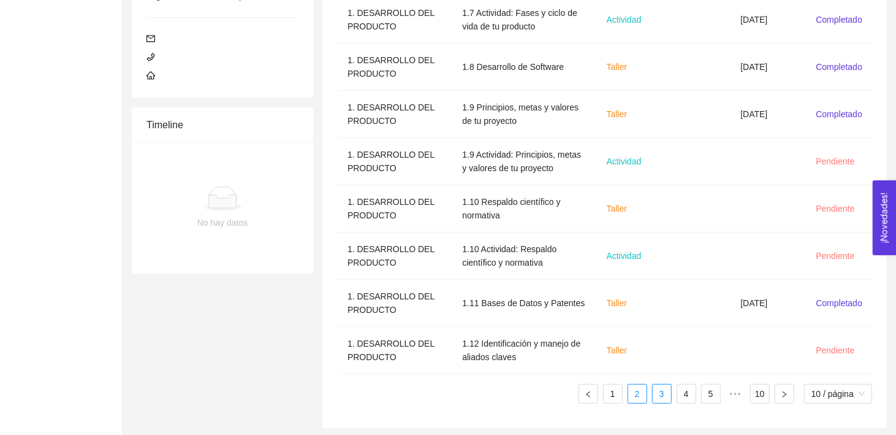
click at [655, 387] on link "3" at bounding box center [662, 393] width 18 height 18
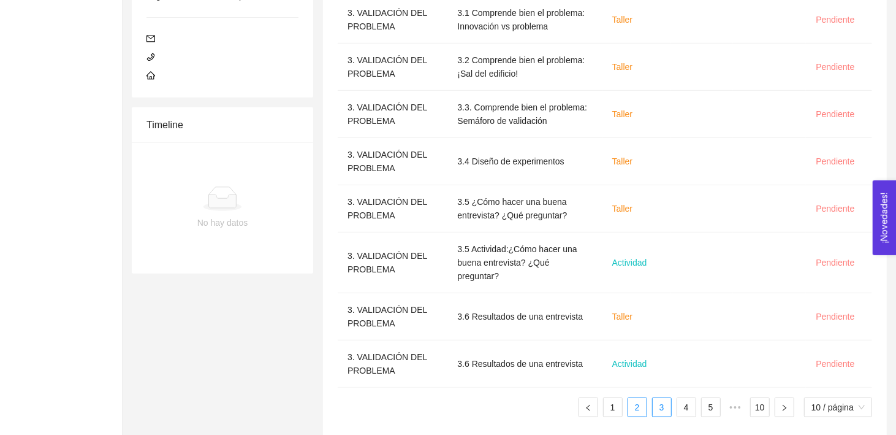
click at [636, 398] on link "2" at bounding box center [637, 407] width 18 height 18
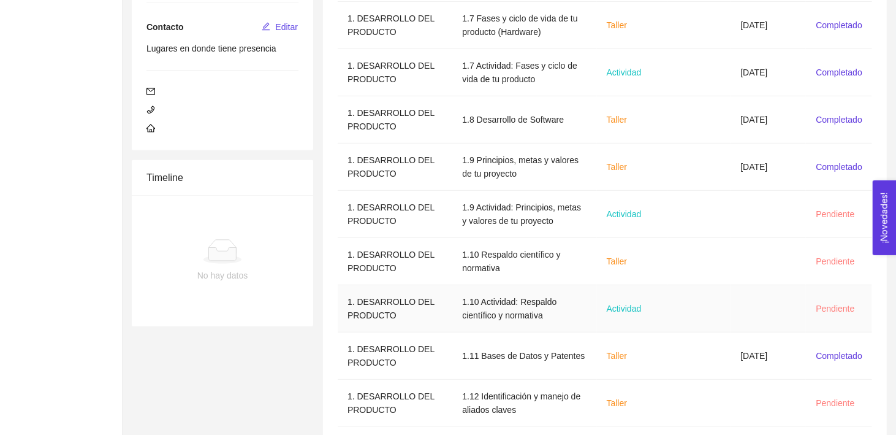
scroll to position [304, 0]
